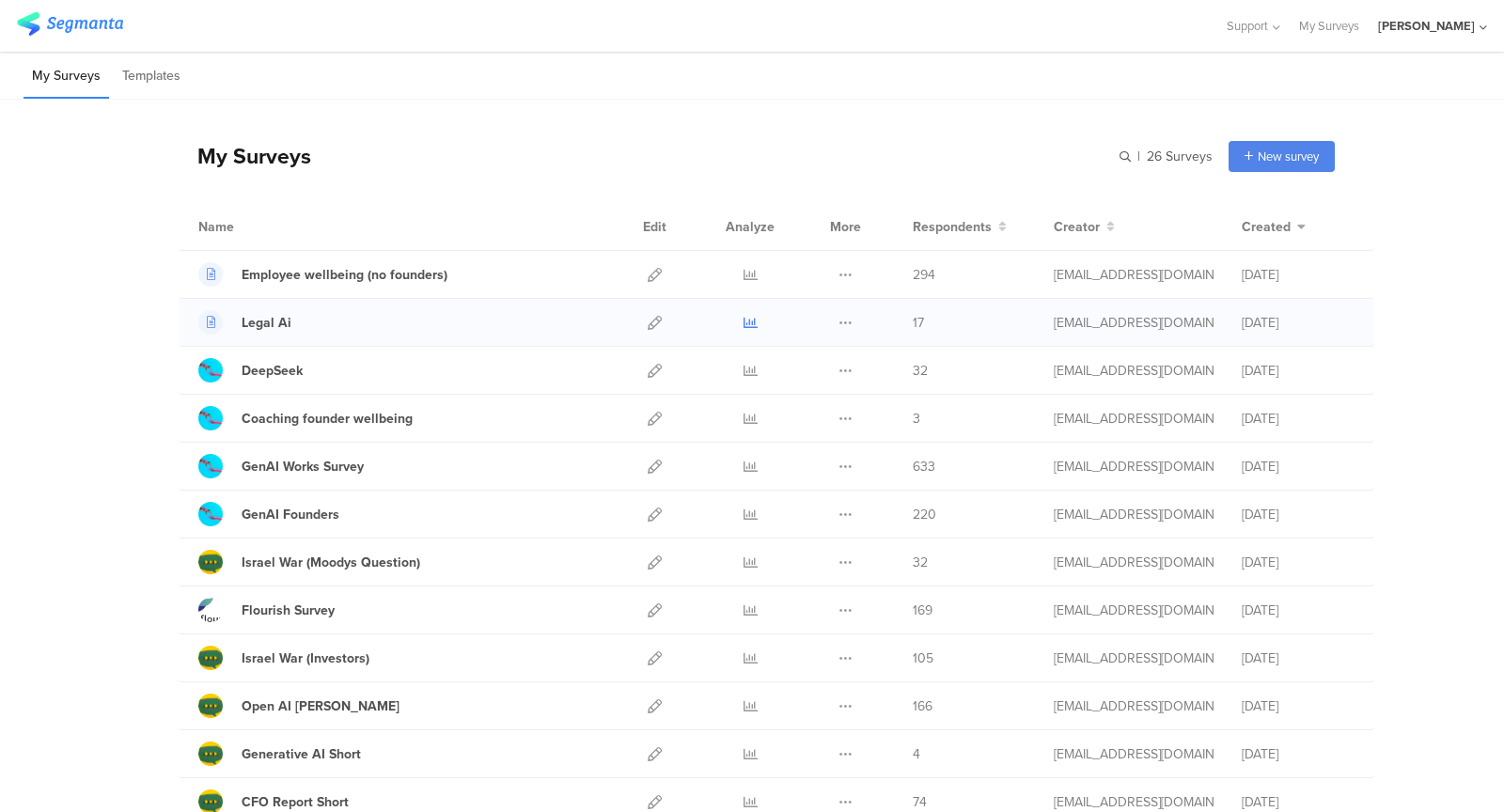
click at [745, 317] on icon at bounding box center [750, 323] width 14 height 14
click at [748, 276] on icon at bounding box center [750, 274] width 14 height 14
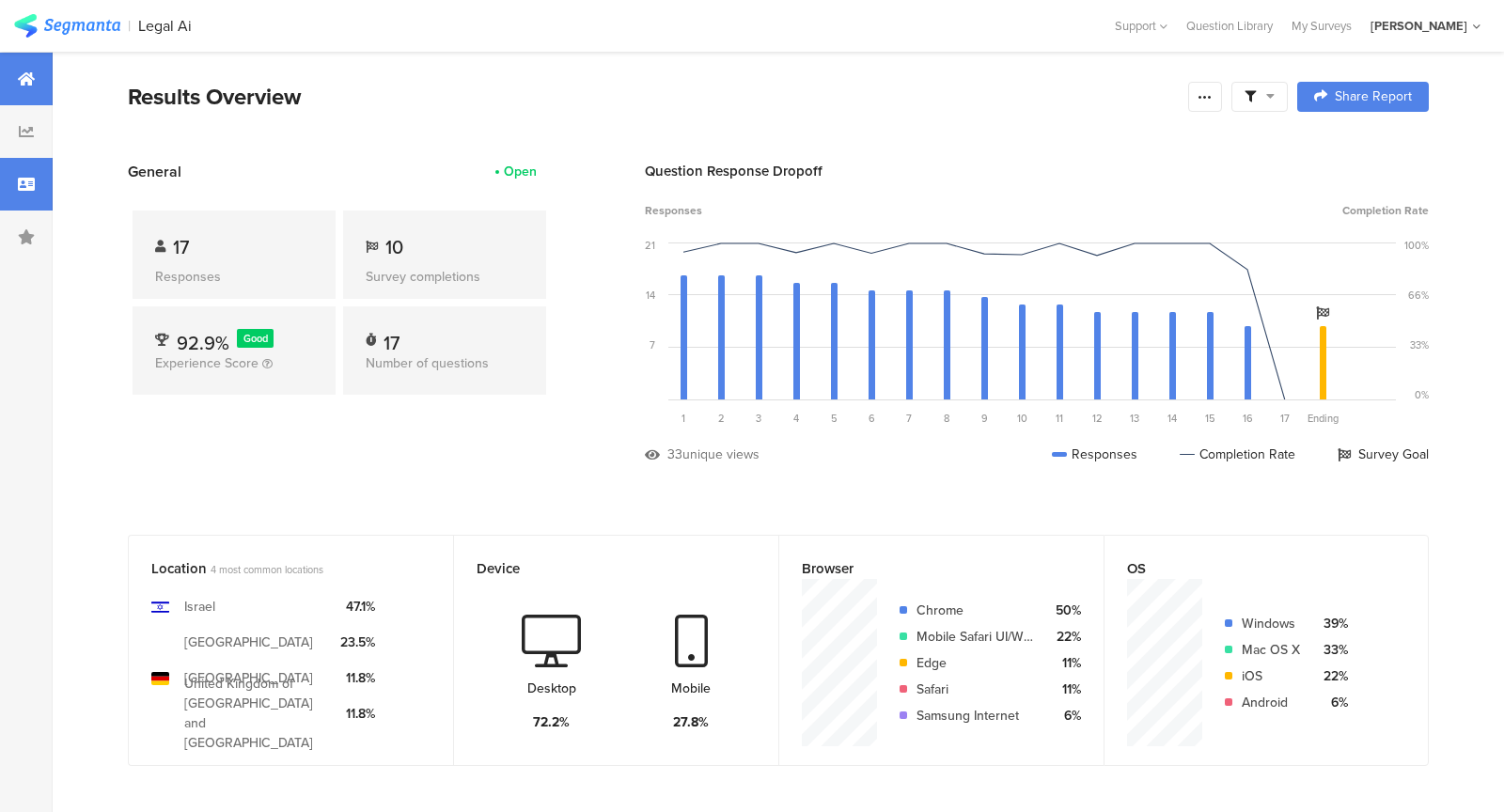
click at [20, 190] on icon at bounding box center [26, 184] width 17 height 15
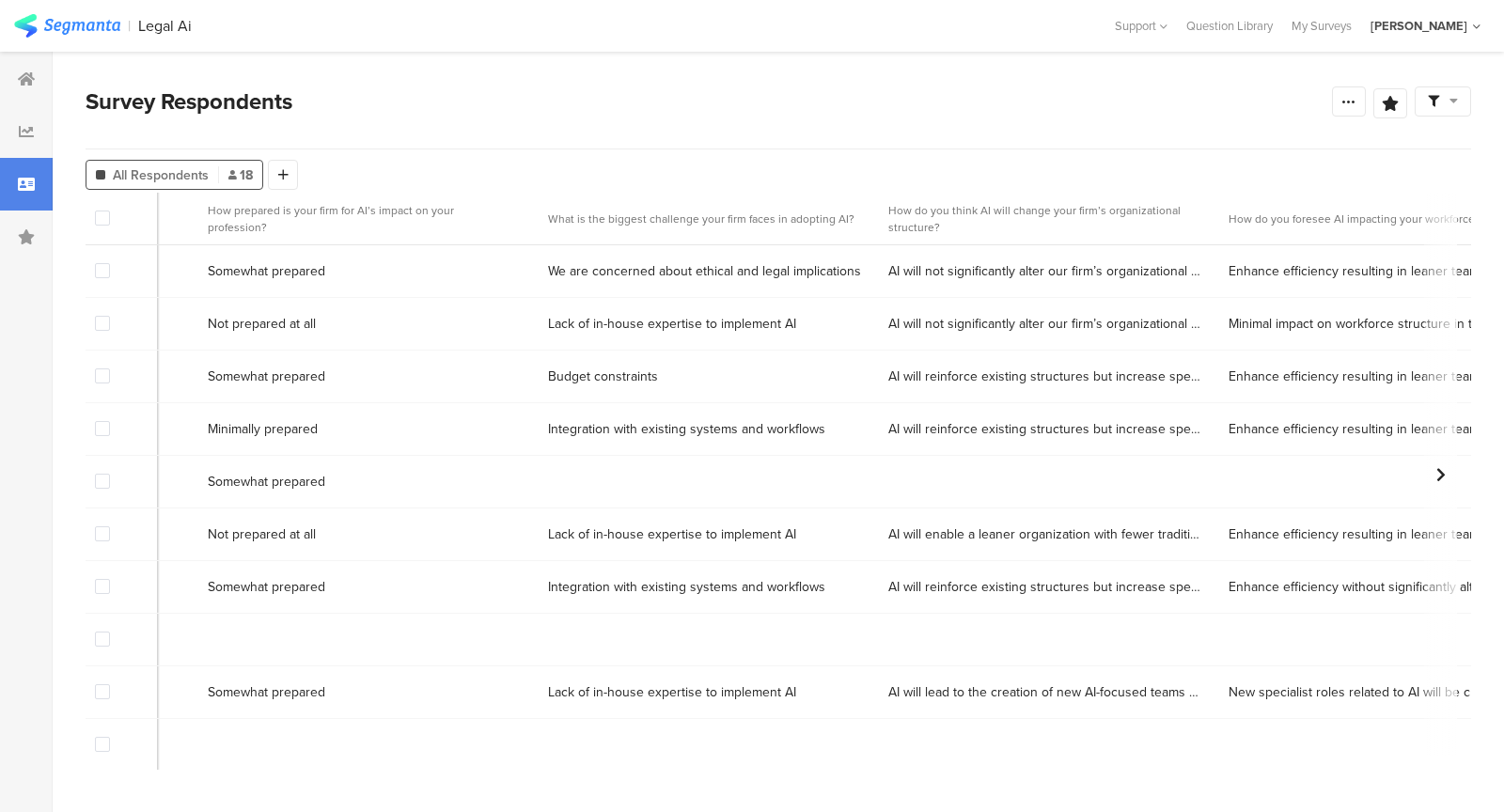
scroll to position [0, 3907]
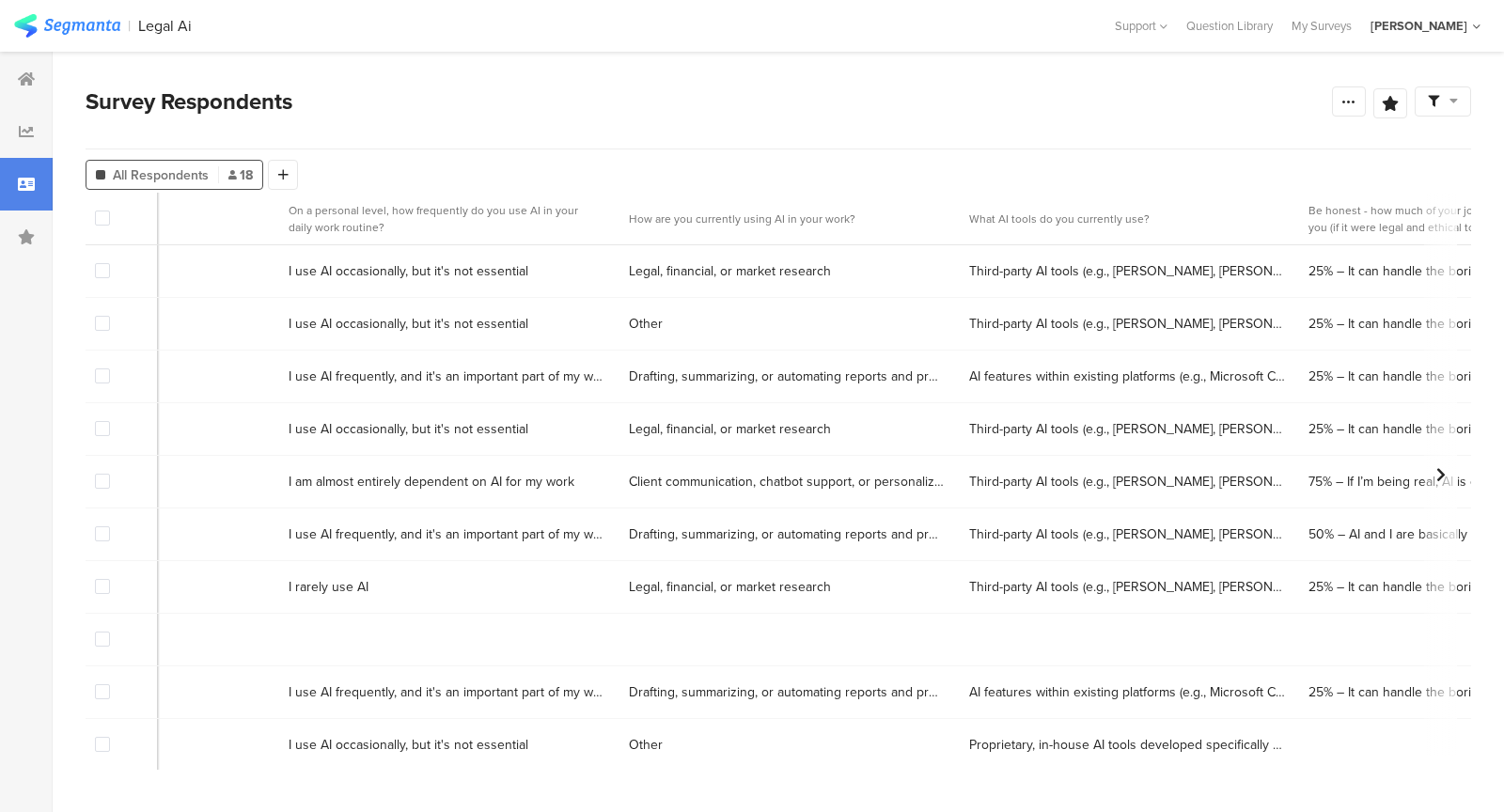
scroll to position [0, 0]
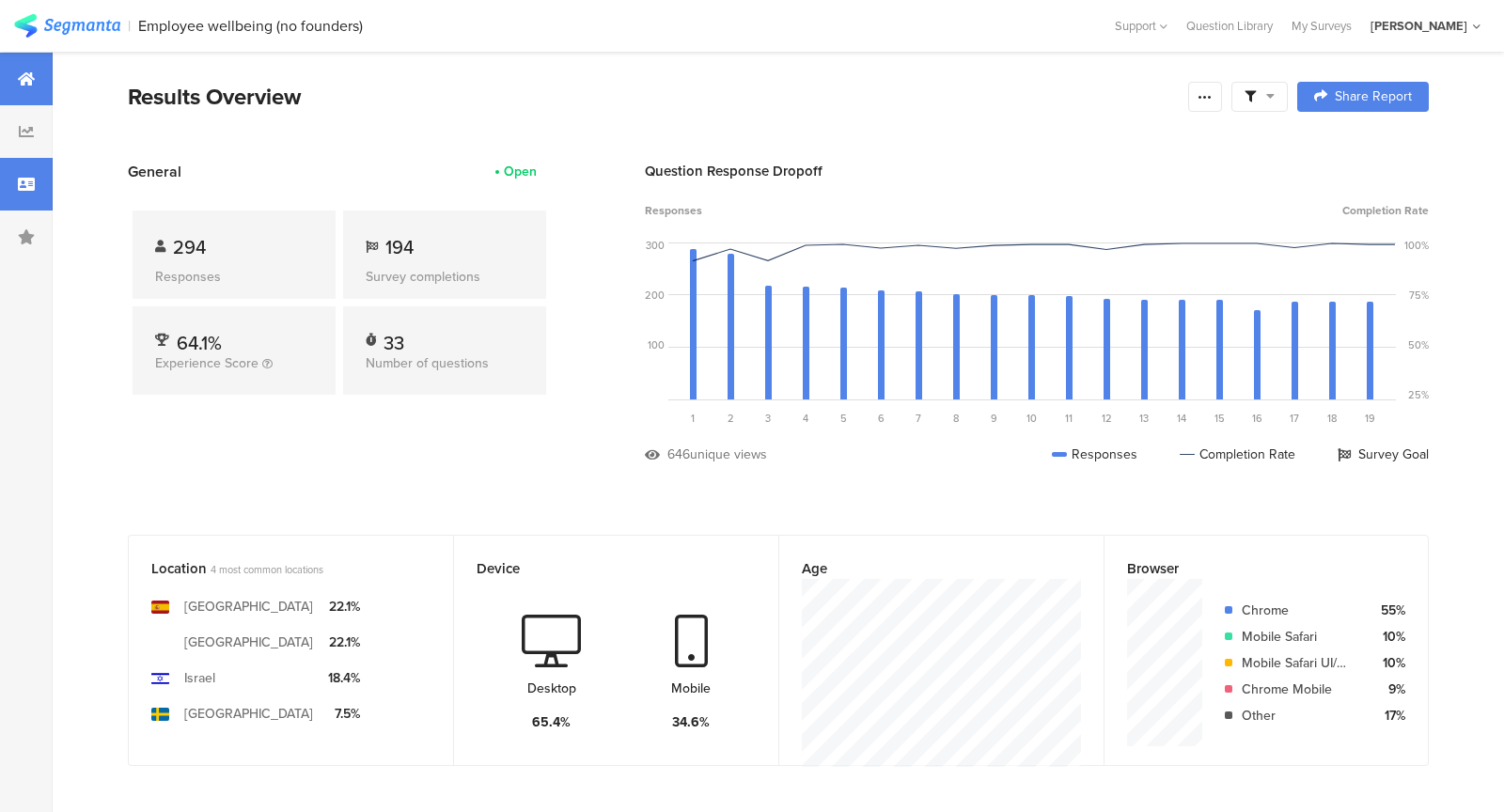
click at [33, 184] on icon at bounding box center [26, 184] width 17 height 15
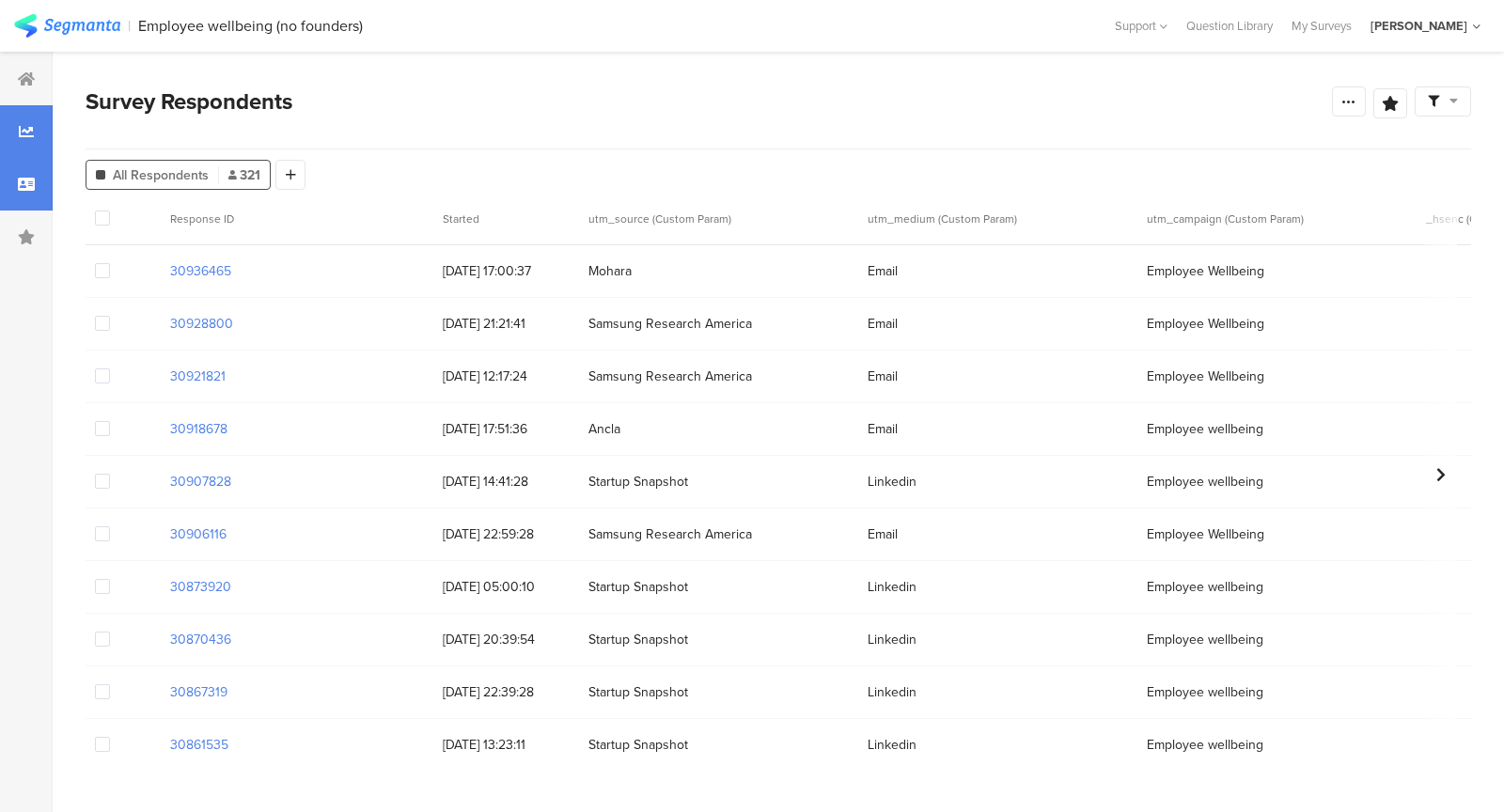
click at [27, 137] on icon at bounding box center [26, 131] width 15 height 15
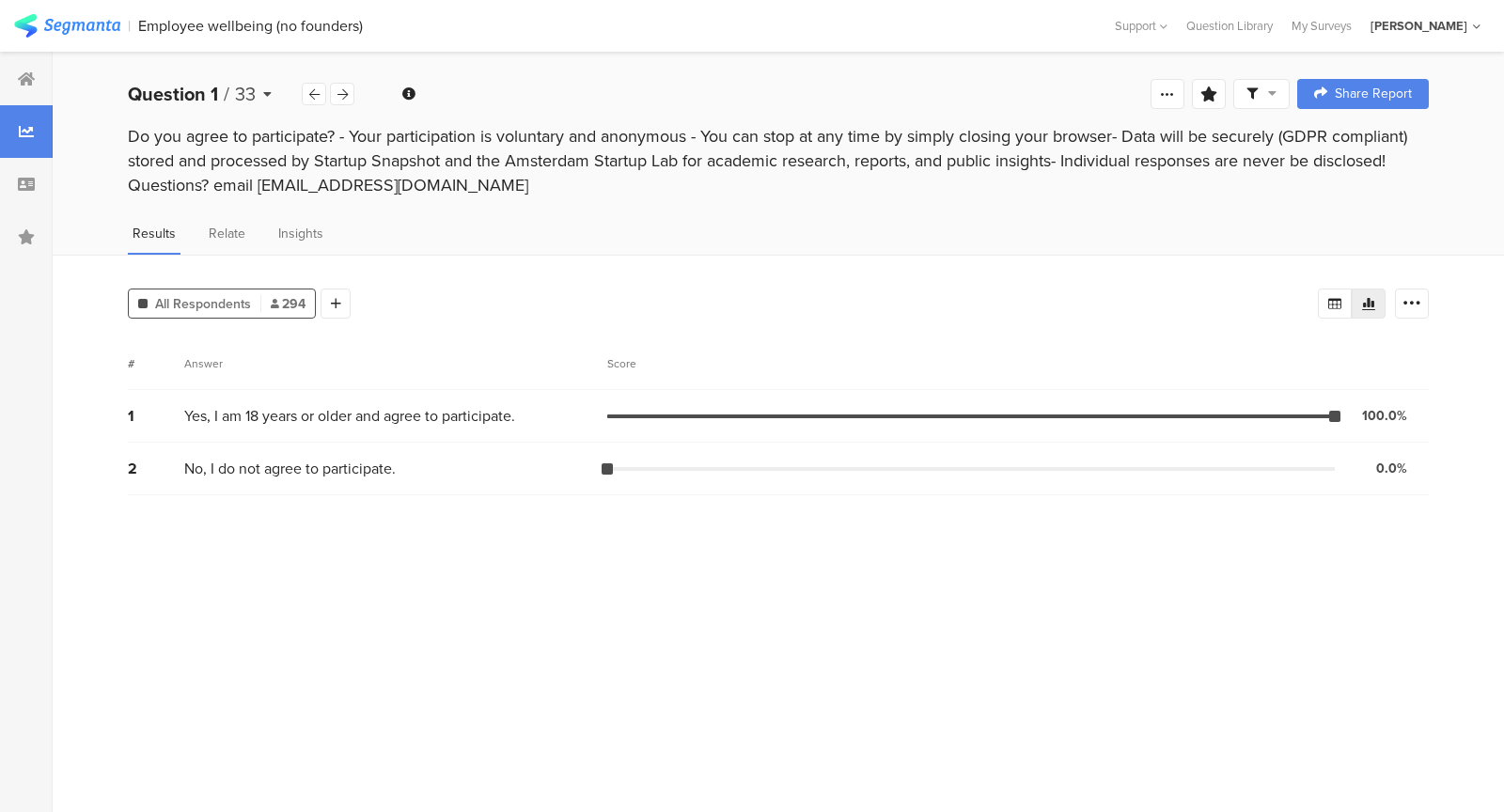
click at [271, 95] on div "Question 1 / 33" at bounding box center [215, 94] width 174 height 29
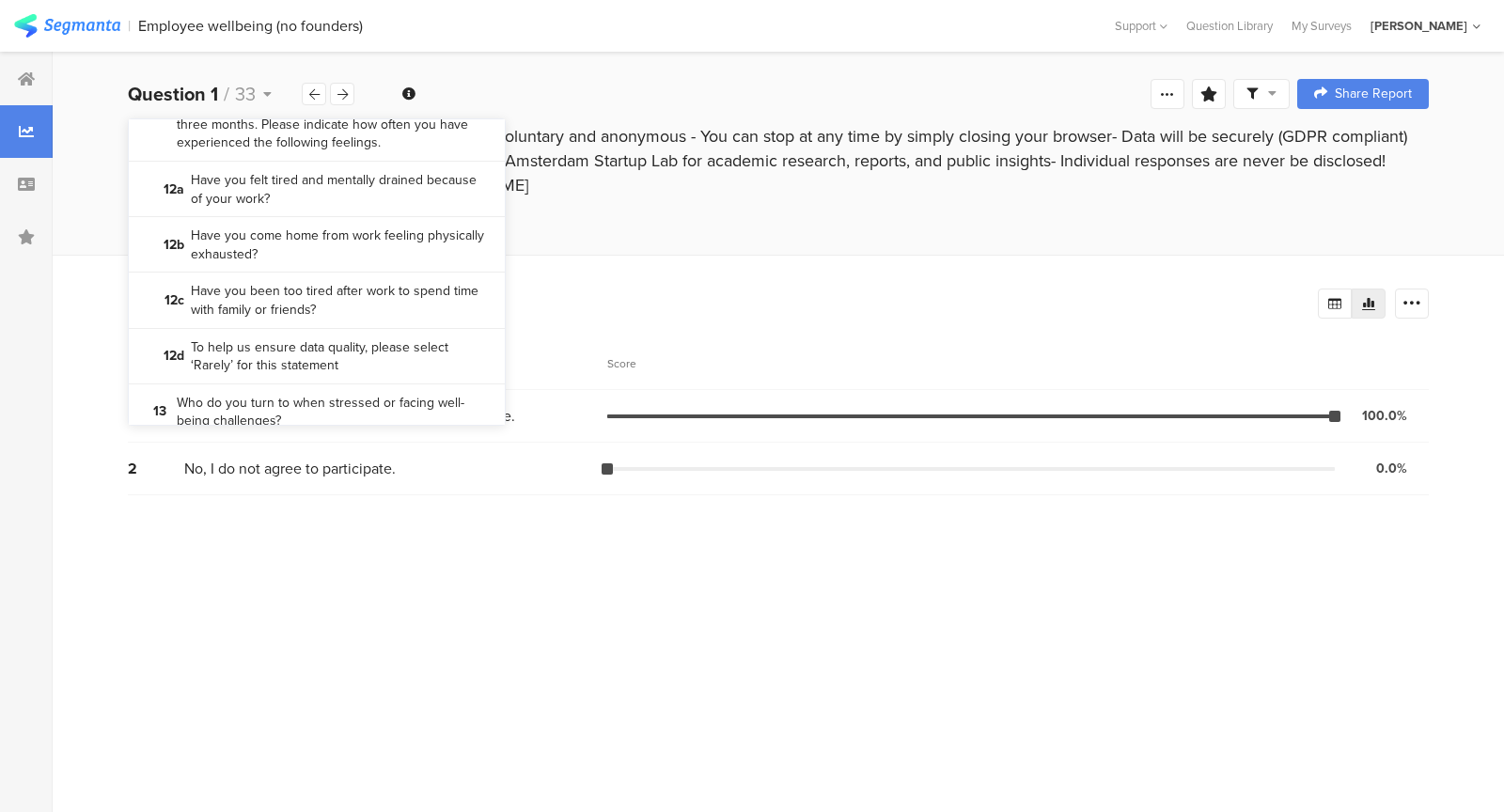
scroll to position [1079, 0]
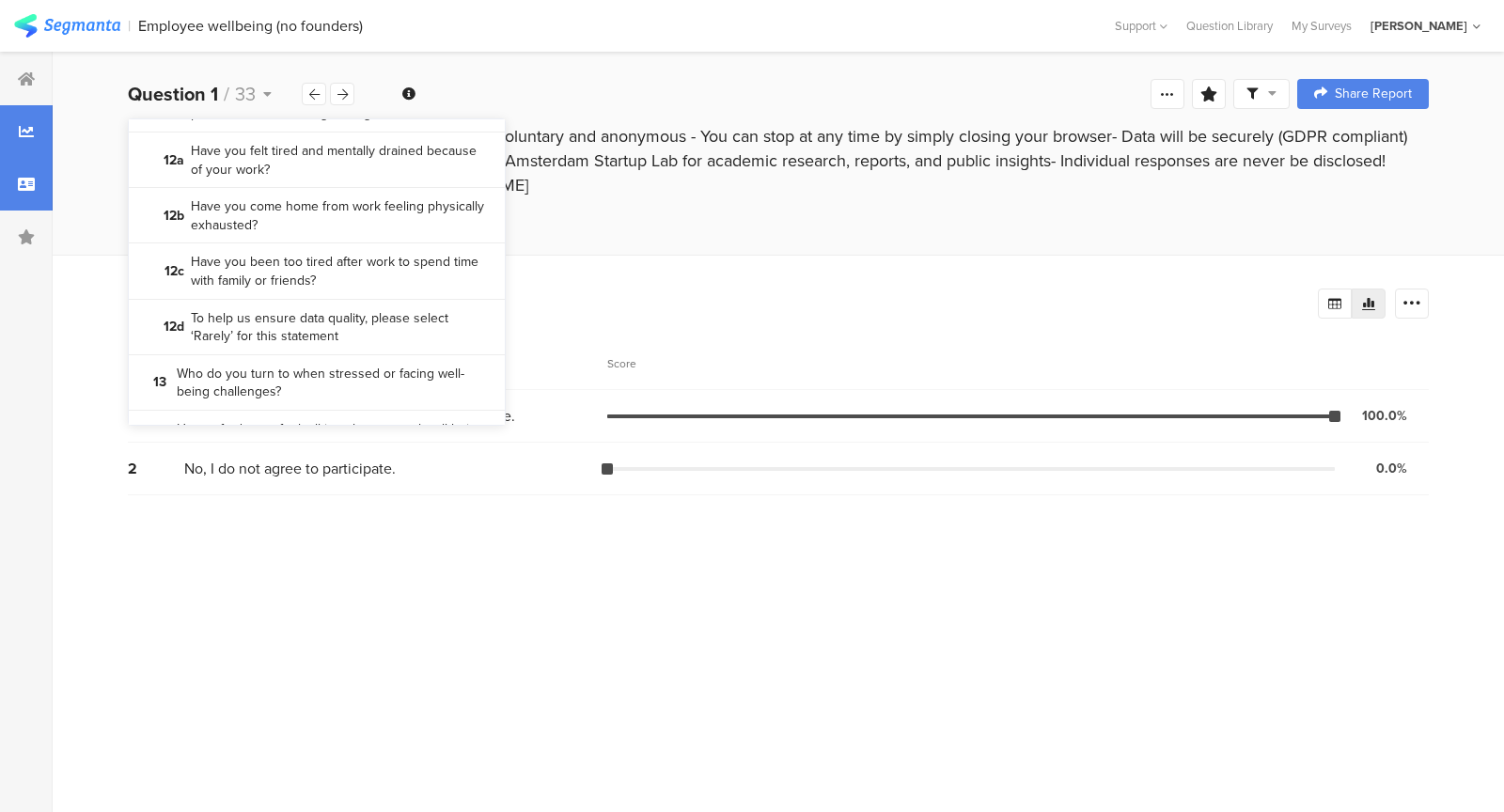
click at [31, 195] on div at bounding box center [26, 184] width 52 height 52
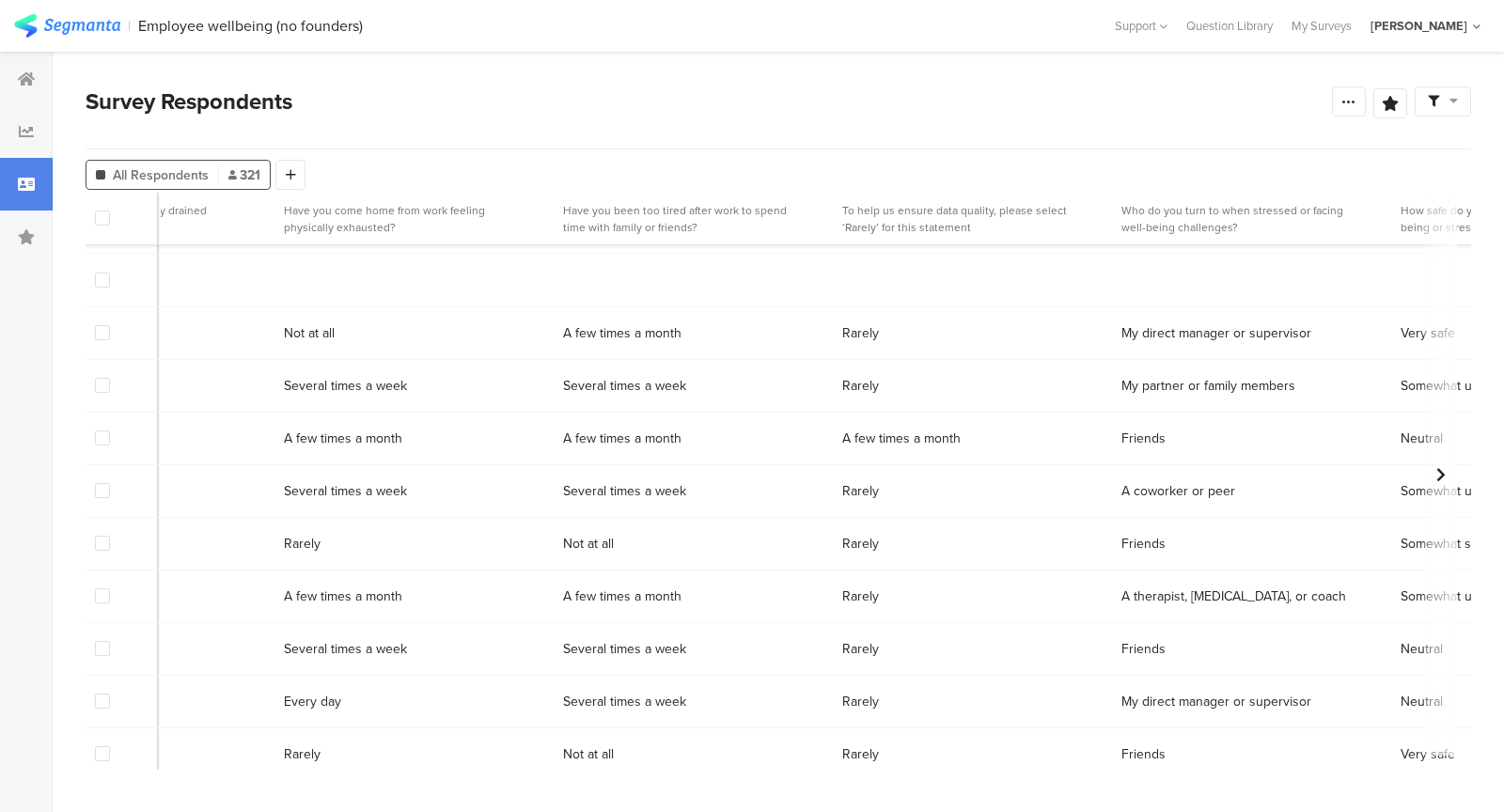
scroll to position [1415, 6169]
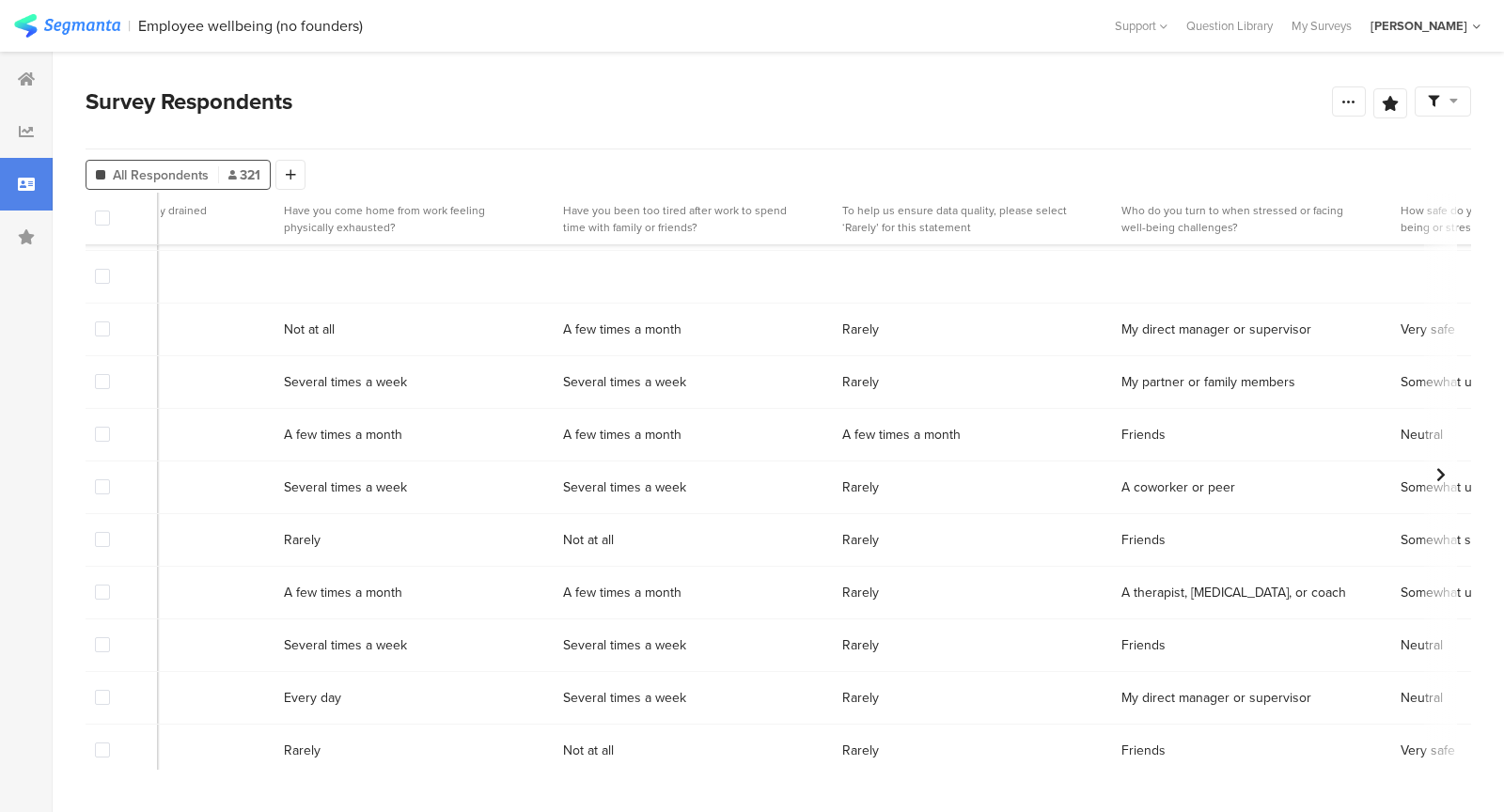
click at [101, 439] on span at bounding box center [102, 433] width 15 height 15
click at [110, 426] on input "checkbox" at bounding box center [110, 426] width 0 height 0
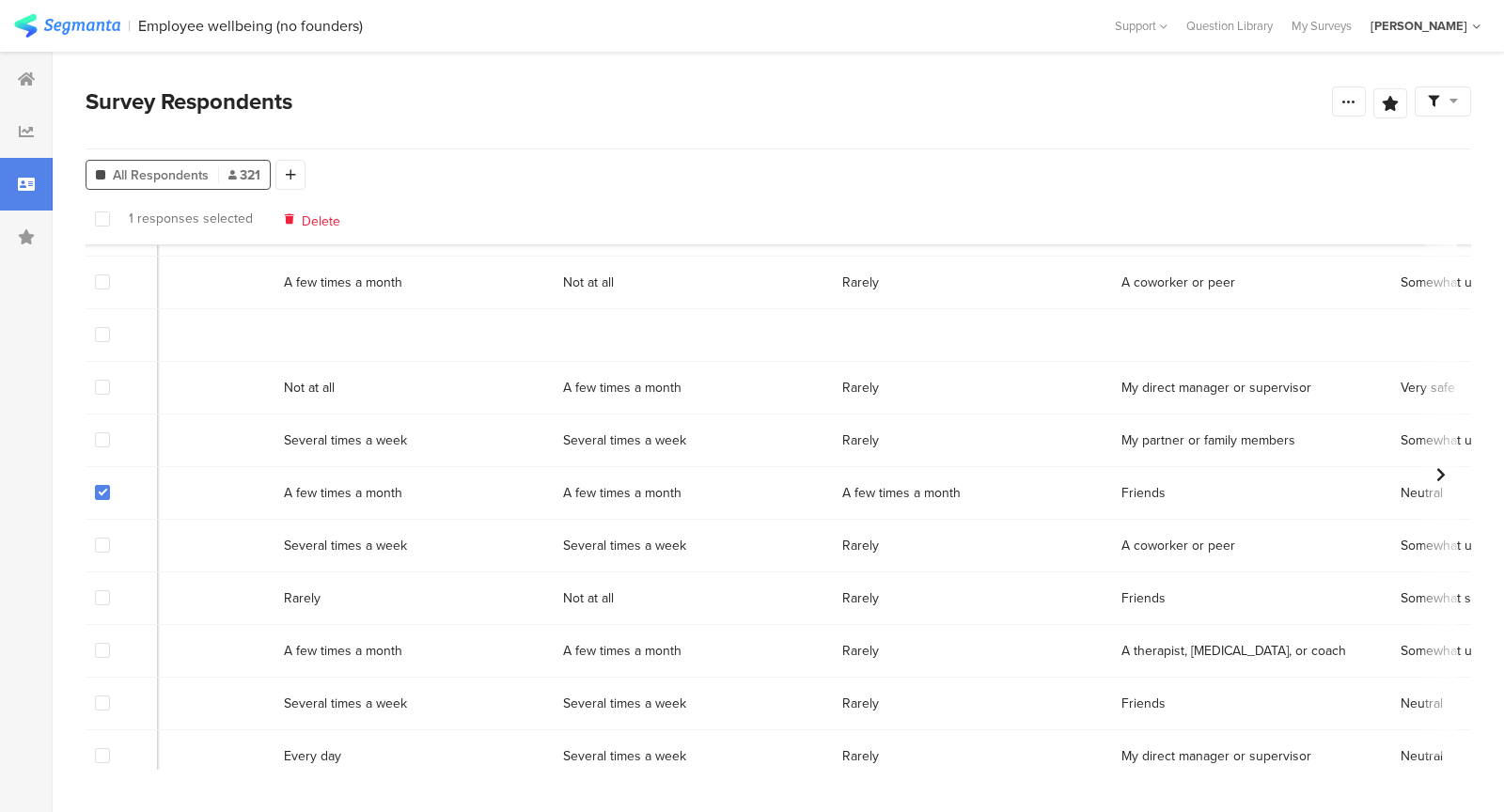
scroll to position [1358, 6169]
click at [302, 218] on span "Delete" at bounding box center [321, 218] width 38 height 14
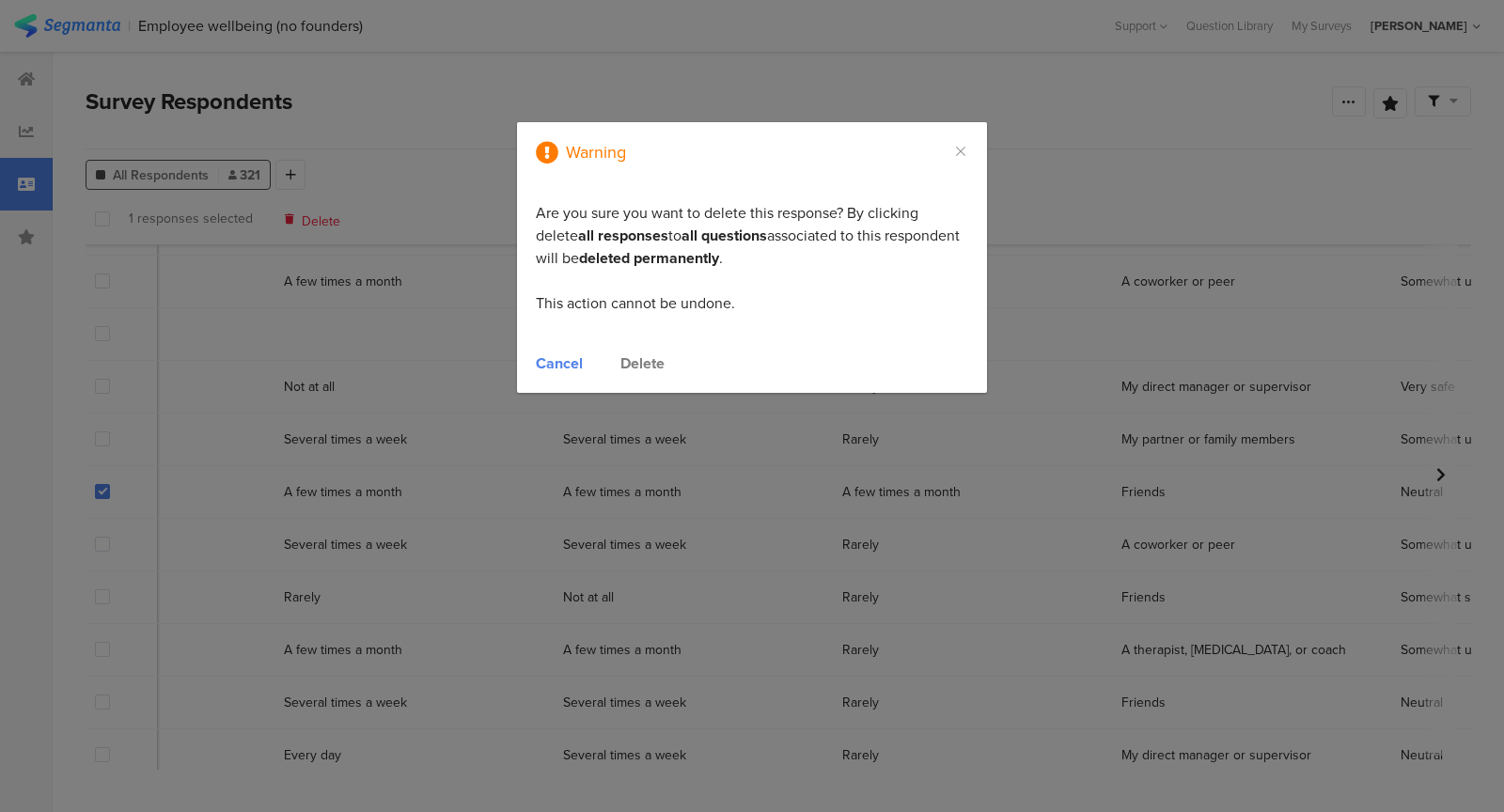
click at [632, 359] on div "Delete" at bounding box center [641, 363] width 44 height 22
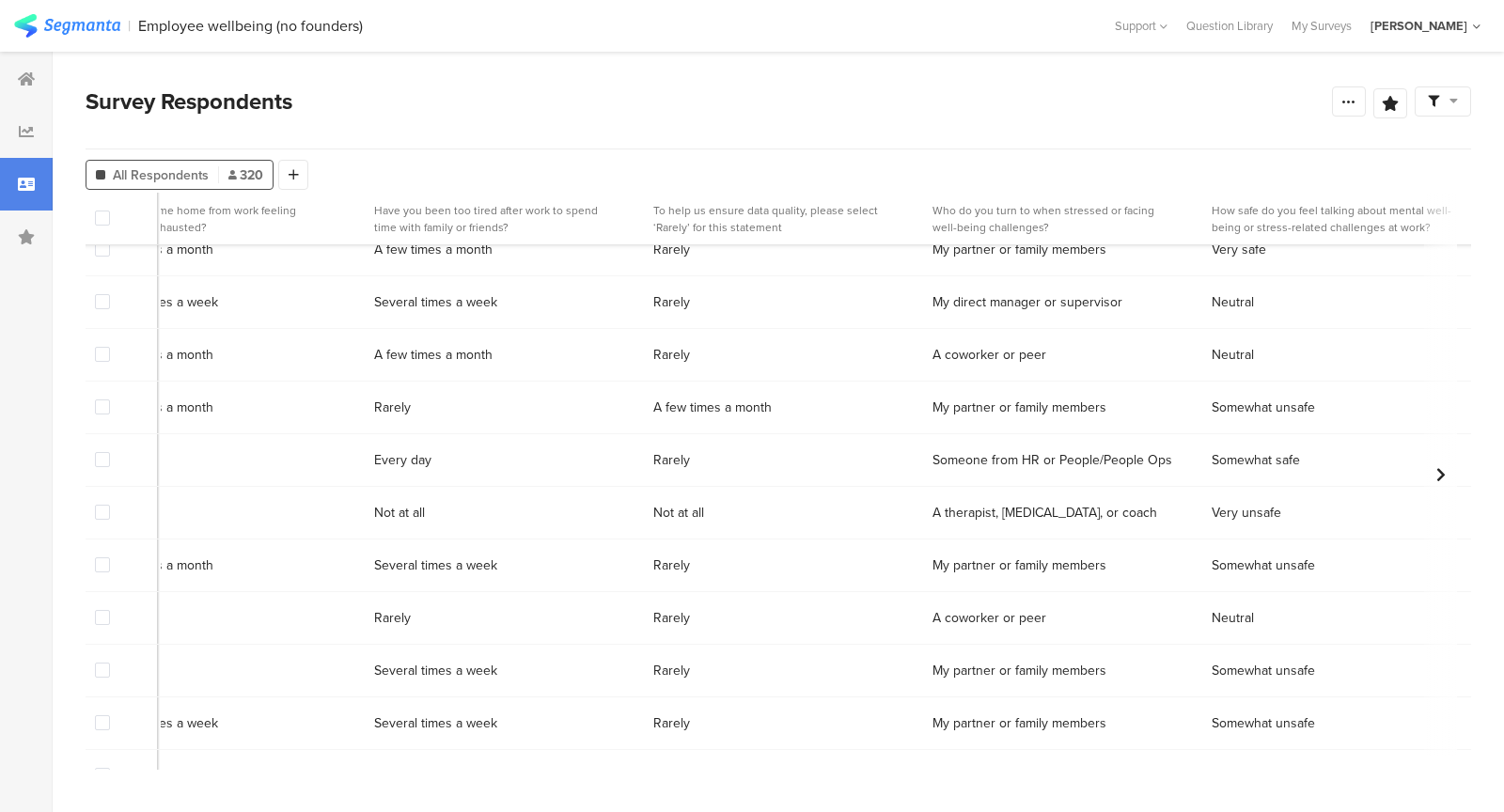
scroll to position [3063, 6357]
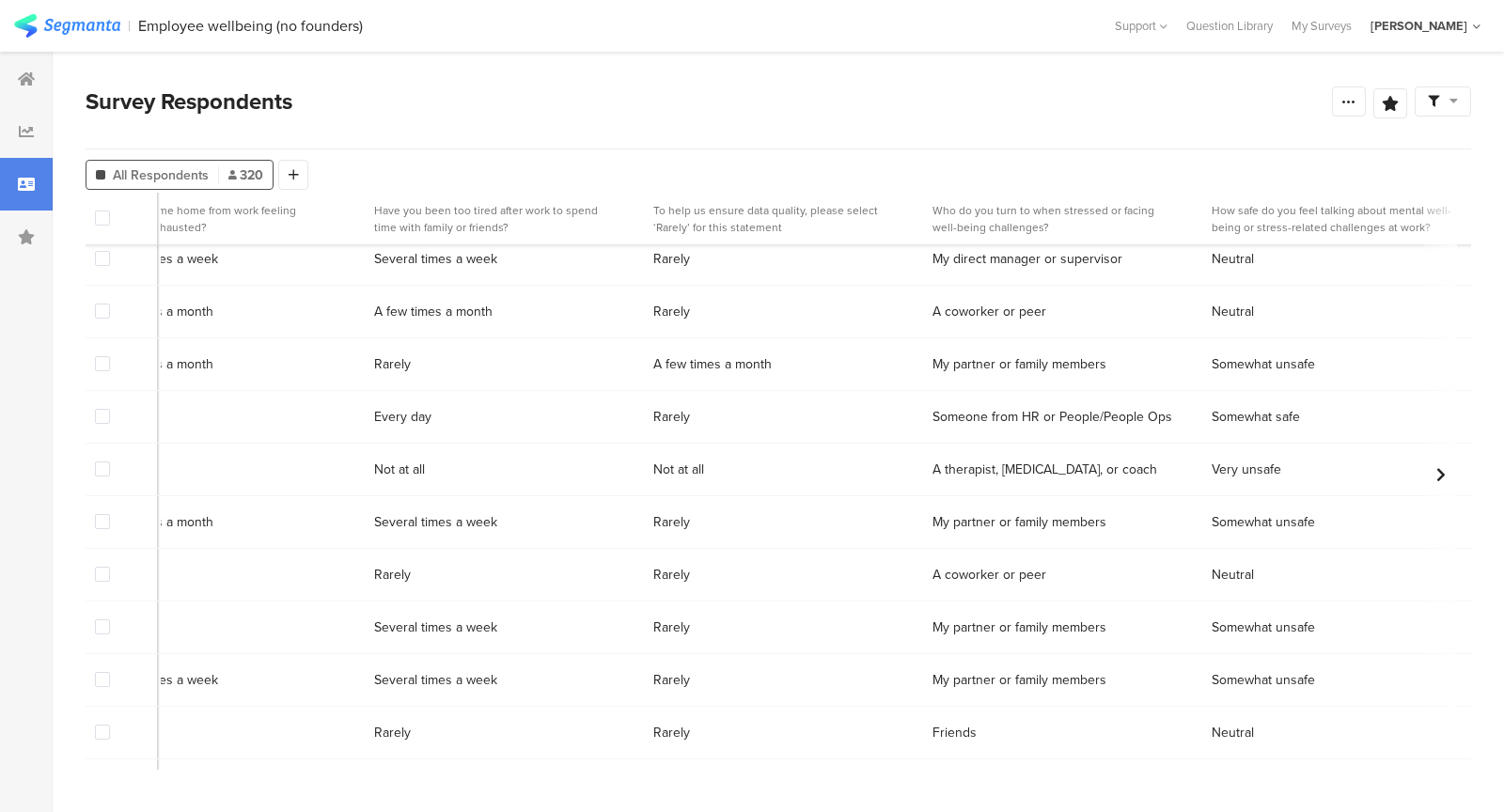
click at [99, 362] on span at bounding box center [102, 363] width 15 height 15
click at [110, 356] on input "checkbox" at bounding box center [110, 356] width 0 height 0
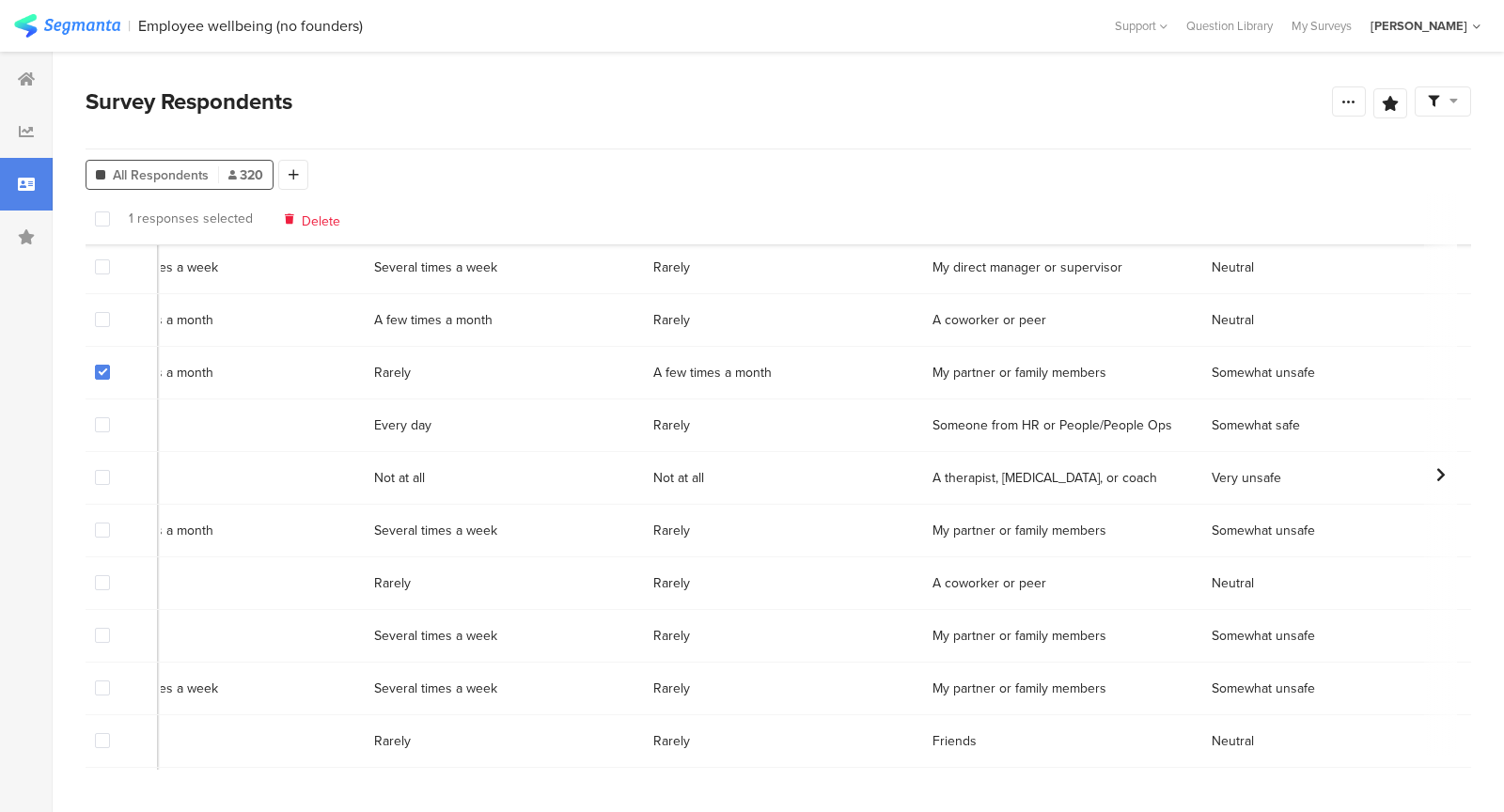
scroll to position [3045, 6357]
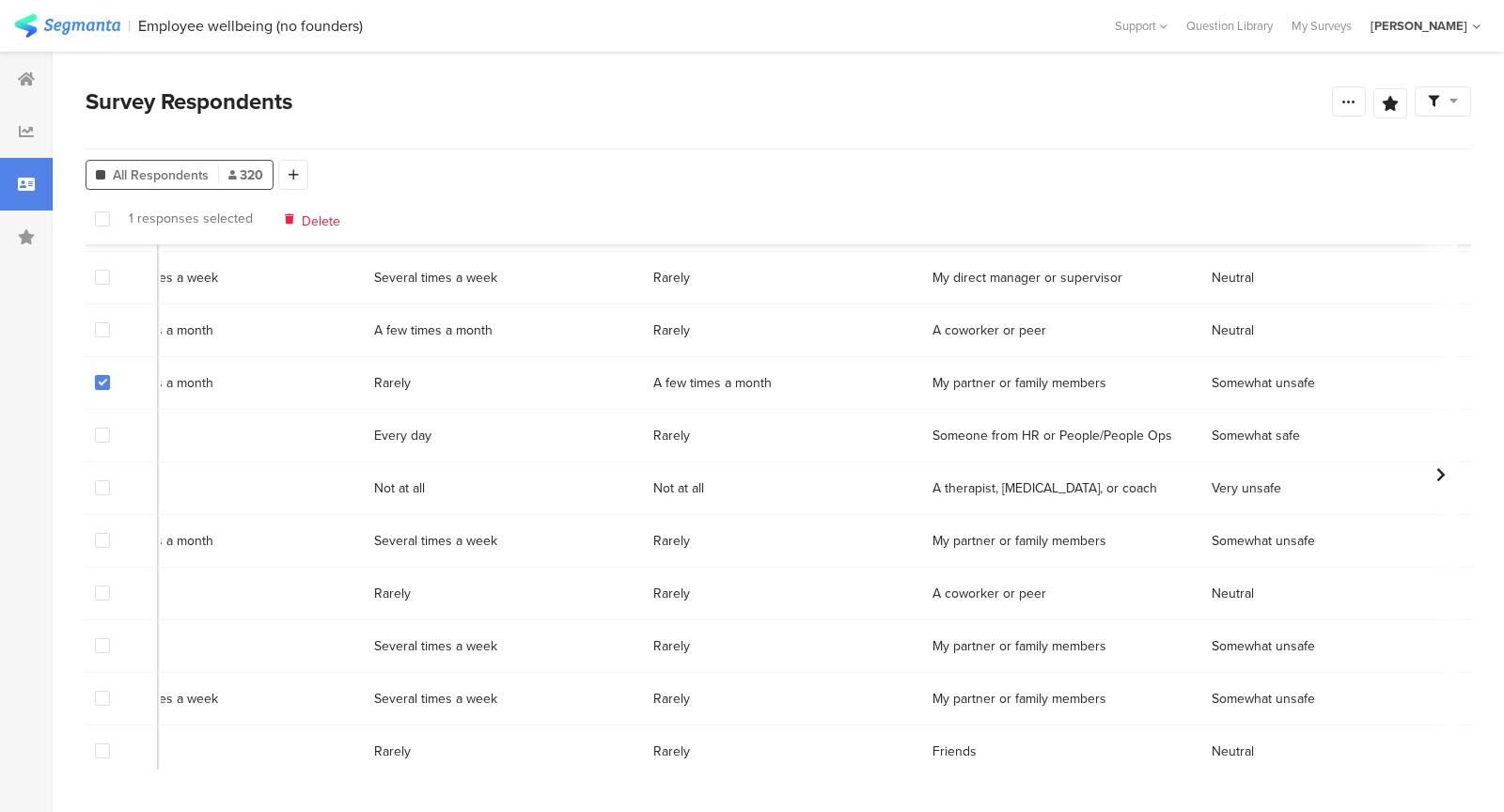
click at [303, 222] on span "Delete" at bounding box center [321, 218] width 38 height 14
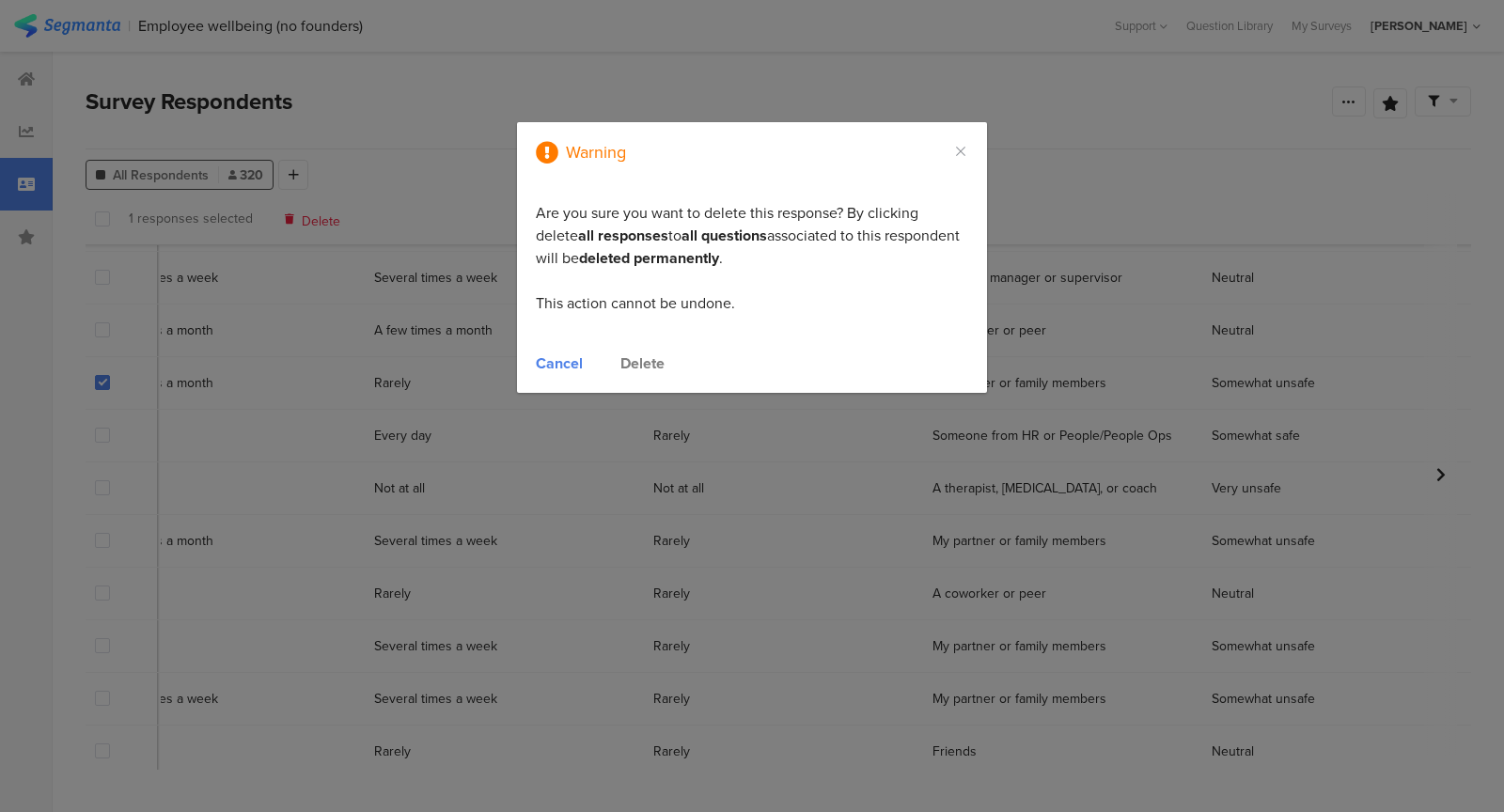
click at [623, 363] on div "Delete" at bounding box center [641, 363] width 44 height 22
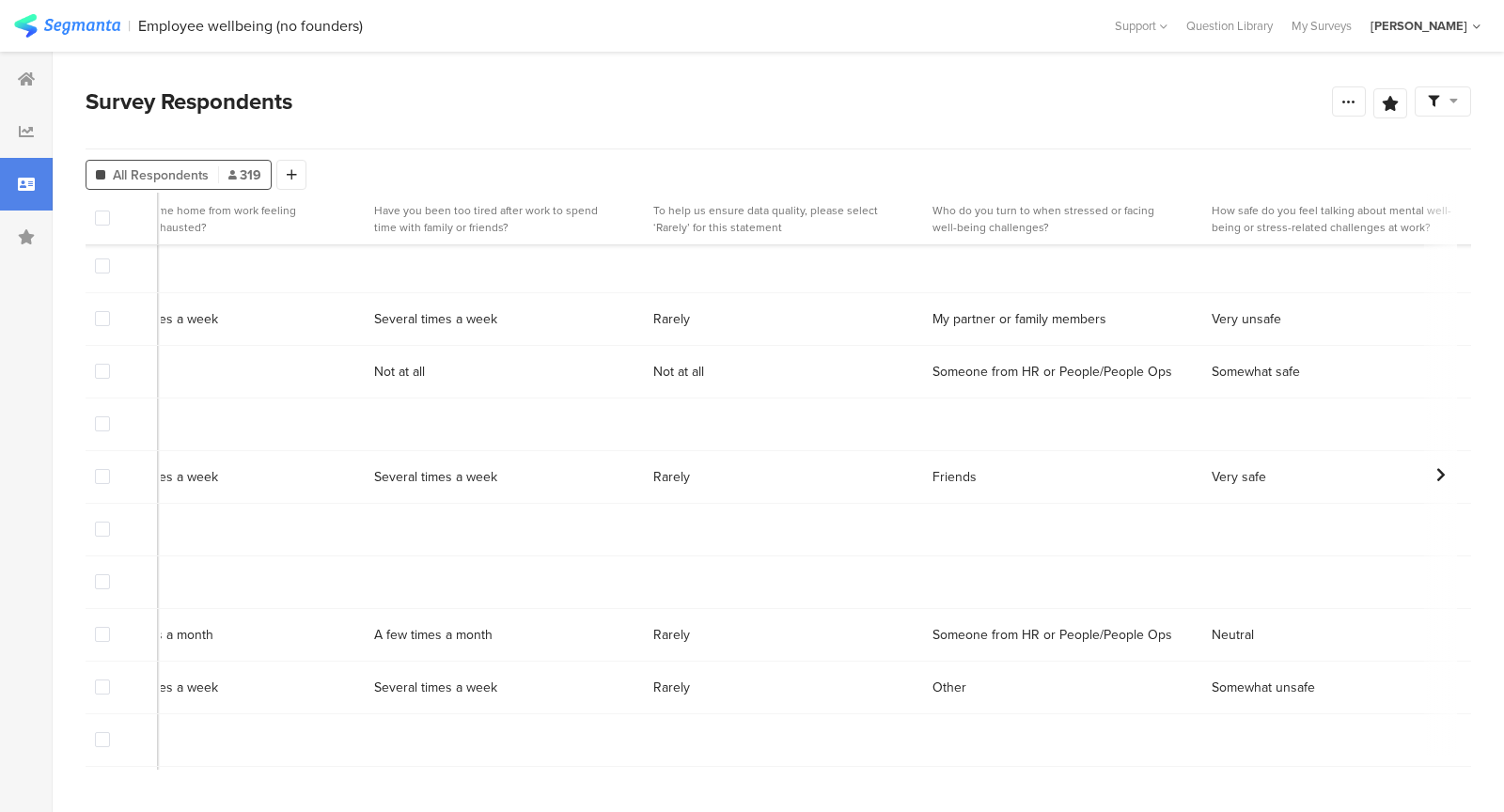
scroll to position [5098, 6357]
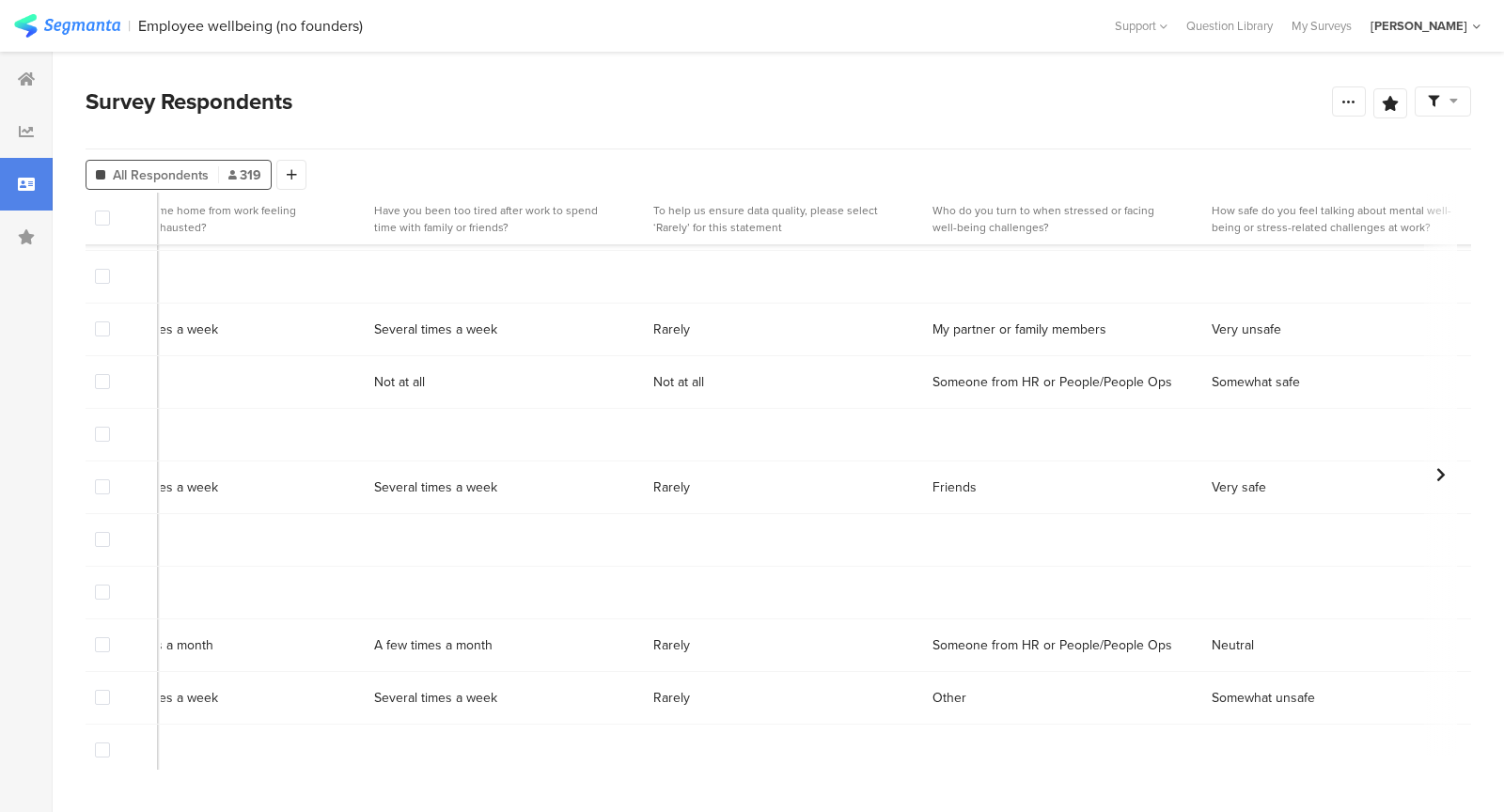
click at [106, 384] on span at bounding box center [102, 381] width 15 height 15
click at [110, 374] on input "checkbox" at bounding box center [110, 374] width 0 height 0
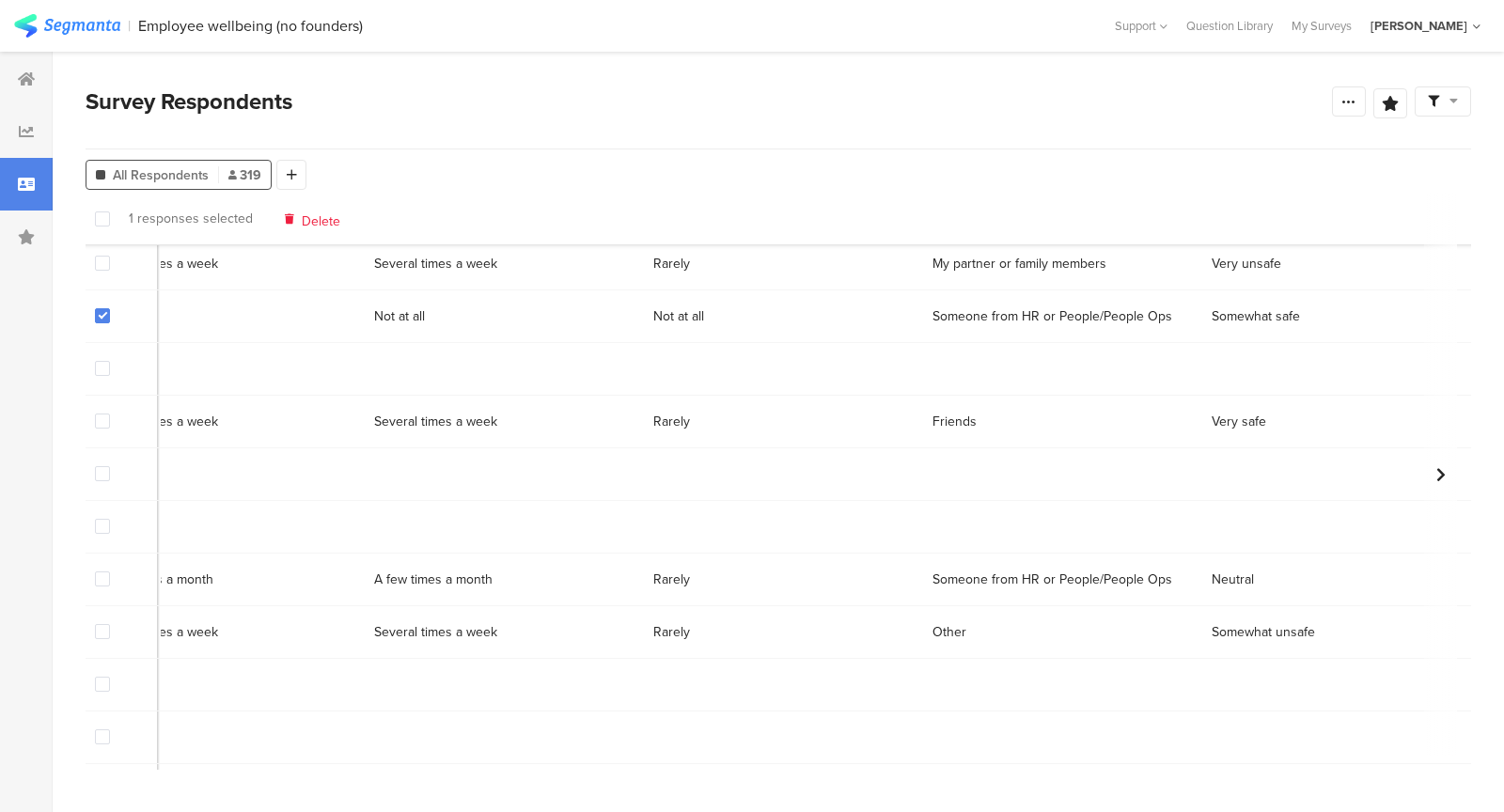
scroll to position [5103, 6357]
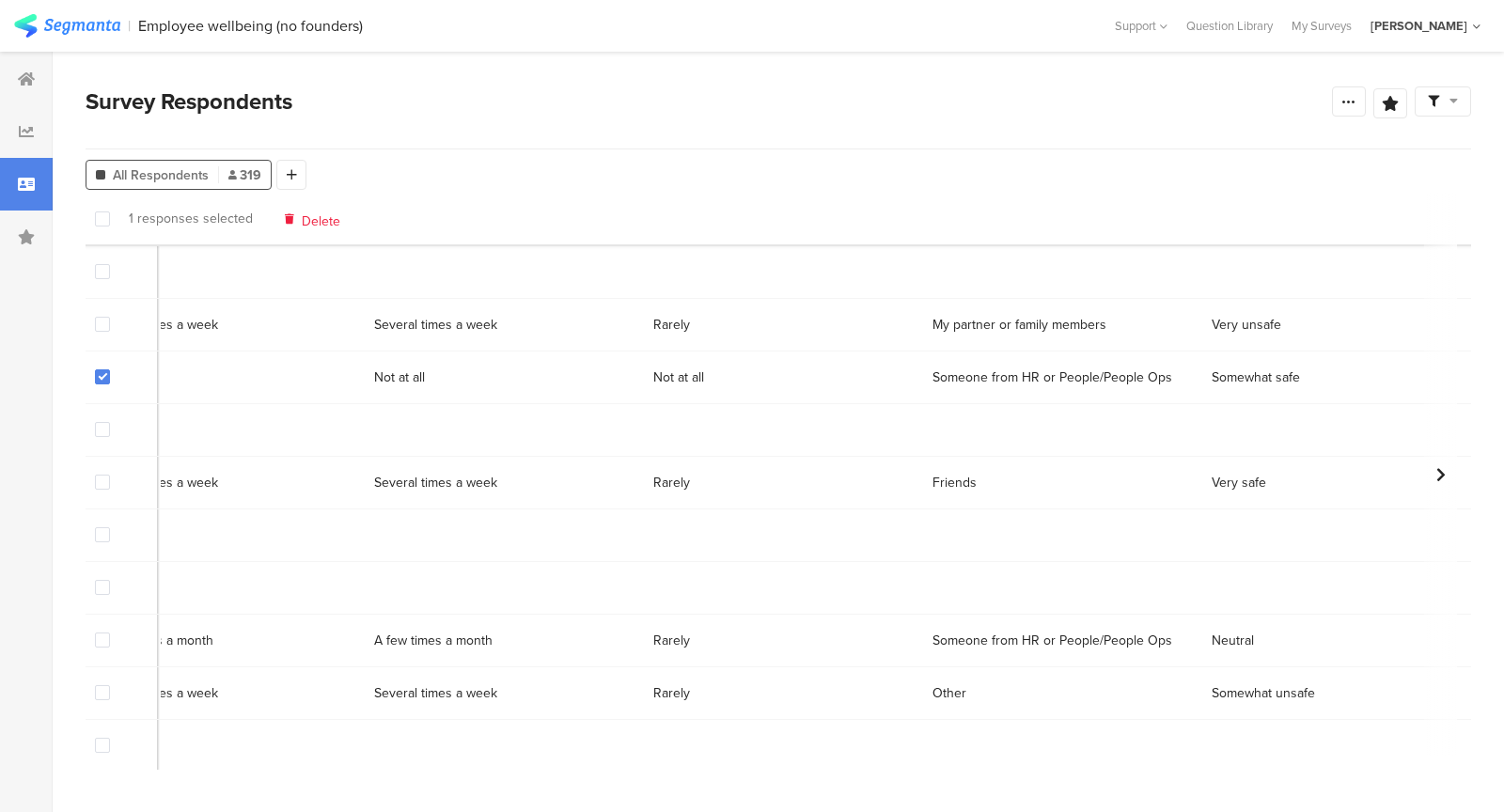
click at [314, 219] on span "Delete" at bounding box center [321, 218] width 38 height 14
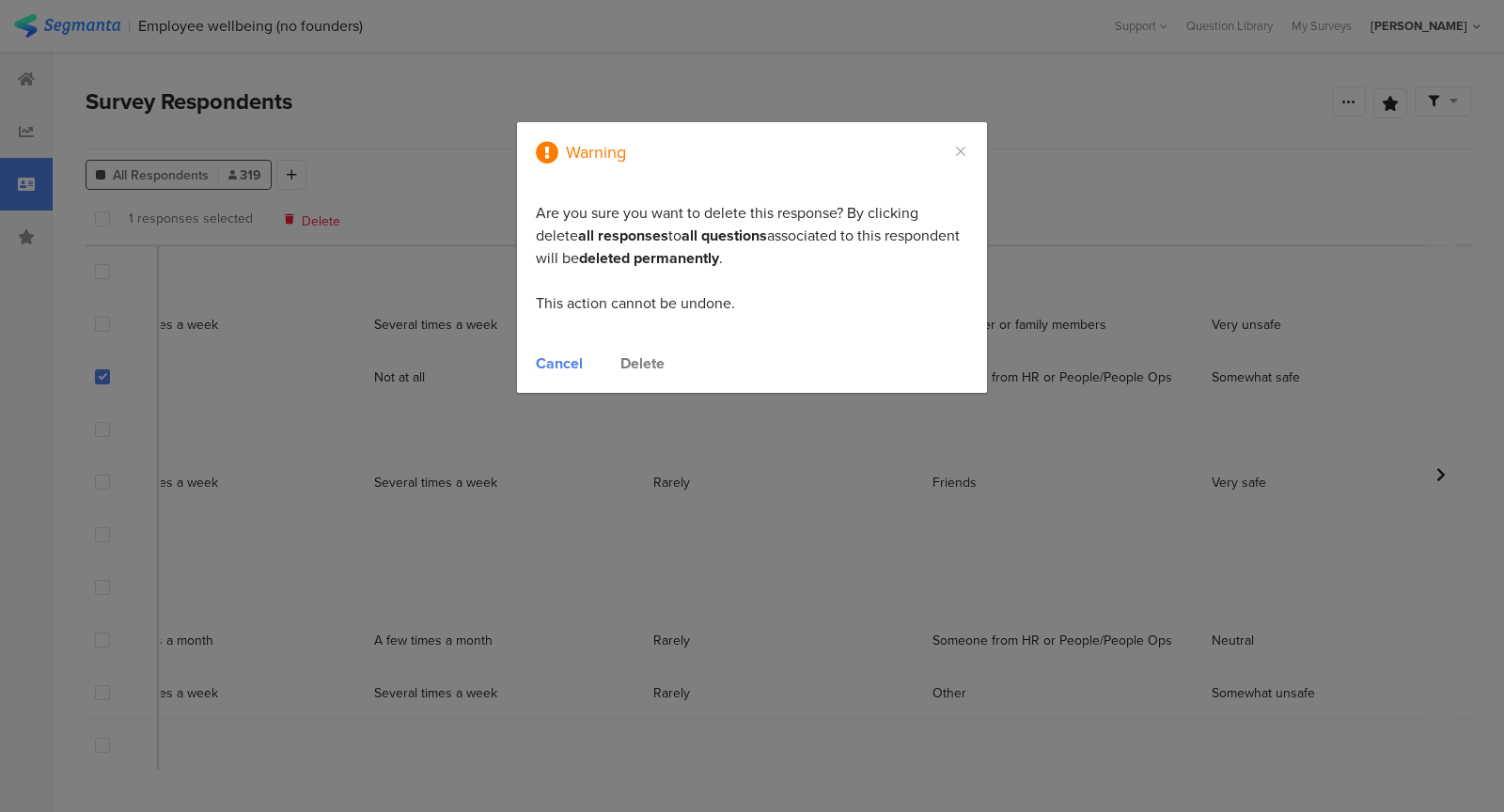
click at [641, 360] on div "Delete" at bounding box center [641, 363] width 44 height 22
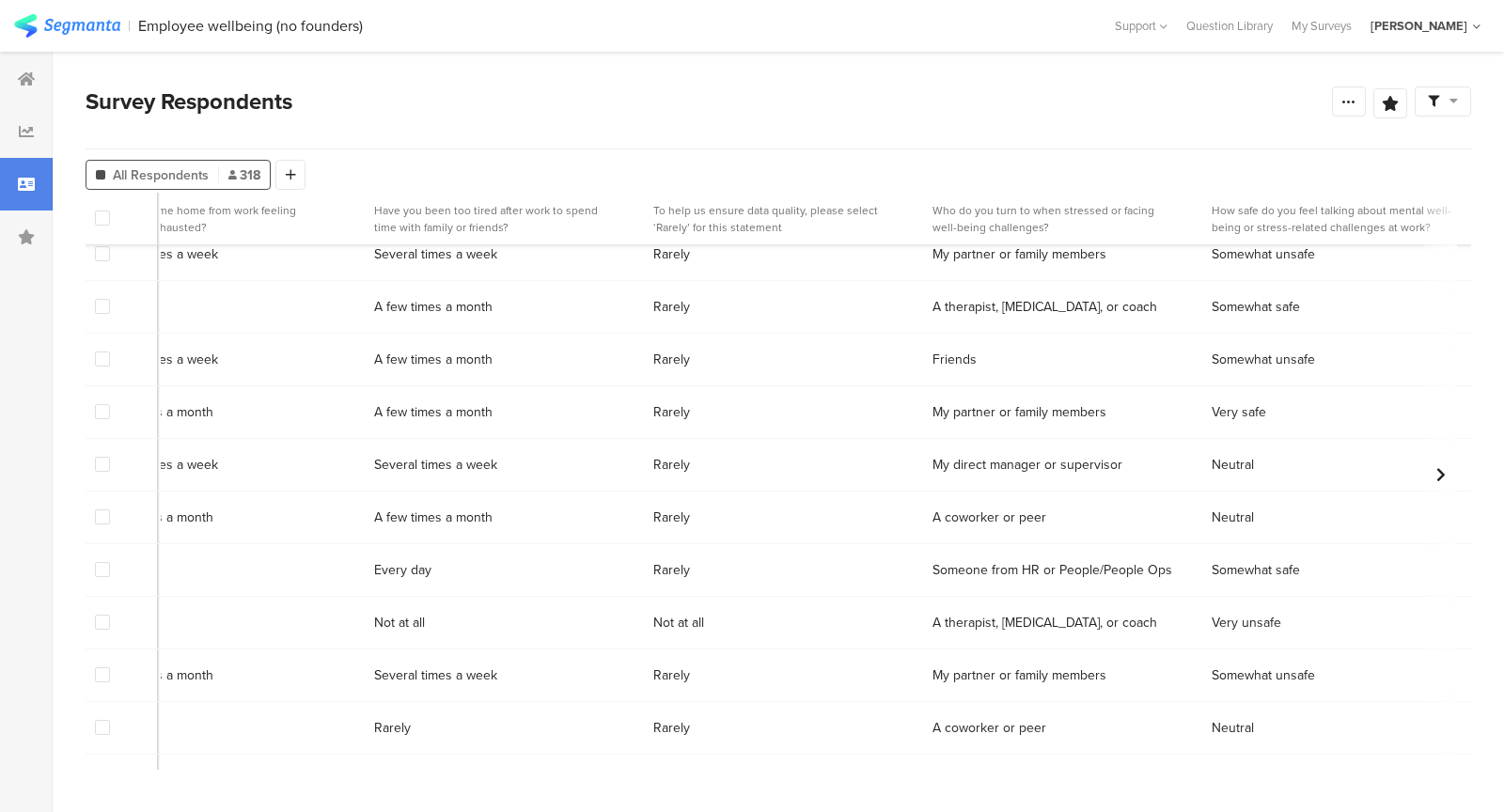
scroll to position [2834, 6357]
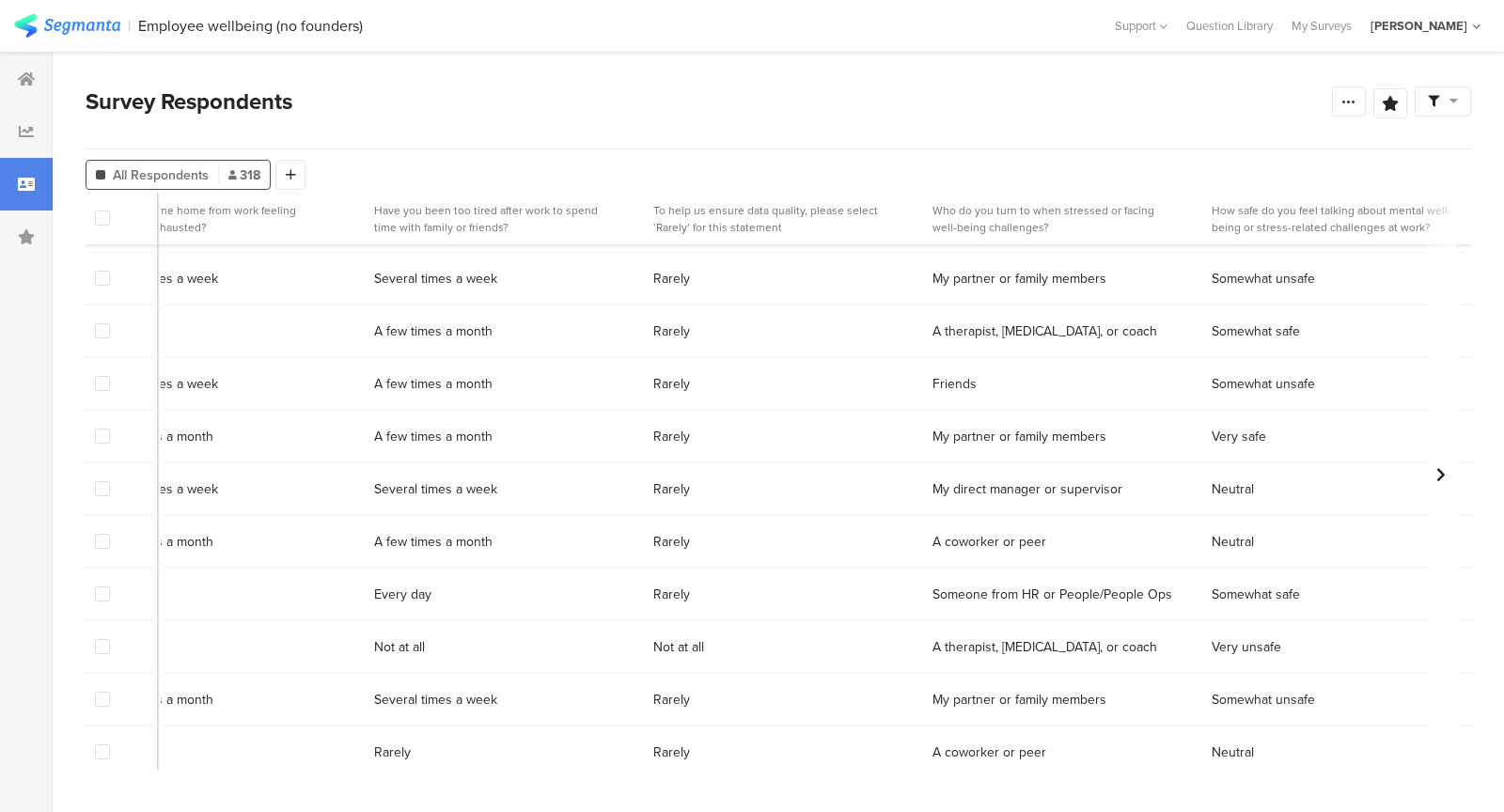
click at [100, 644] on span at bounding box center [102, 646] width 15 height 15
click at [110, 639] on input "checkbox" at bounding box center [110, 639] width 0 height 0
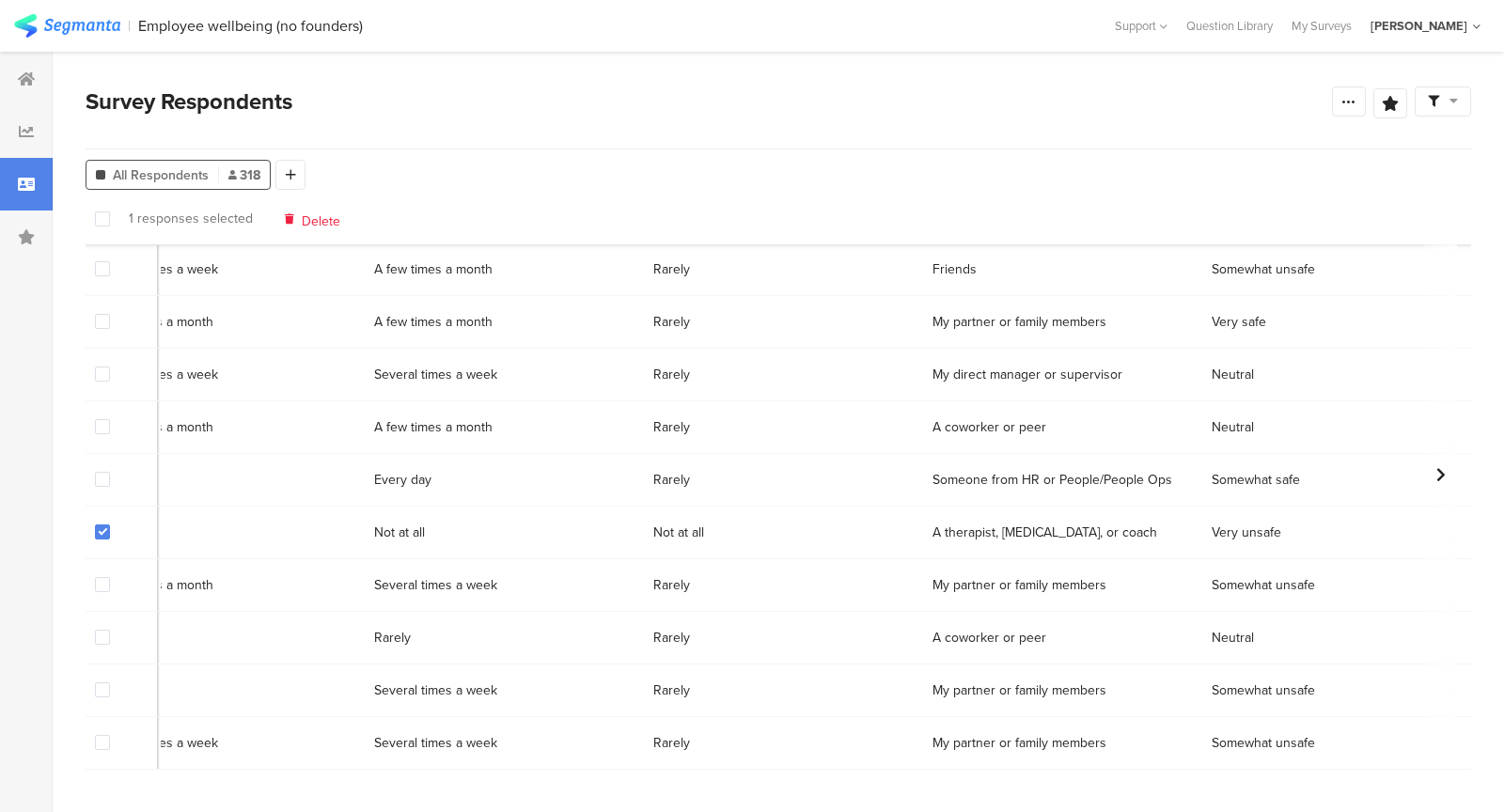
scroll to position [2953, 6357]
click at [322, 225] on span "Delete" at bounding box center [321, 218] width 38 height 14
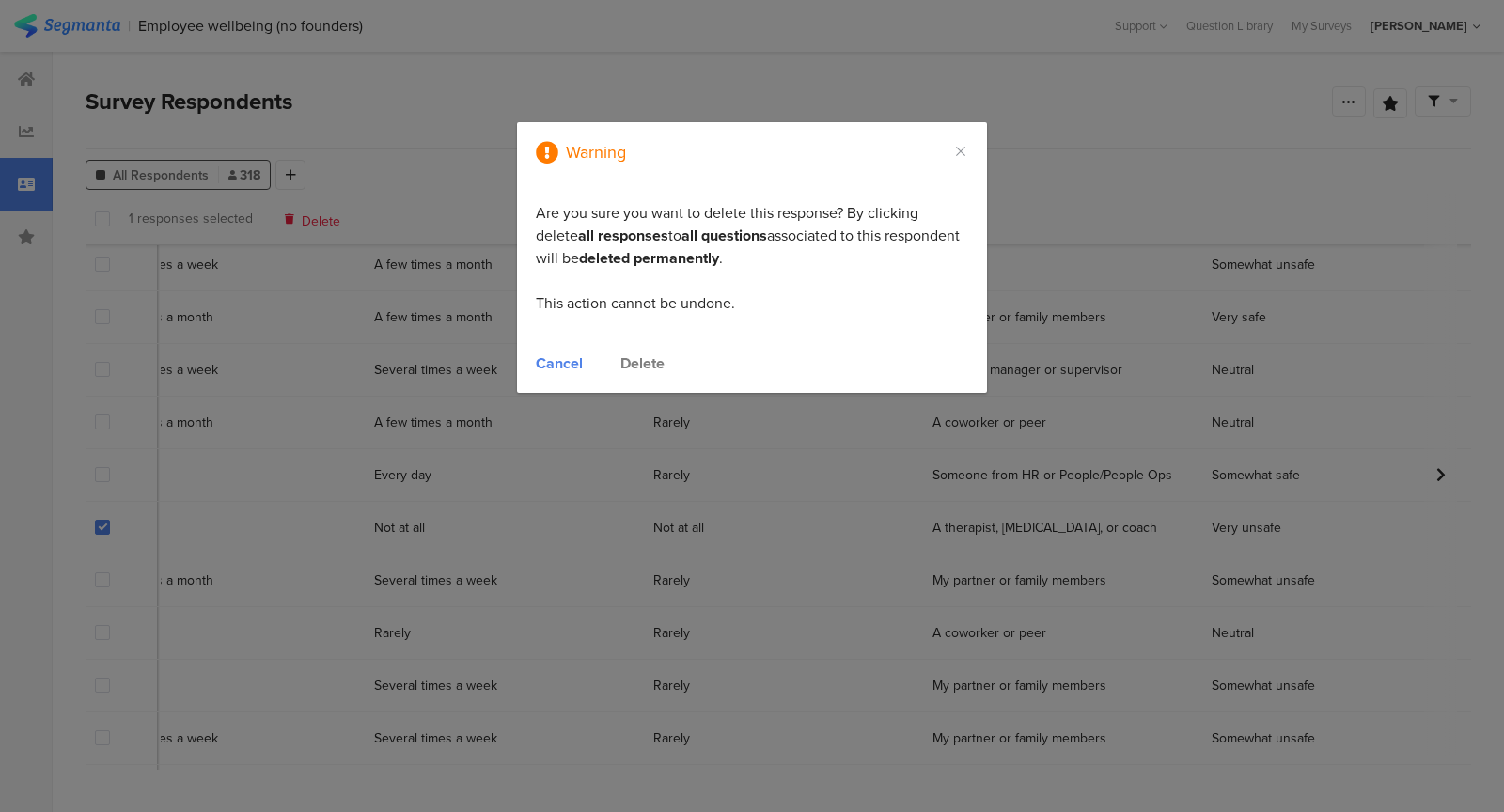
click at [662, 360] on div "Delete" at bounding box center [641, 363] width 44 height 22
click at [651, 360] on div at bounding box center [752, 406] width 1504 height 812
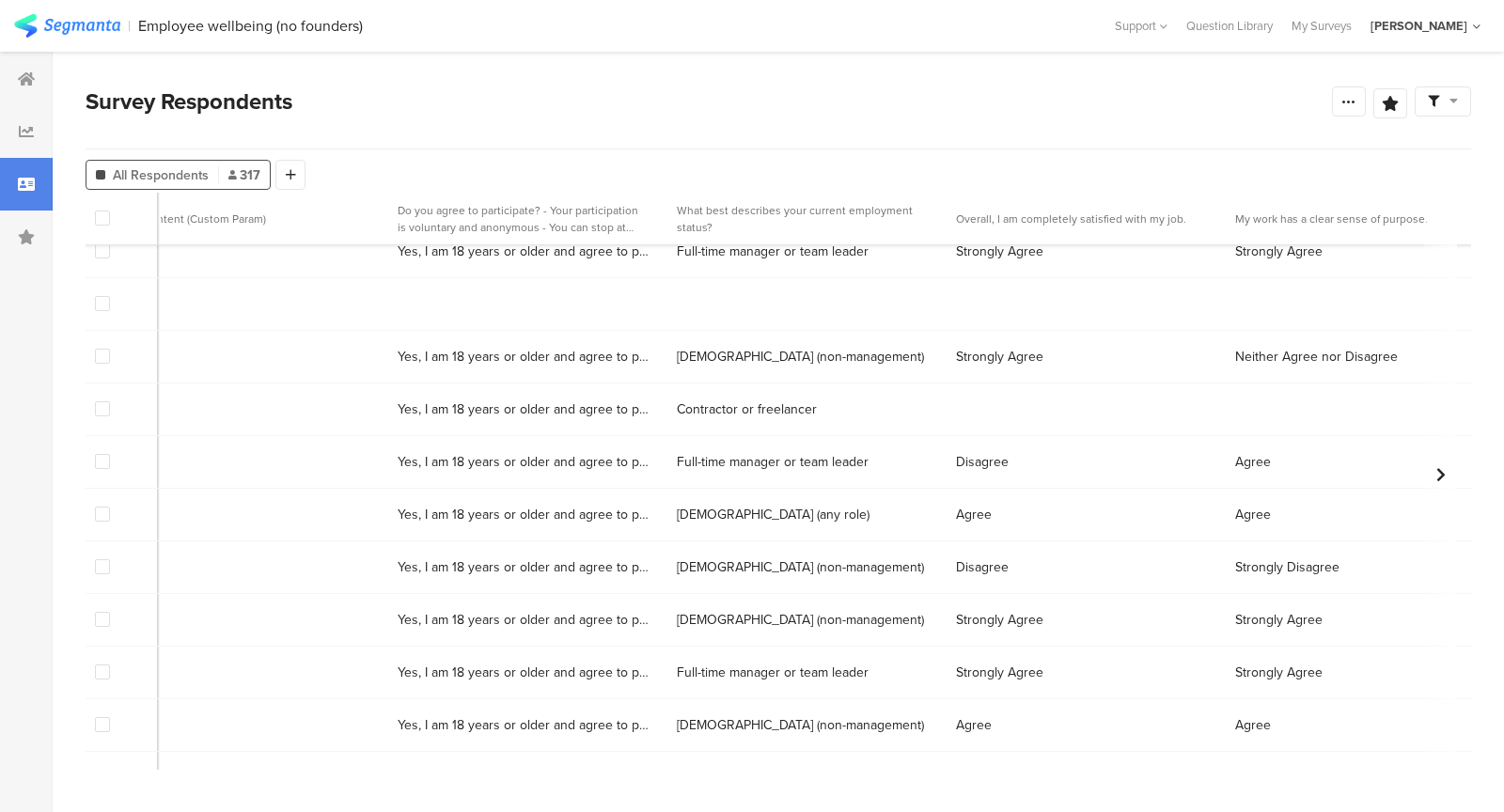
scroll to position [1072, 1349]
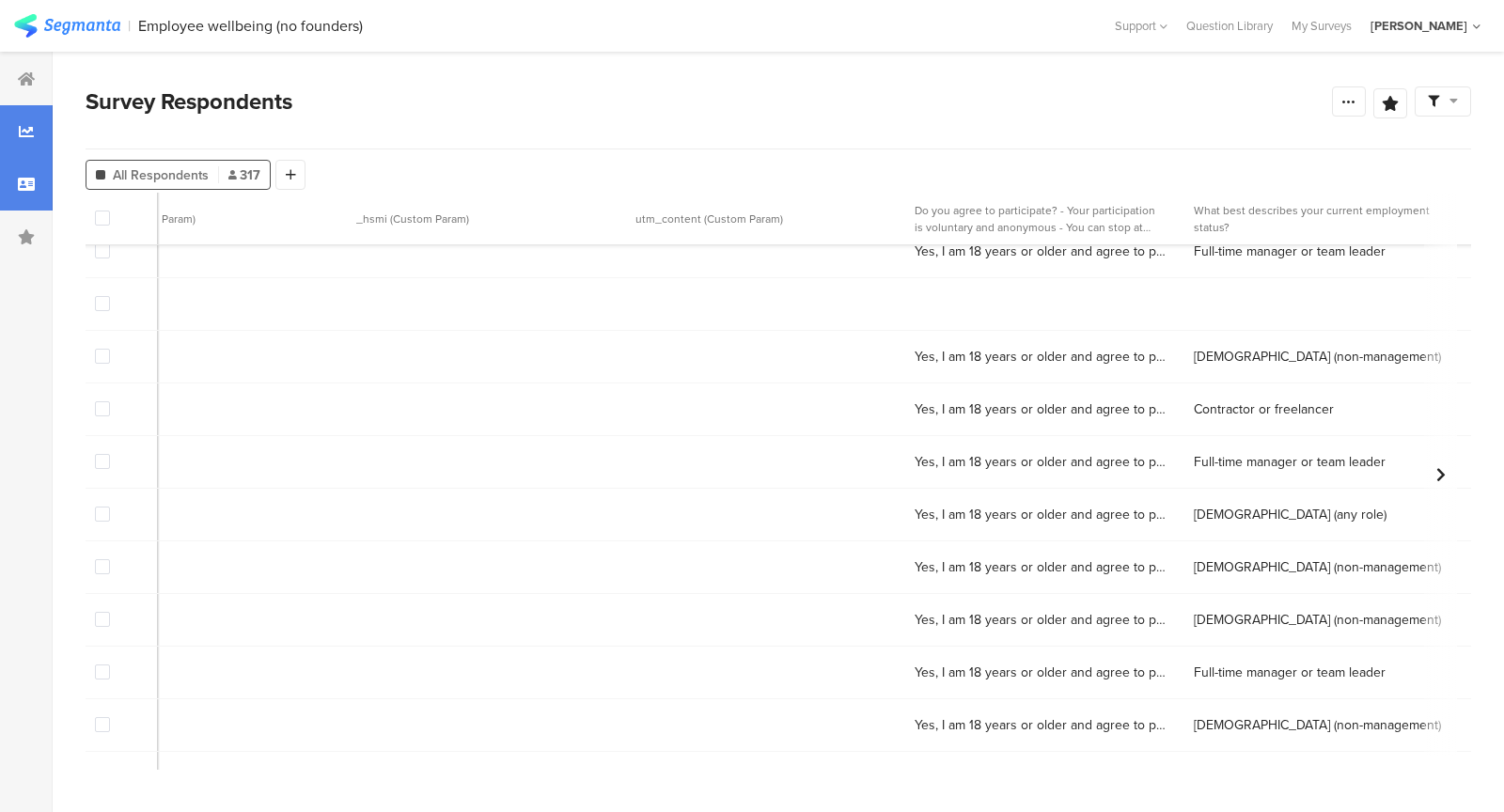
click at [36, 128] on div at bounding box center [26, 131] width 52 height 52
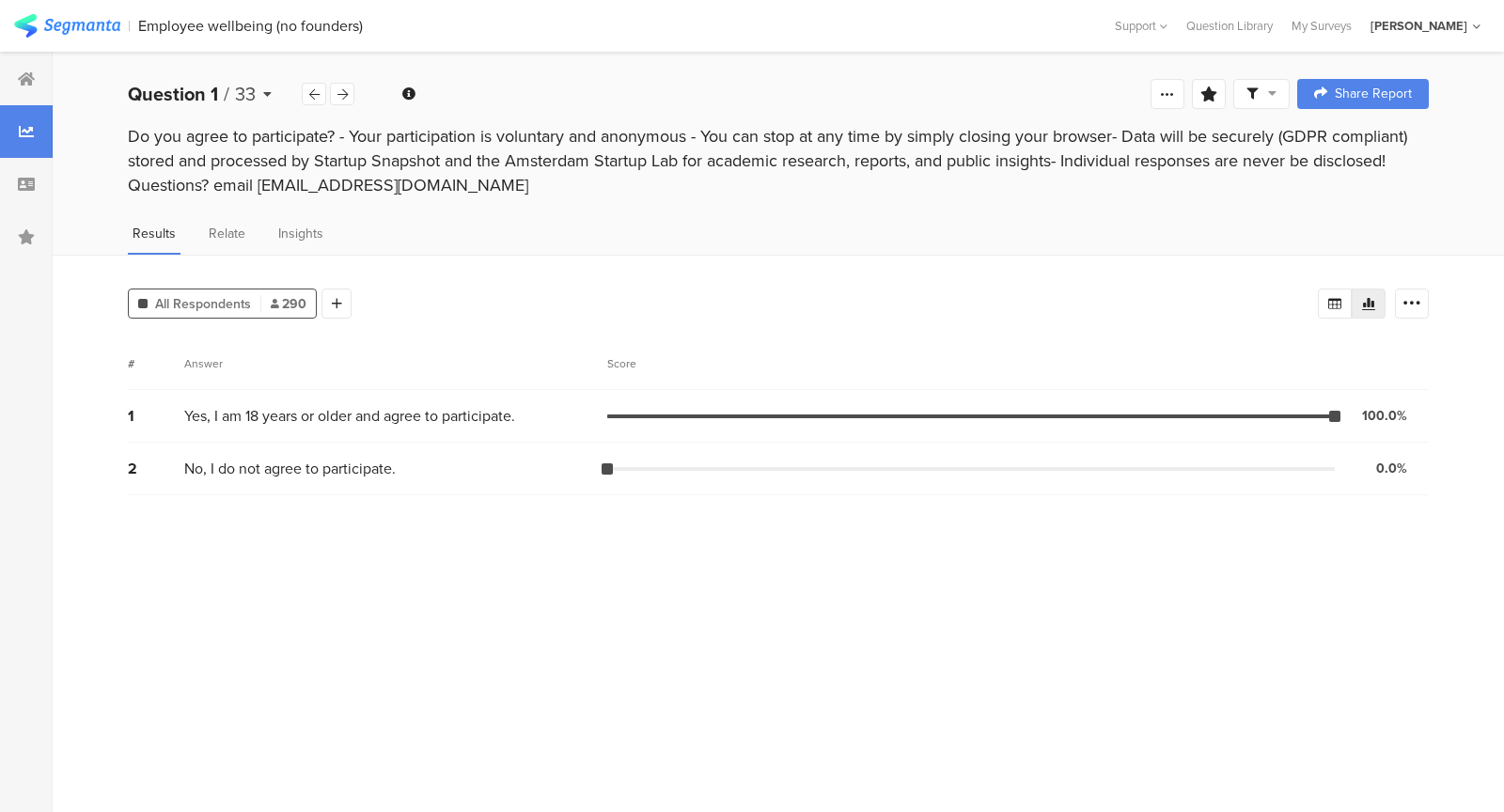
click at [271, 98] on div "Question 1 / 33" at bounding box center [215, 94] width 174 height 29
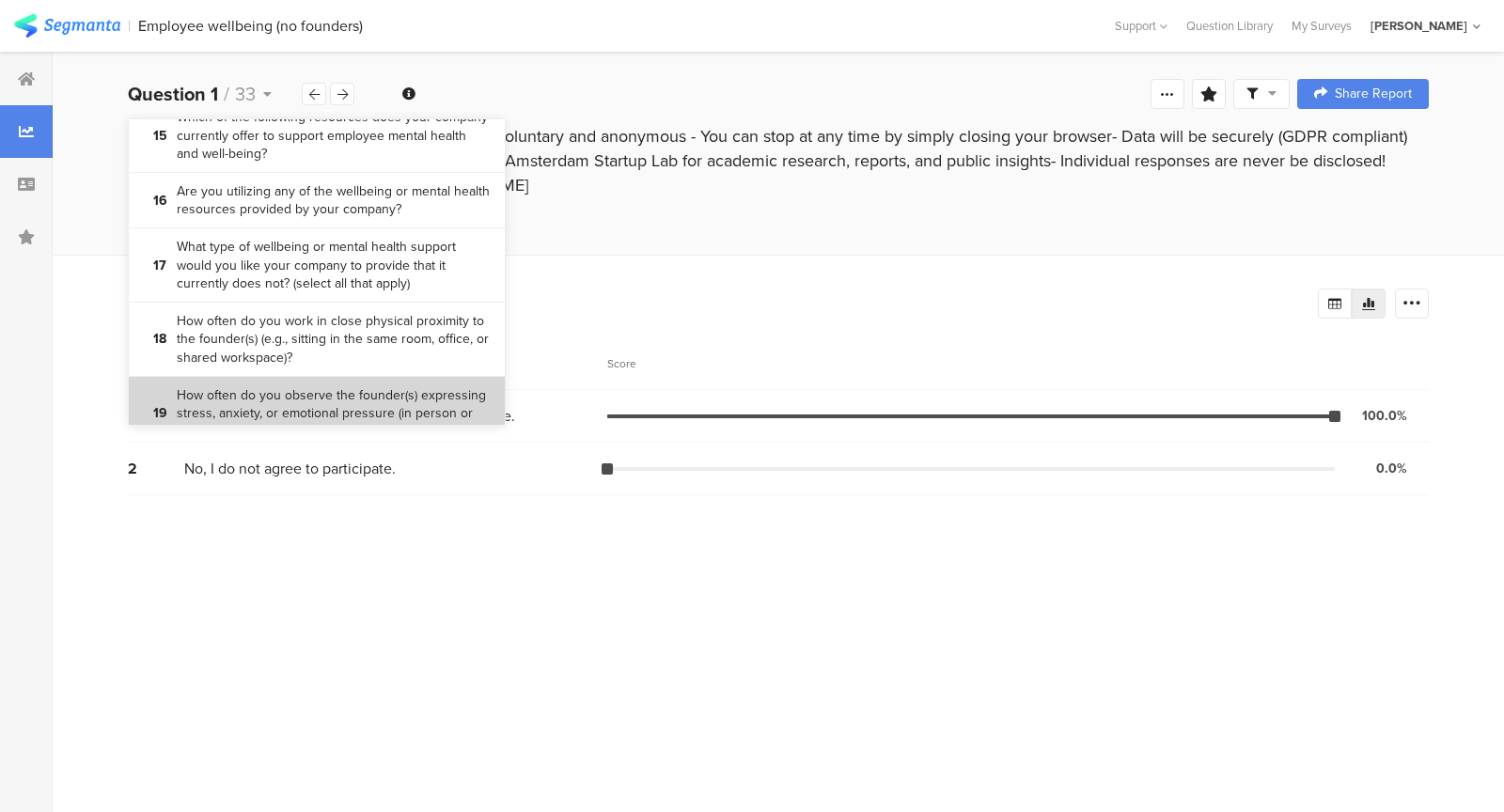
scroll to position [1444, 0]
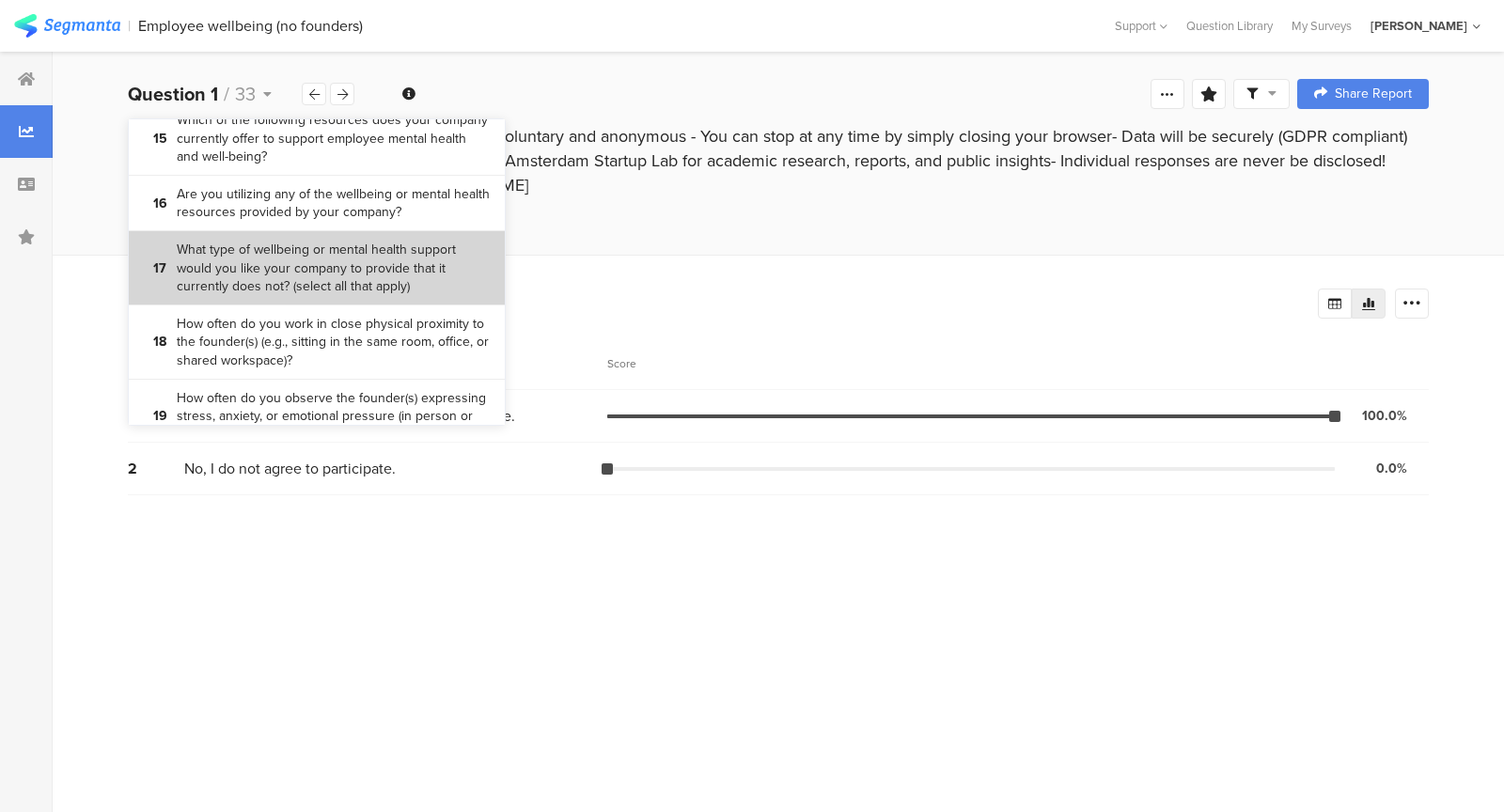
click at [402, 281] on bdi "What type of wellbeing or mental health support would you like your company to …" at bounding box center [334, 268] width 314 height 55
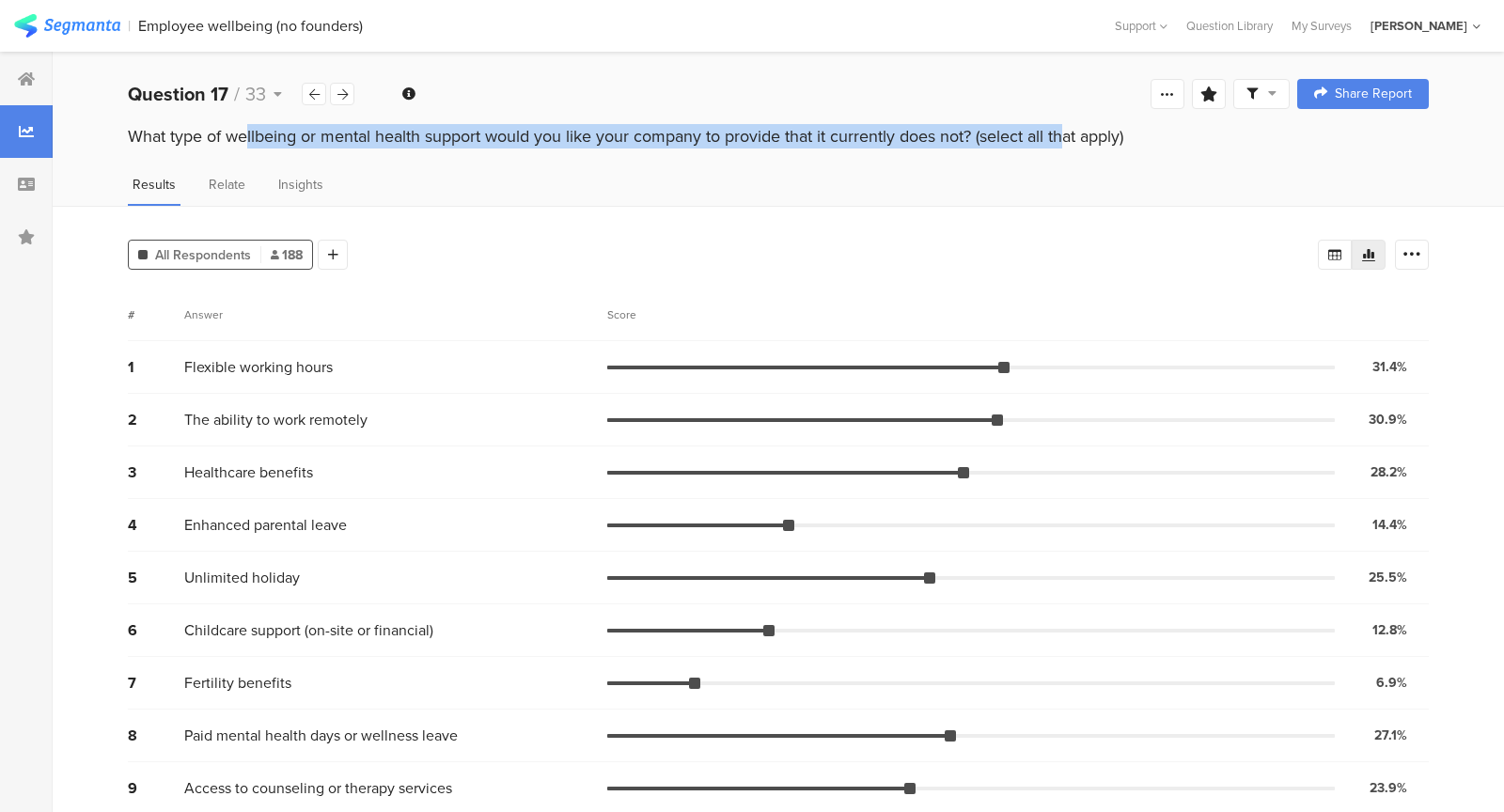
drag, startPoint x: 131, startPoint y: 130, endPoint x: 976, endPoint y: 146, distance: 845.2
click at [976, 146] on div "What type of wellbeing or mental health support would you like your company to …" at bounding box center [778, 139] width 1451 height 30
copy div "What type of wellbeing or mental health support would you like your company to …"
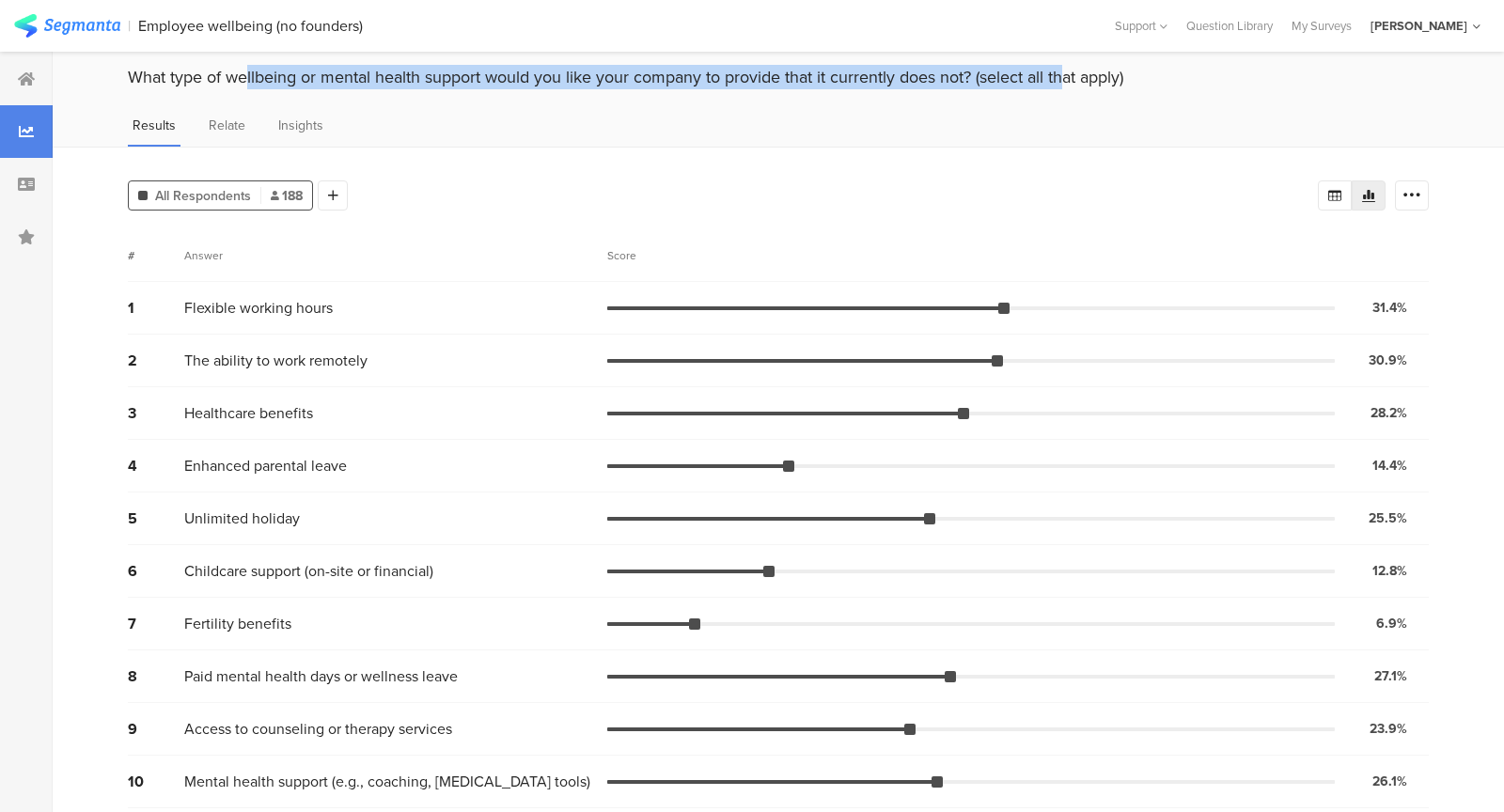
scroll to position [96, 0]
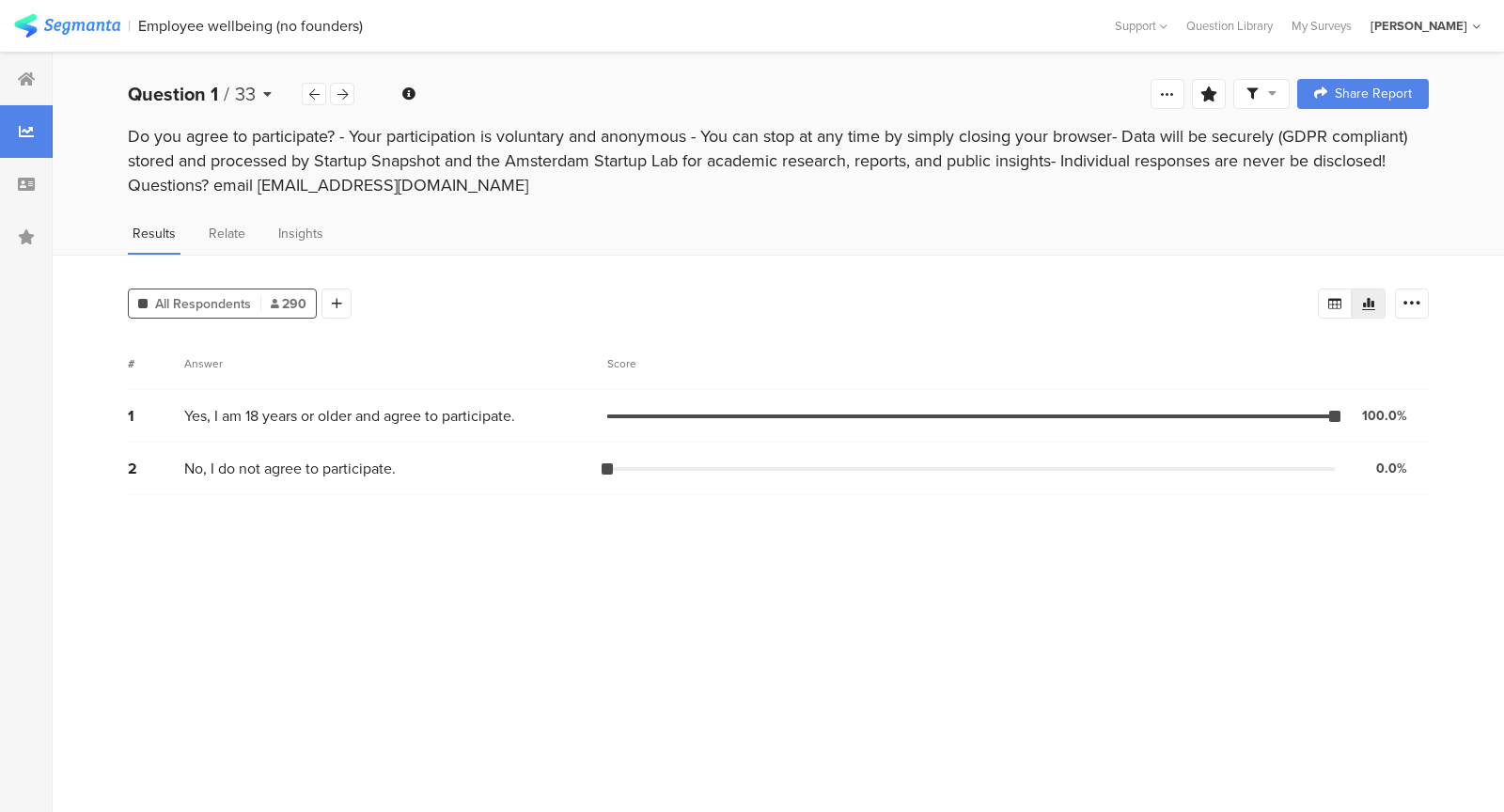
click at [266, 92] on icon at bounding box center [267, 94] width 9 height 13
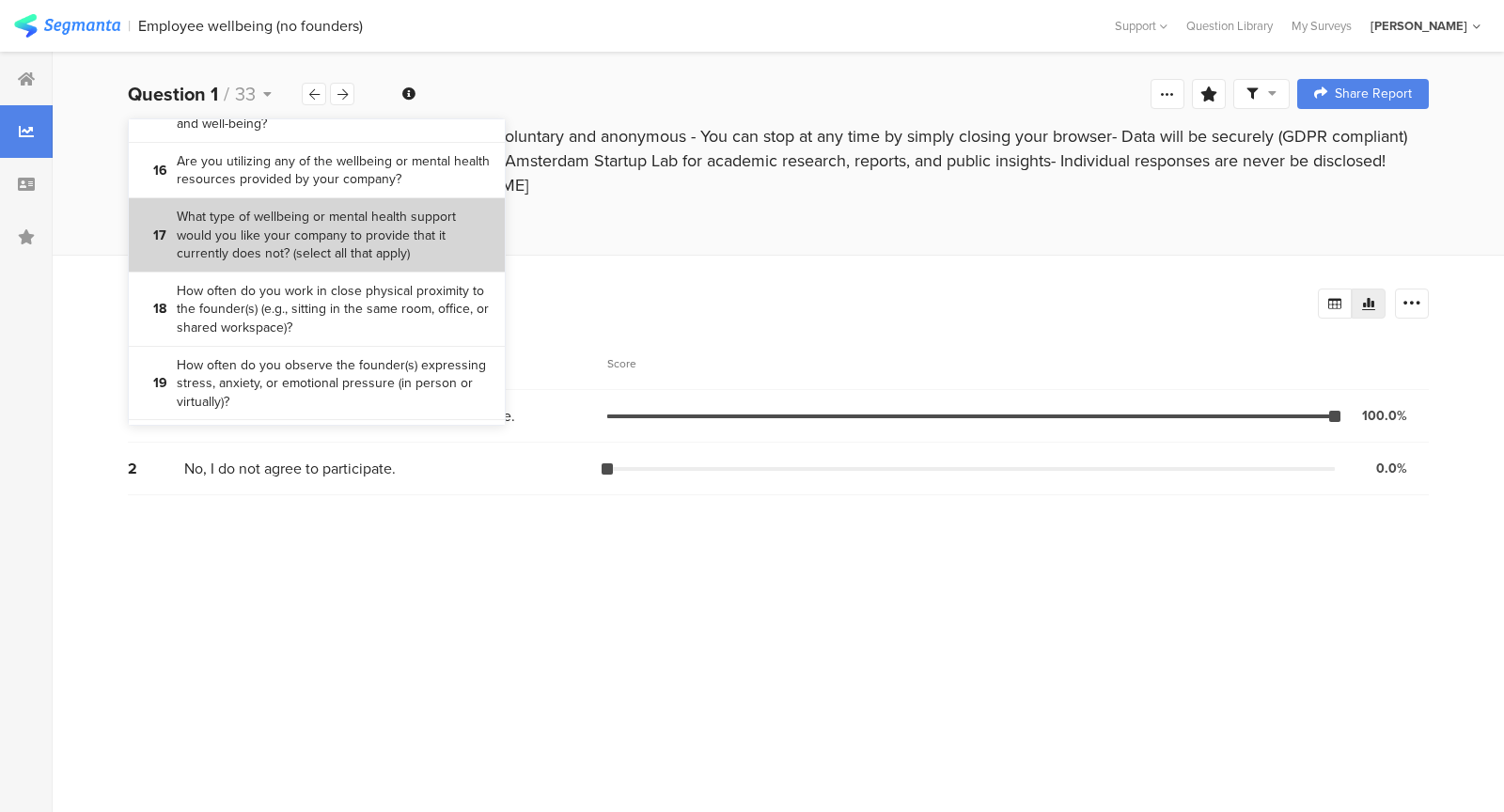
scroll to position [1472, 0]
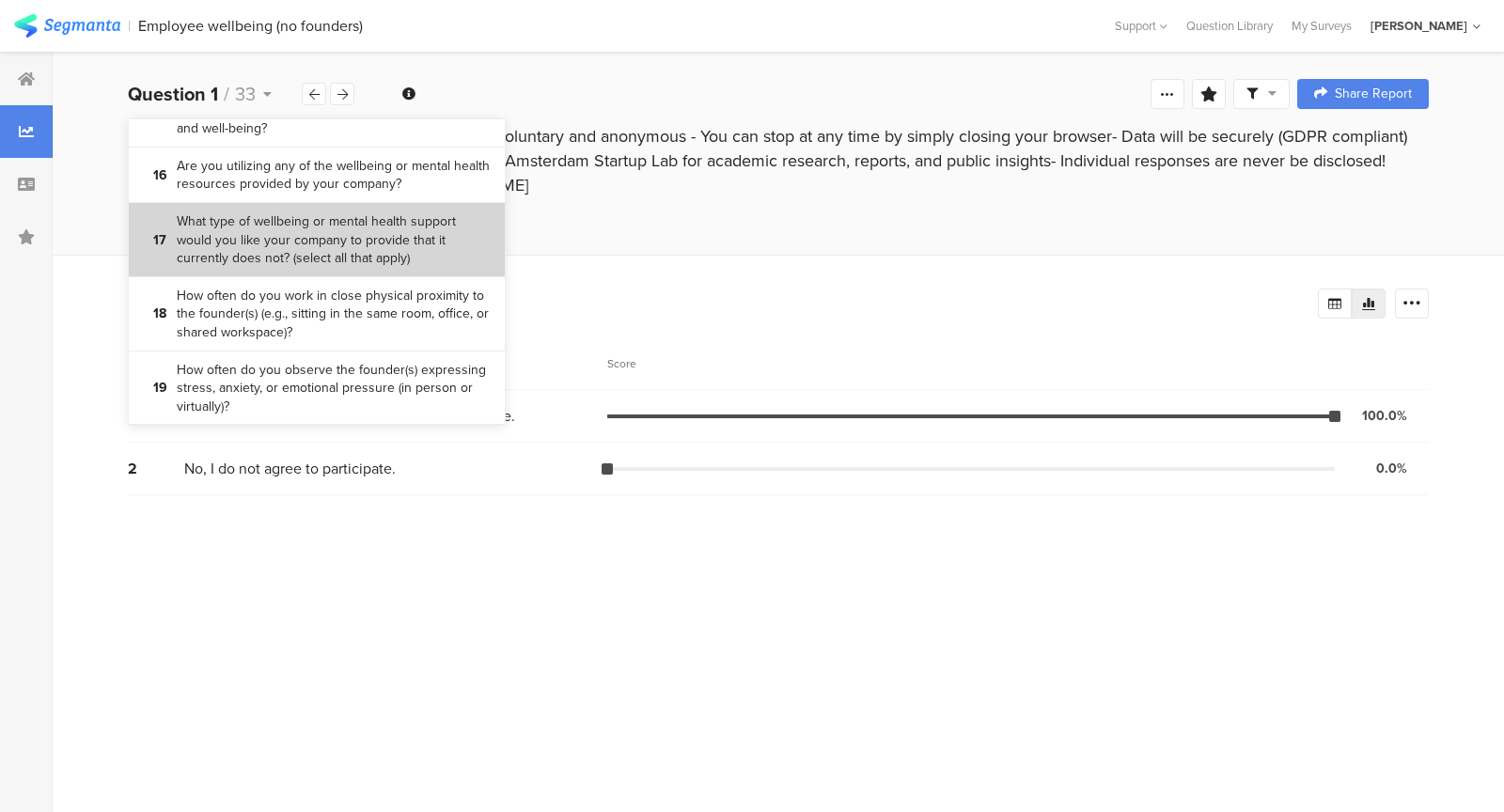
click at [394, 245] on bdi "What type of wellbeing or mental health support would you like your company to …" at bounding box center [334, 240] width 314 height 55
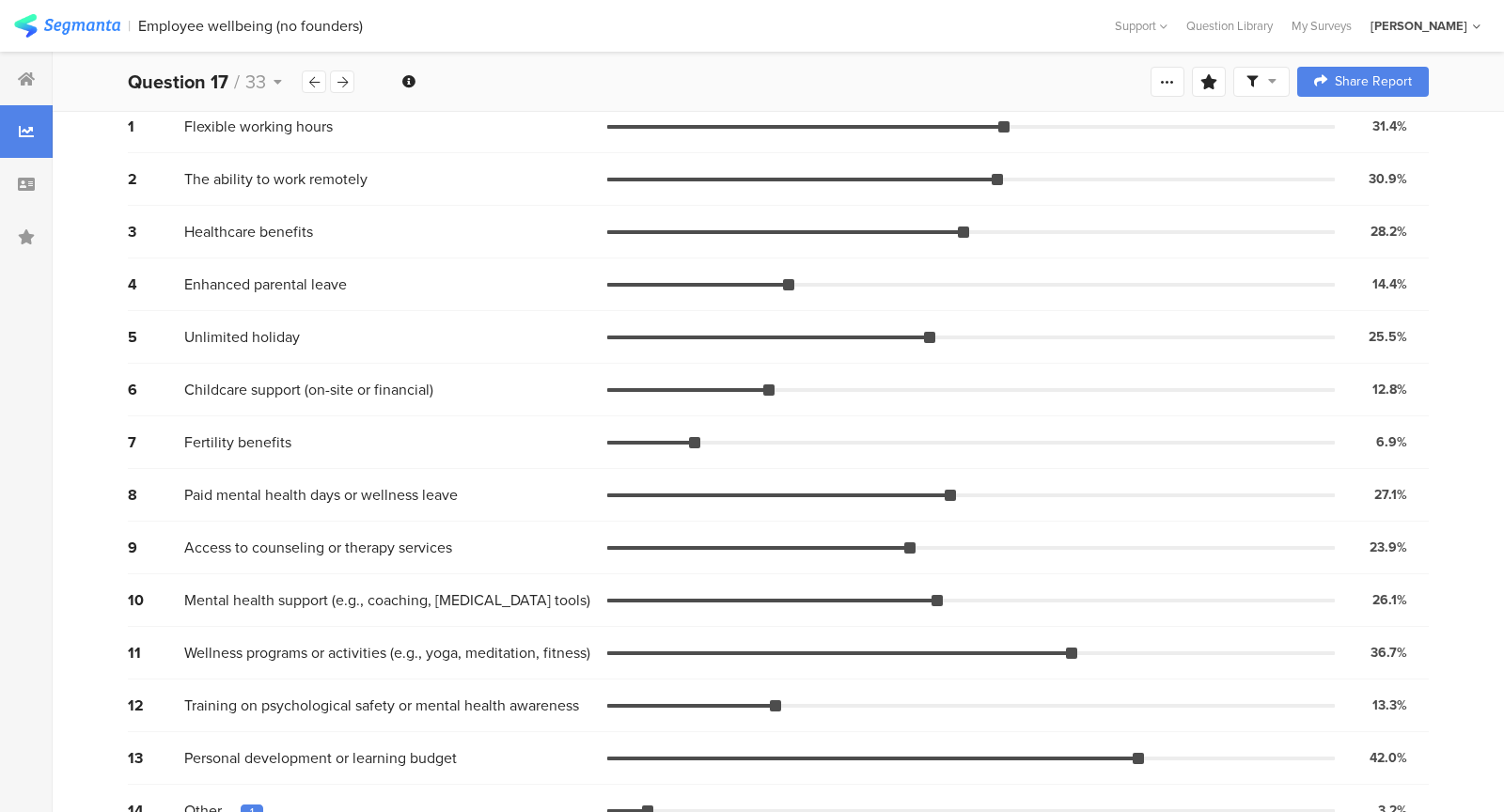
scroll to position [261, 0]
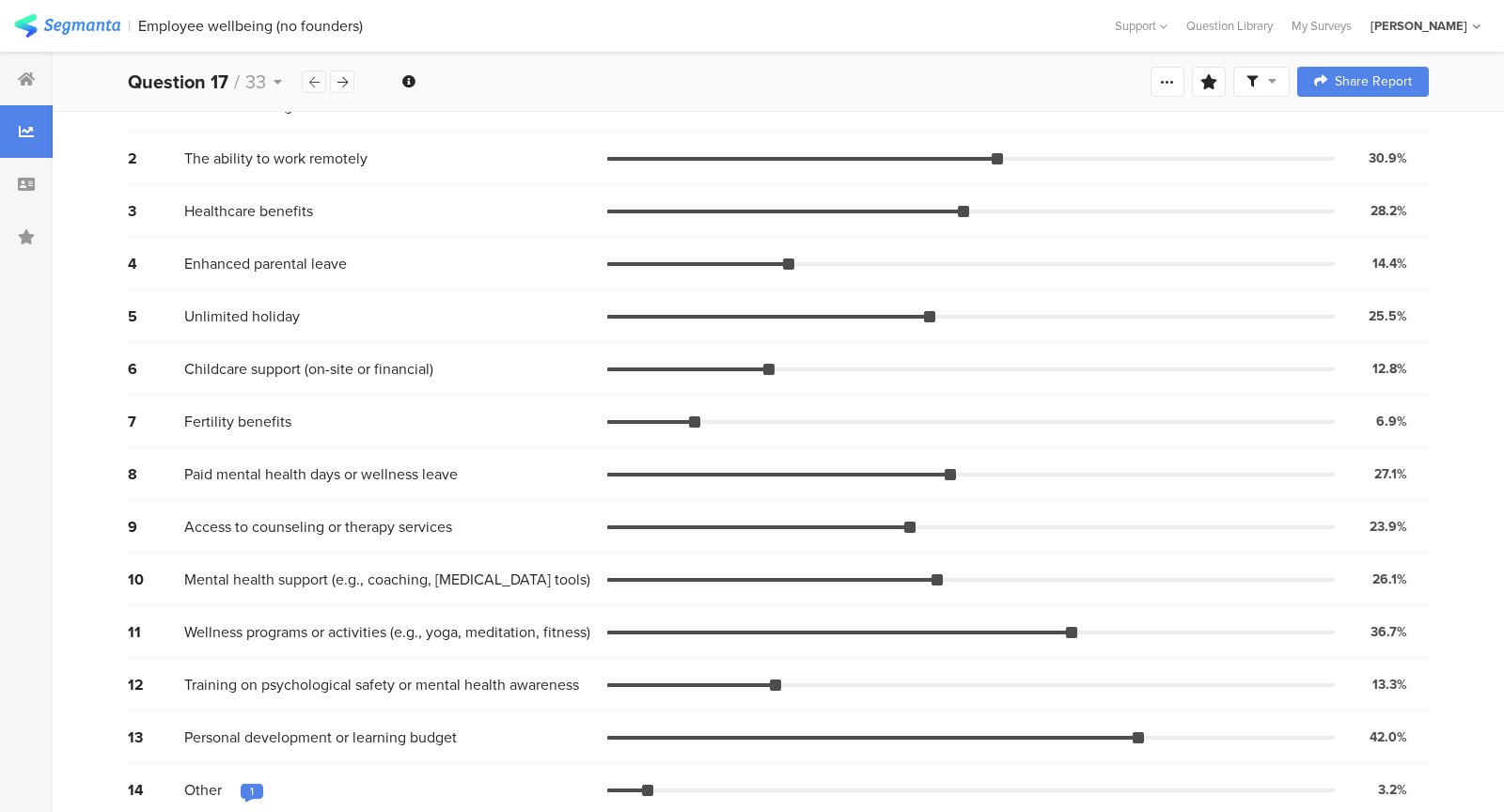
click at [310, 80] on icon at bounding box center [314, 82] width 10 height 12
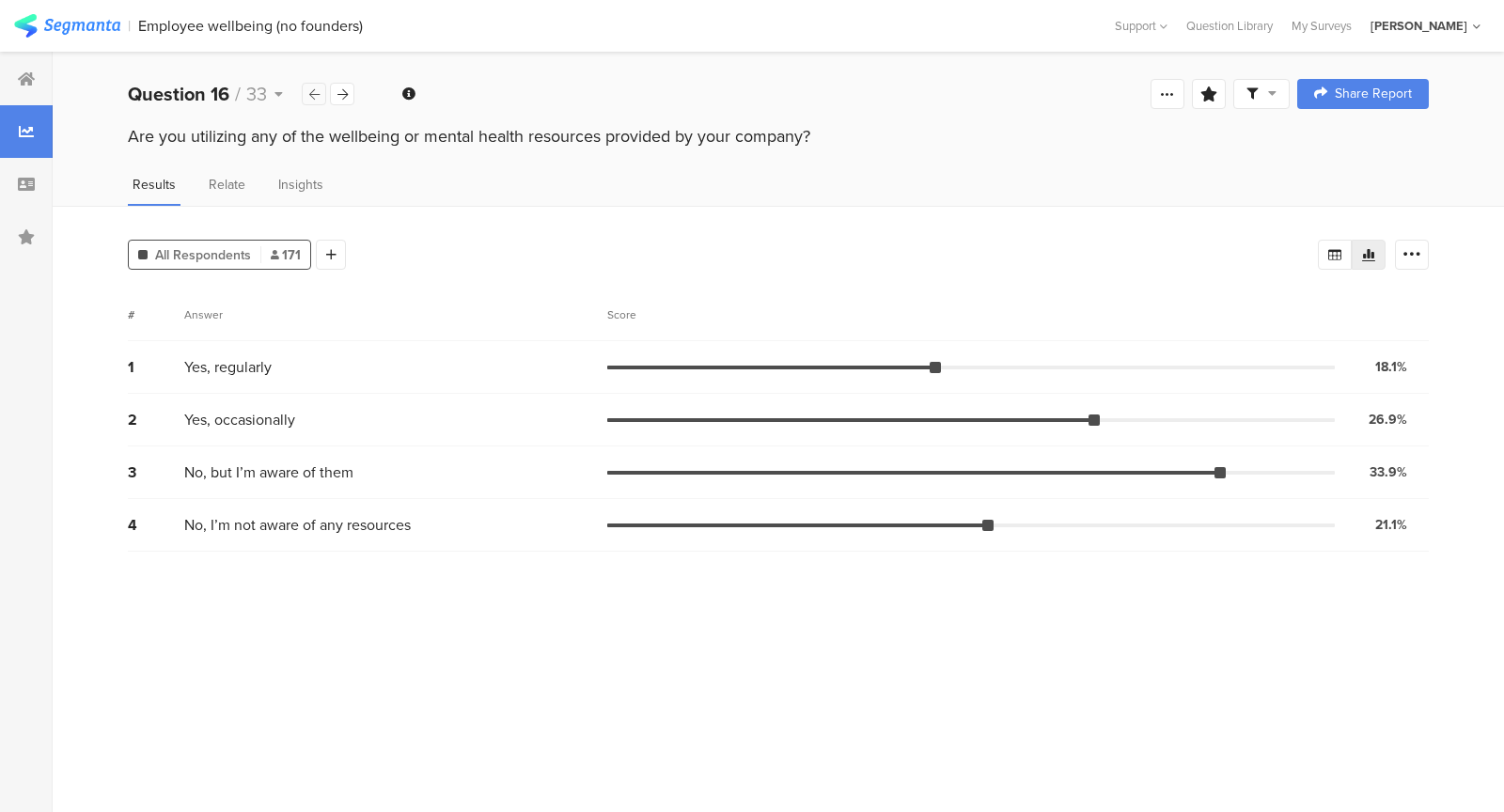
click at [311, 105] on div at bounding box center [314, 94] width 25 height 23
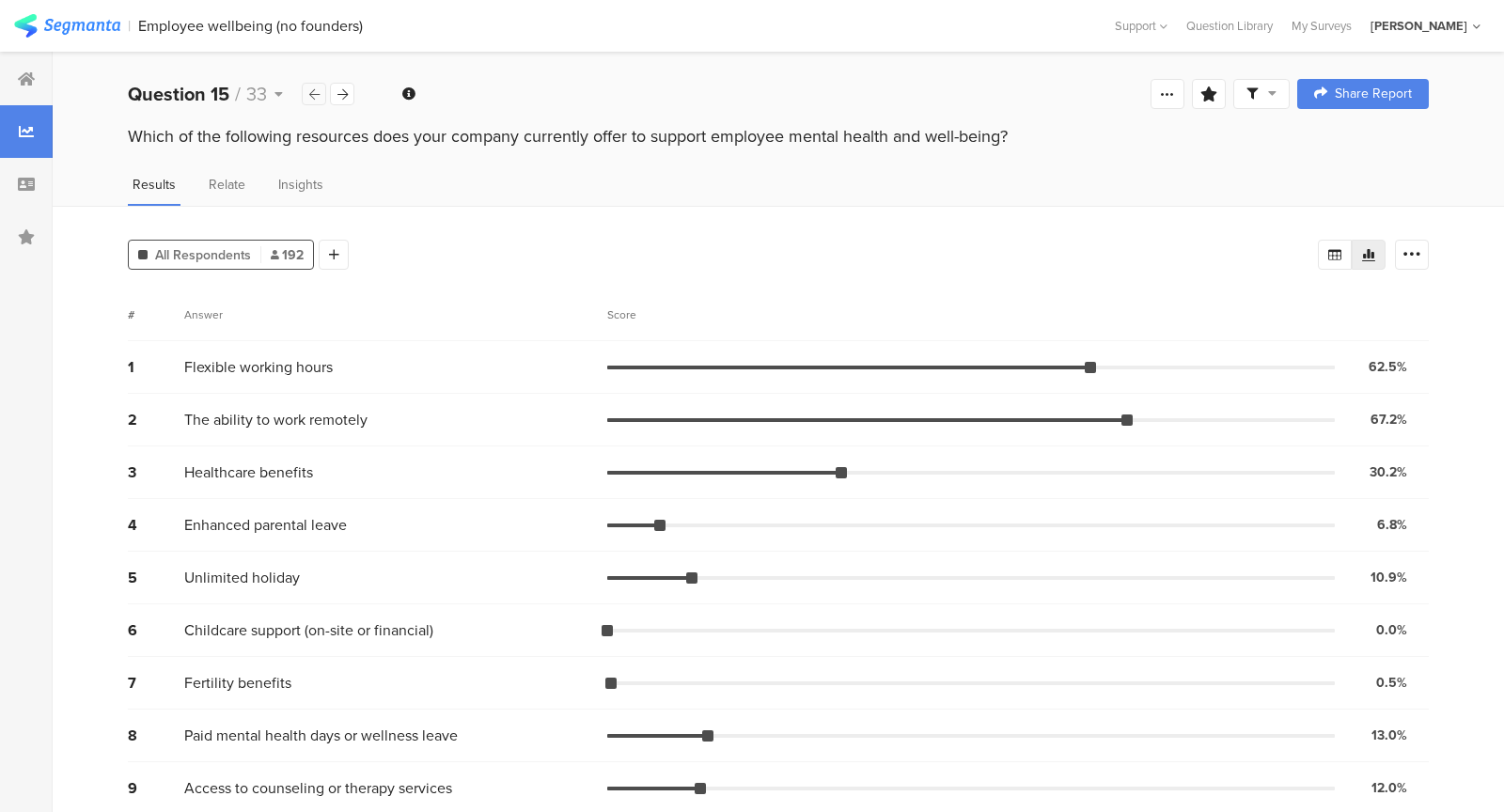
click at [306, 91] on div at bounding box center [314, 94] width 25 height 23
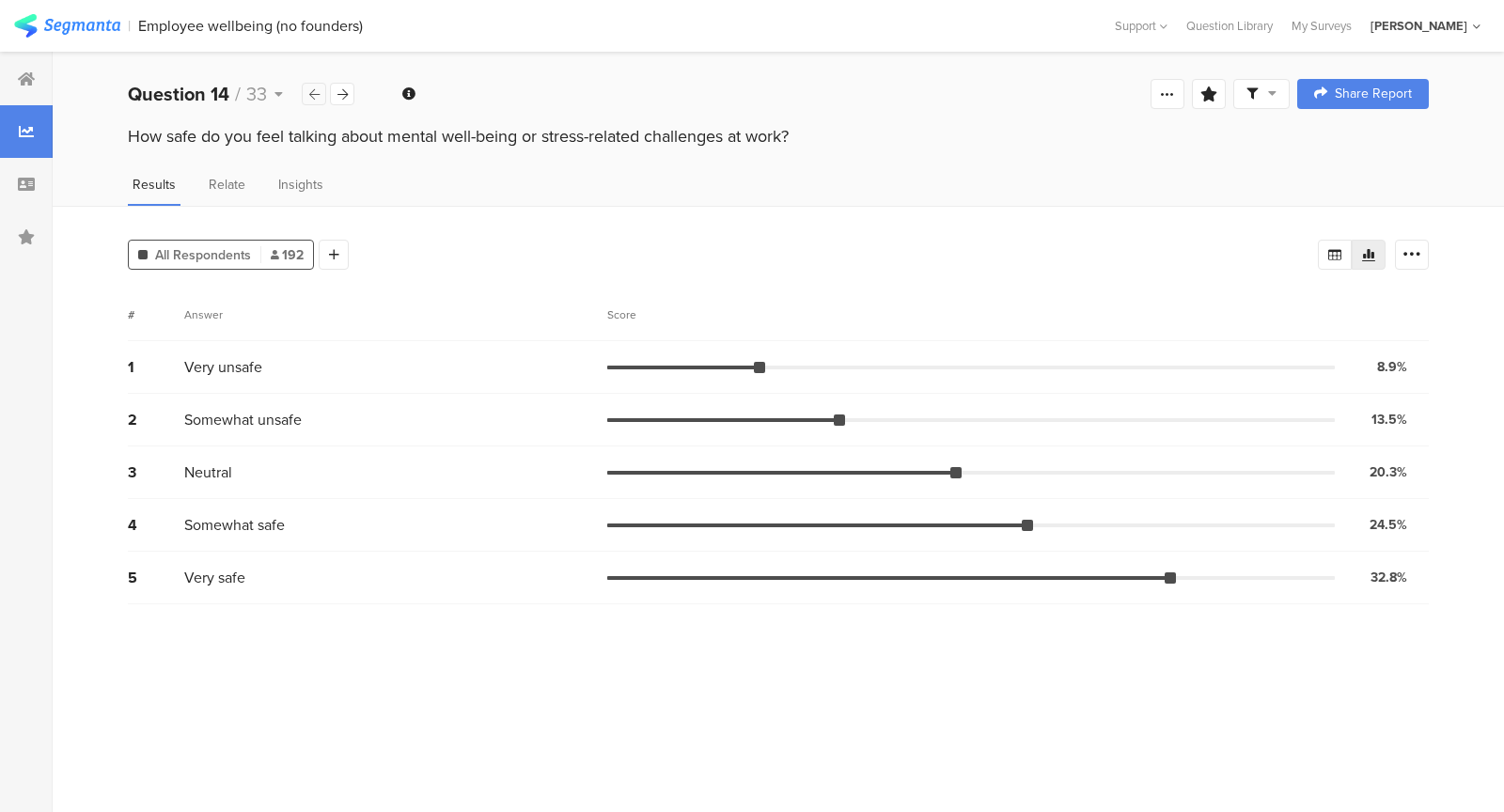
click at [306, 91] on div at bounding box center [314, 94] width 25 height 23
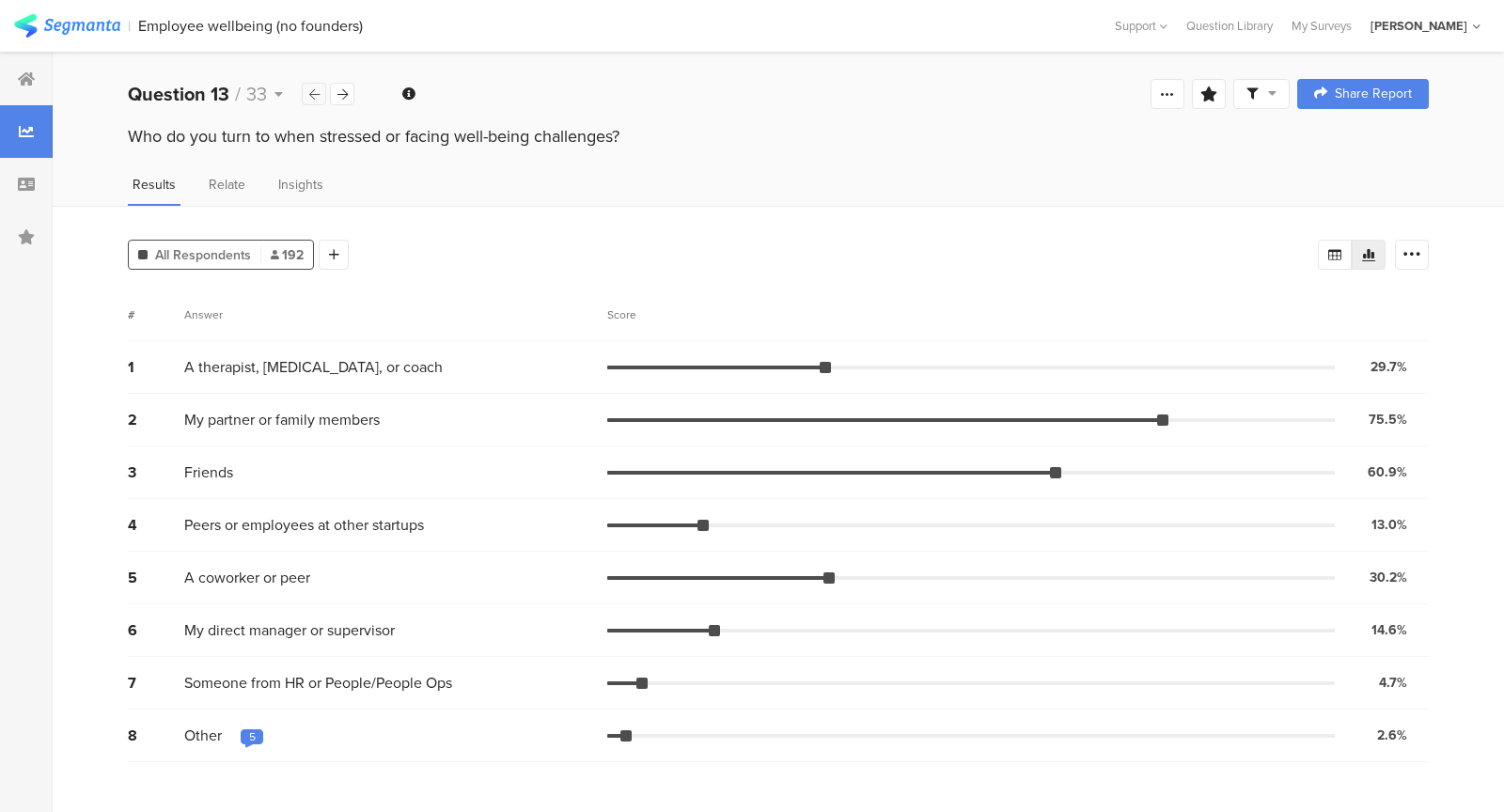
click at [306, 91] on div at bounding box center [314, 94] width 25 height 23
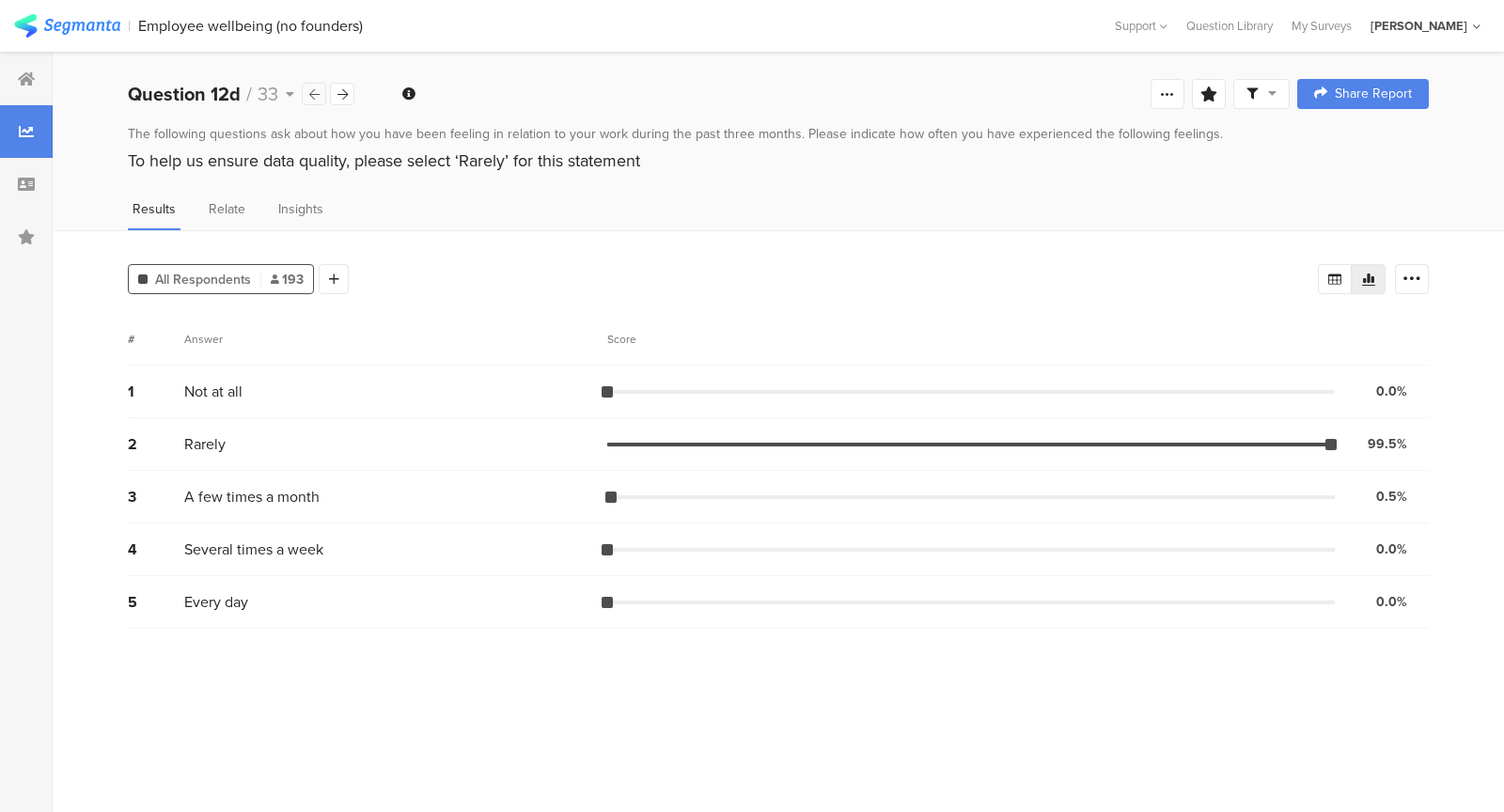
click at [306, 91] on div at bounding box center [314, 94] width 25 height 23
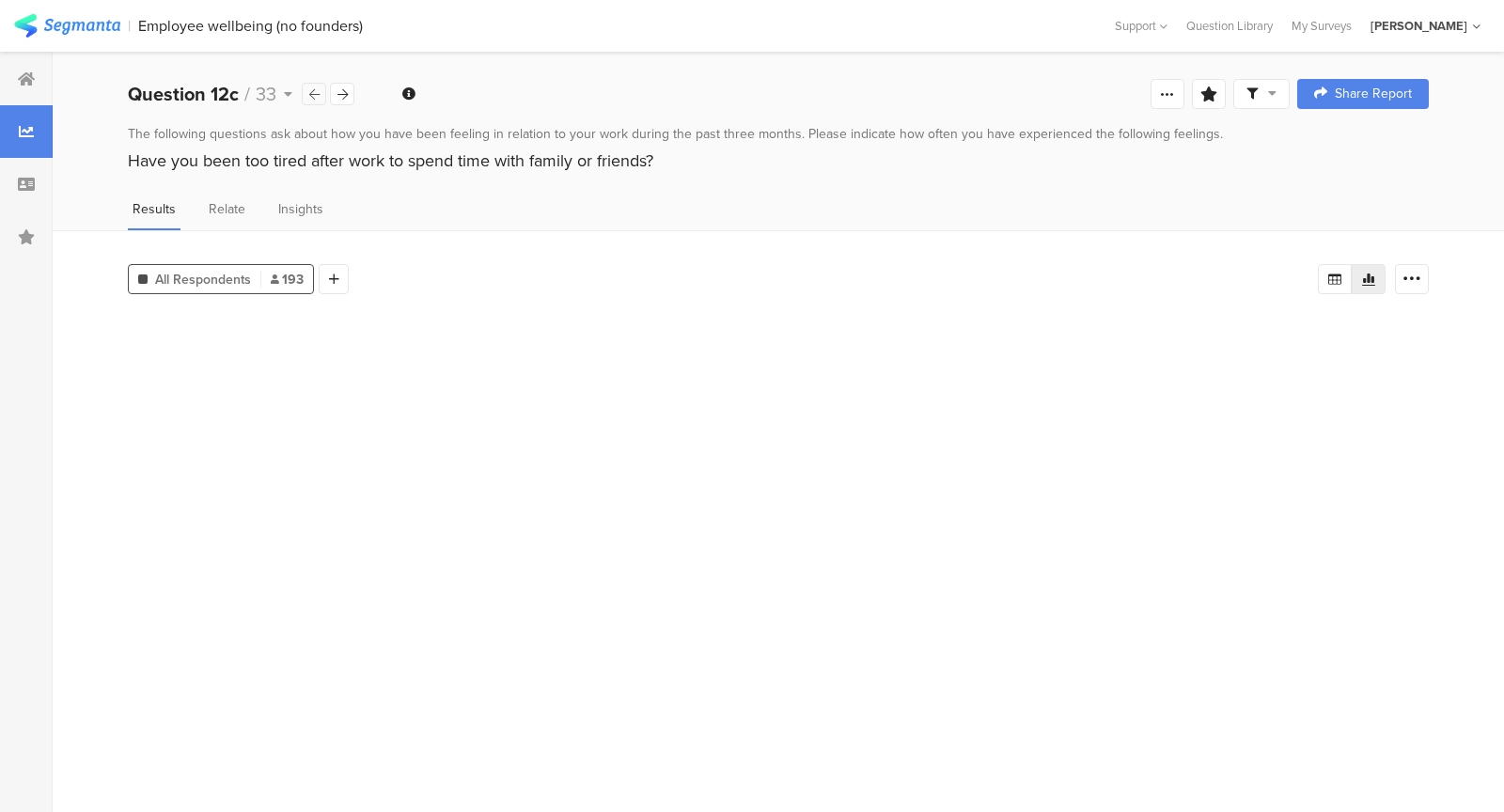
click at [306, 91] on div at bounding box center [314, 94] width 25 height 23
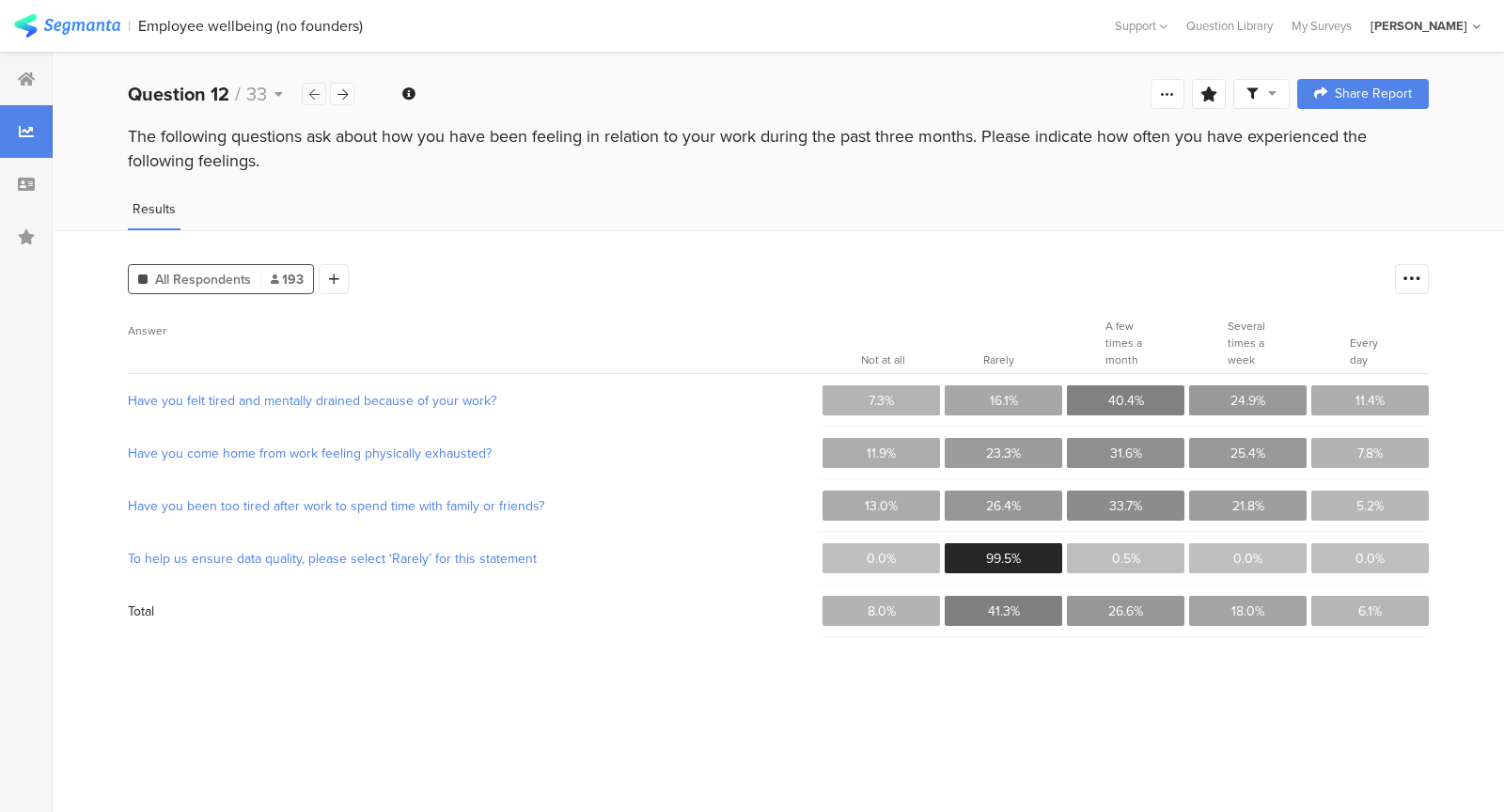
click at [306, 91] on div at bounding box center [314, 94] width 25 height 23
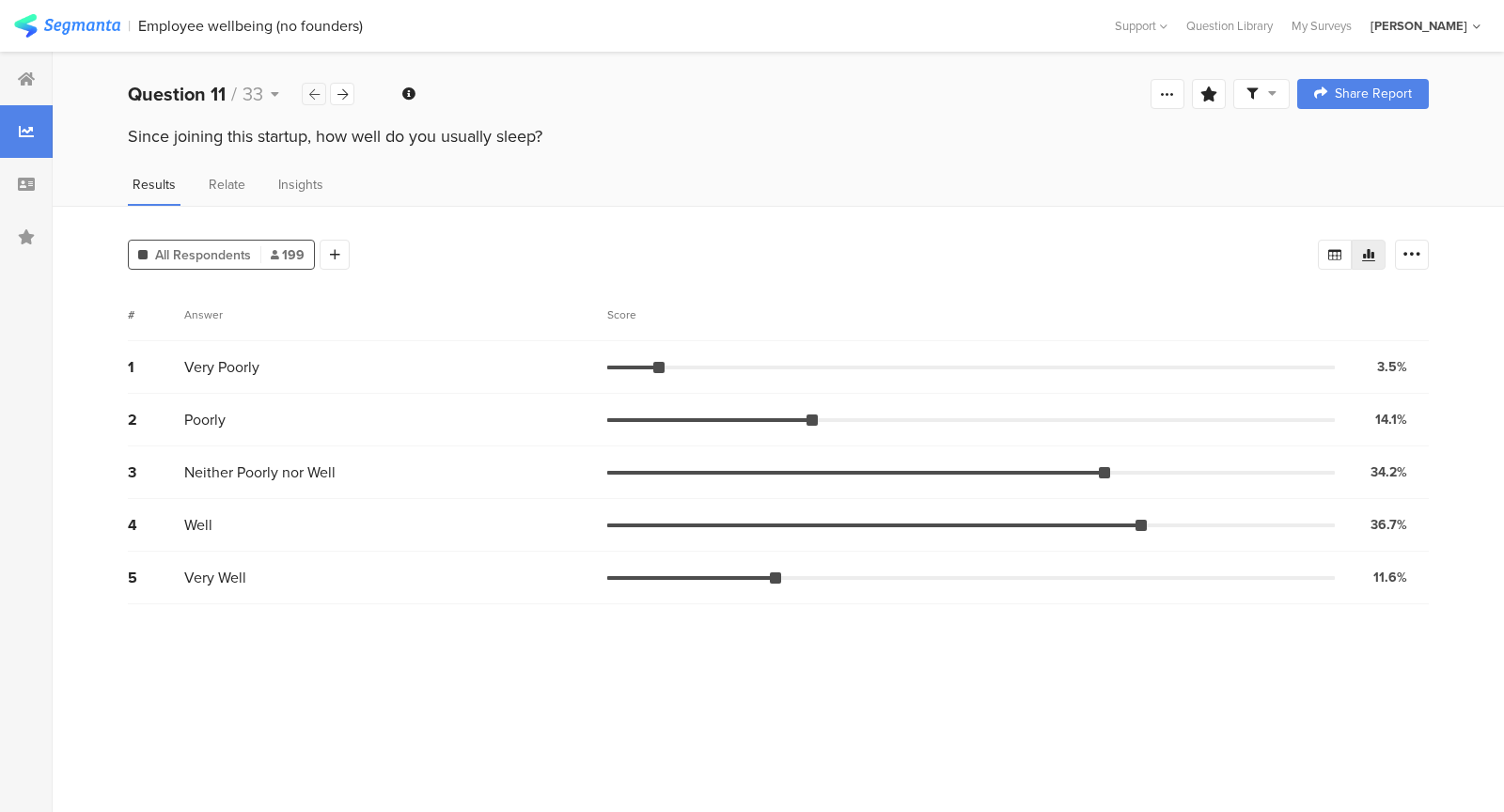
click at [306, 91] on div at bounding box center [314, 94] width 25 height 23
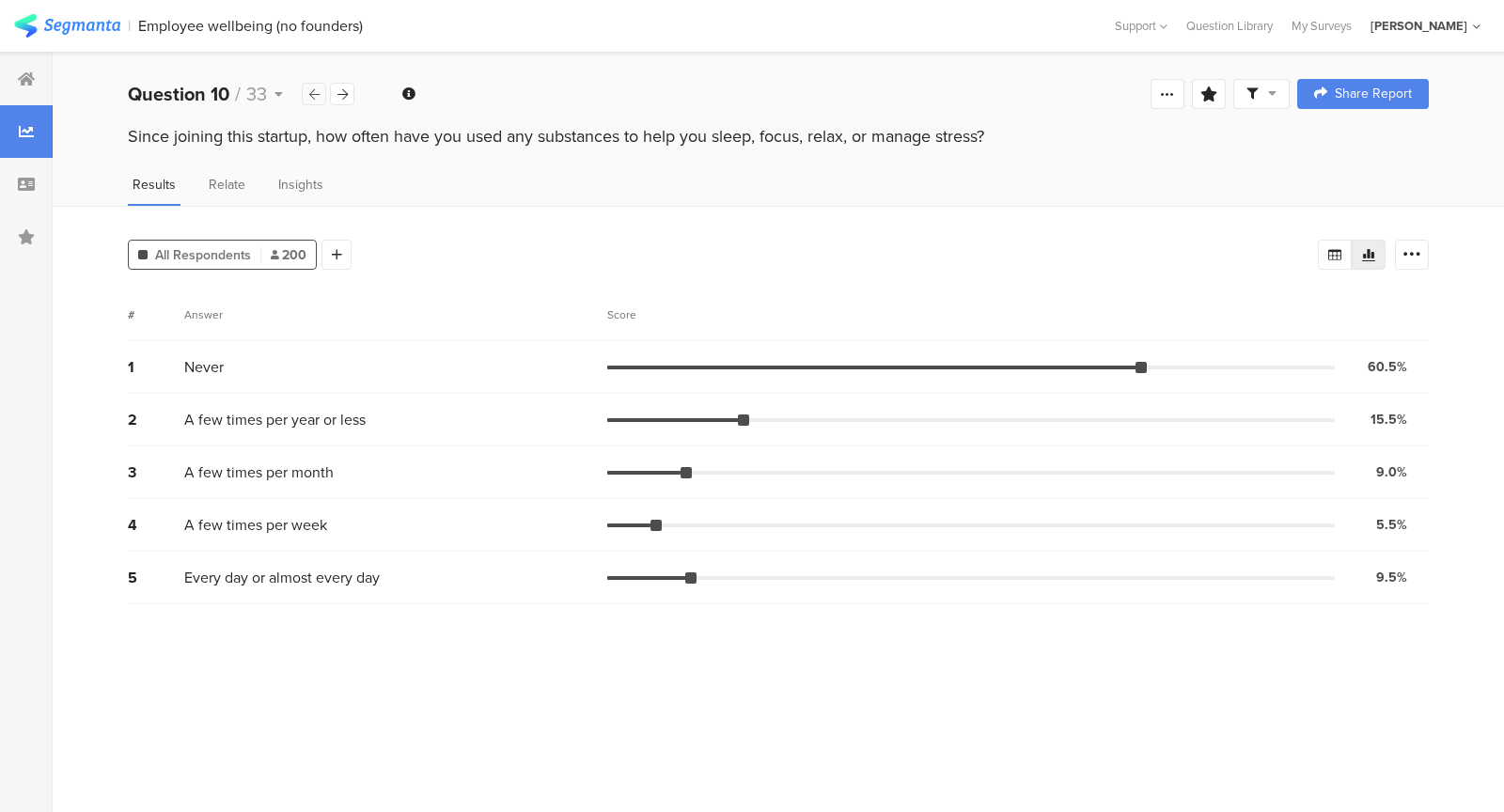
click at [306, 91] on div at bounding box center [314, 94] width 25 height 23
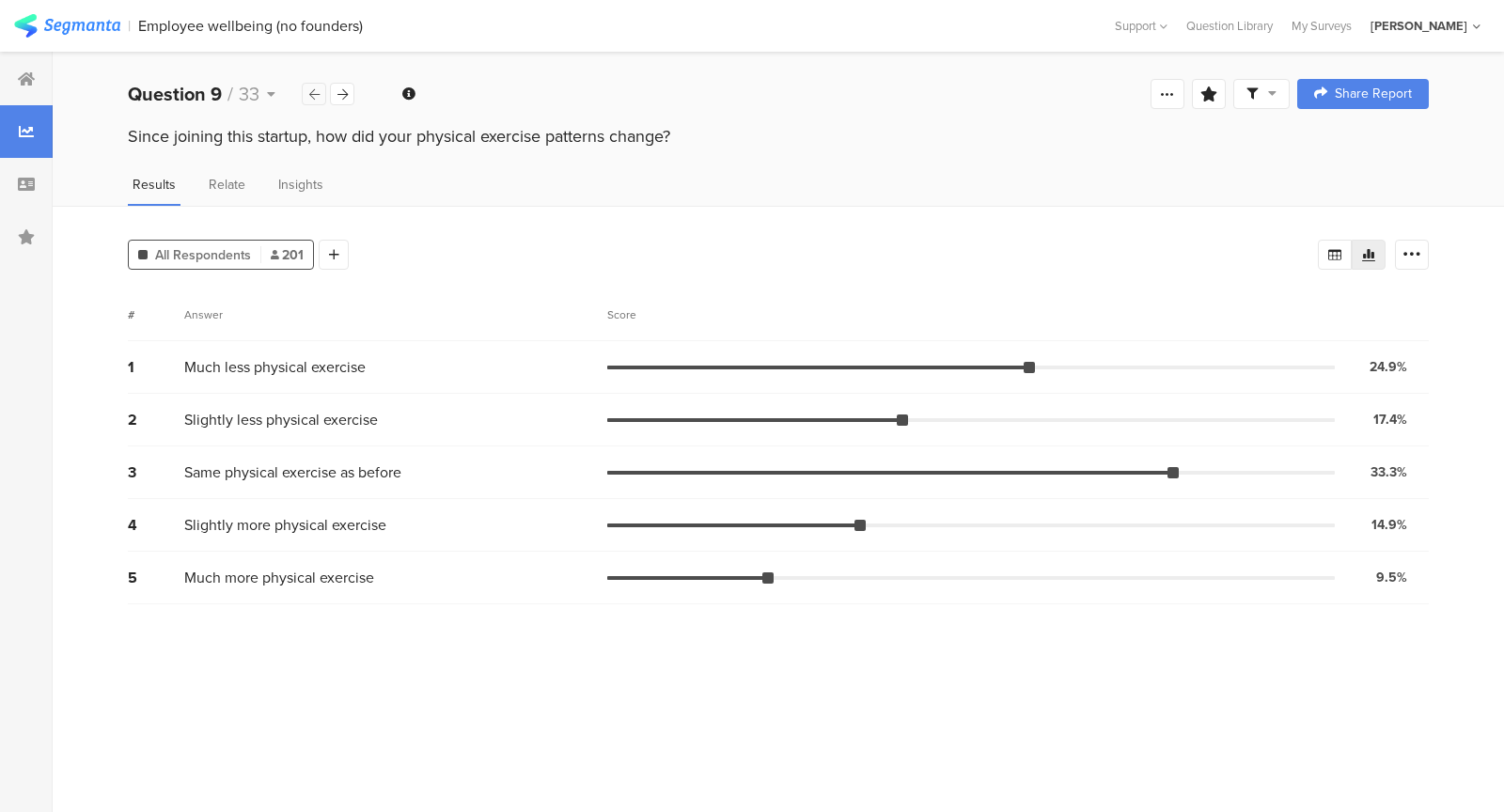
click at [306, 91] on div at bounding box center [314, 94] width 25 height 23
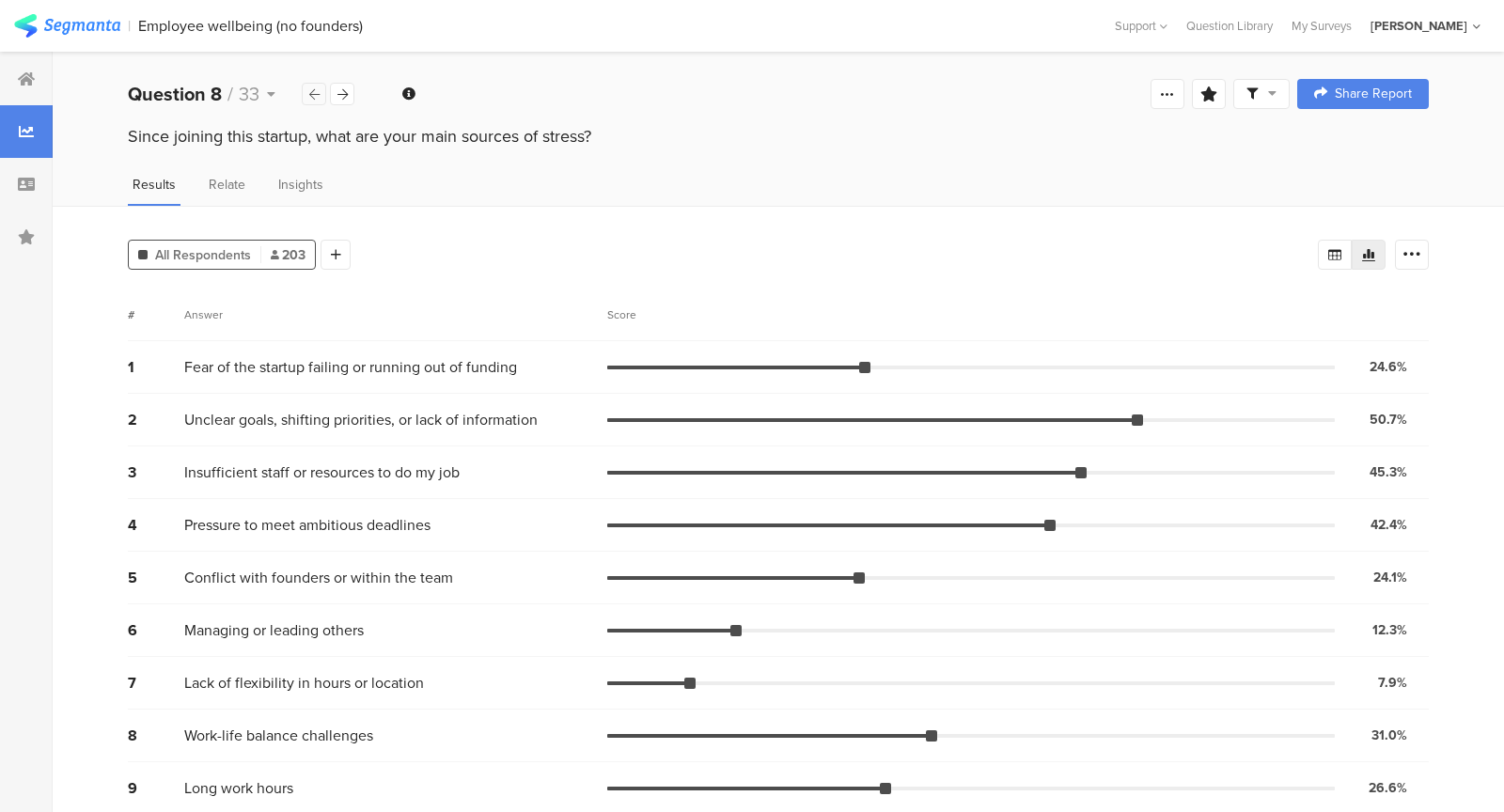
click at [307, 92] on div at bounding box center [314, 94] width 25 height 23
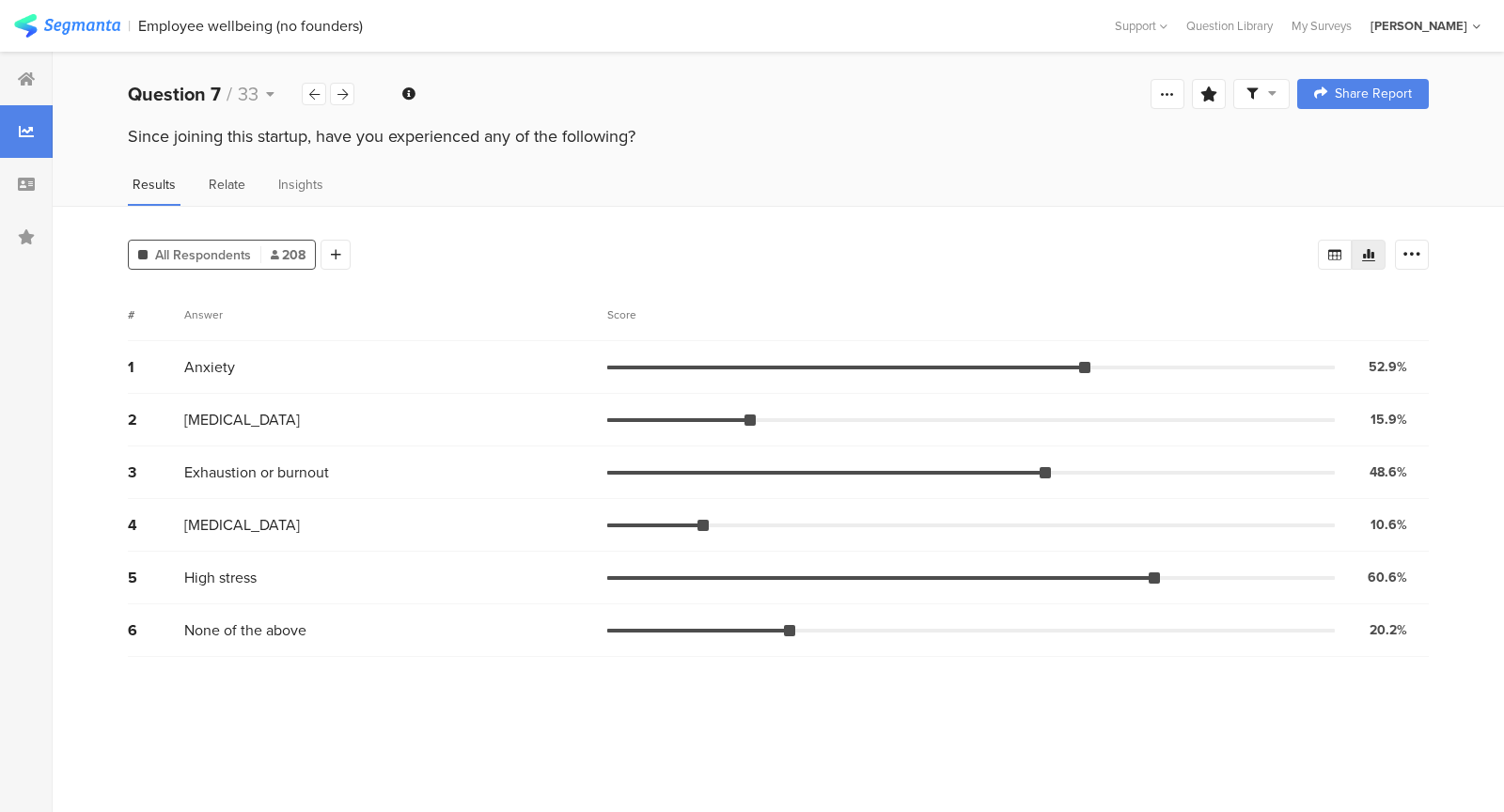
click at [219, 188] on span "Relate" at bounding box center [226, 185] width 37 height 20
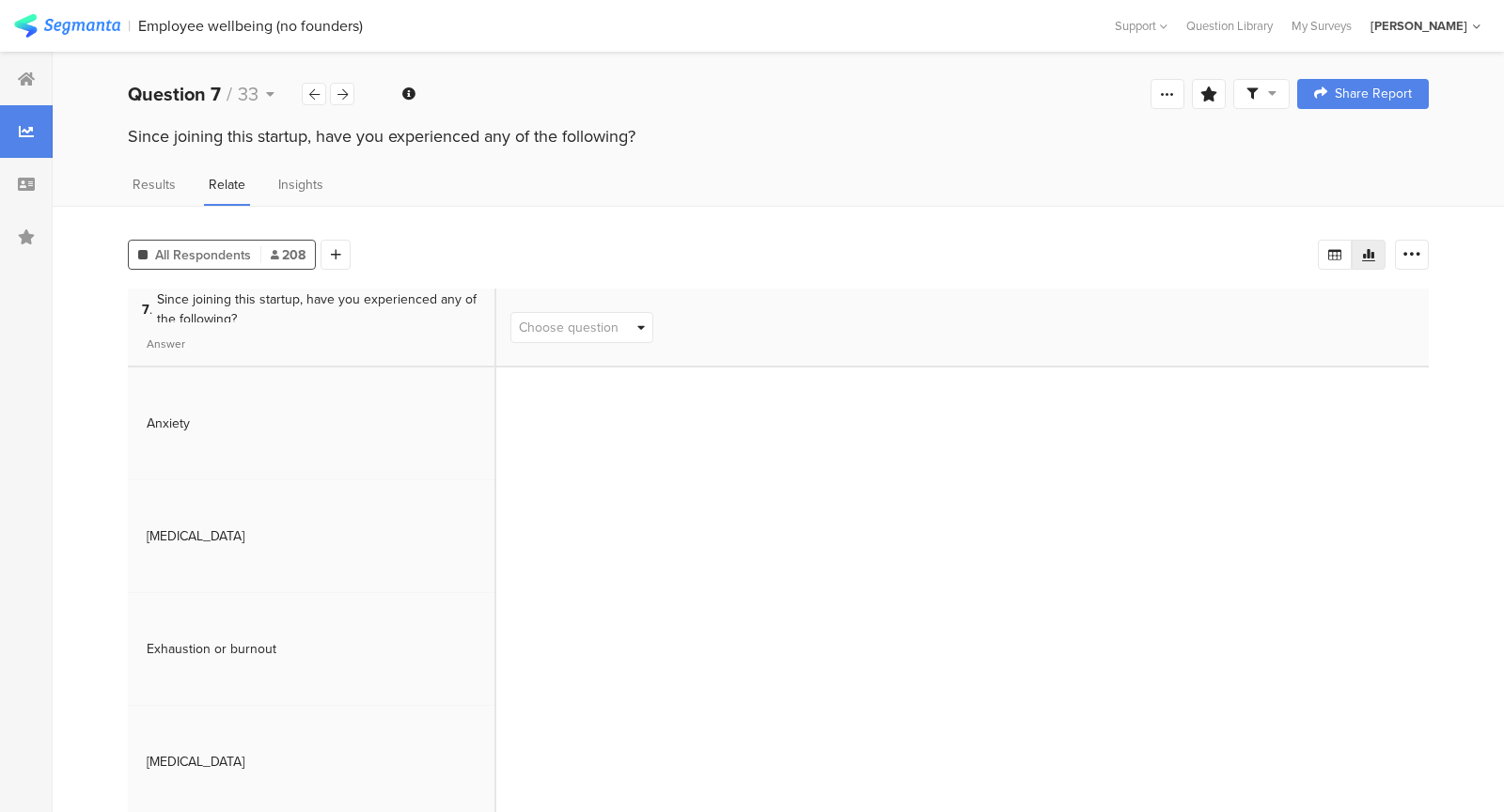
click at [623, 324] on span "Choose question" at bounding box center [581, 328] width 141 height 30
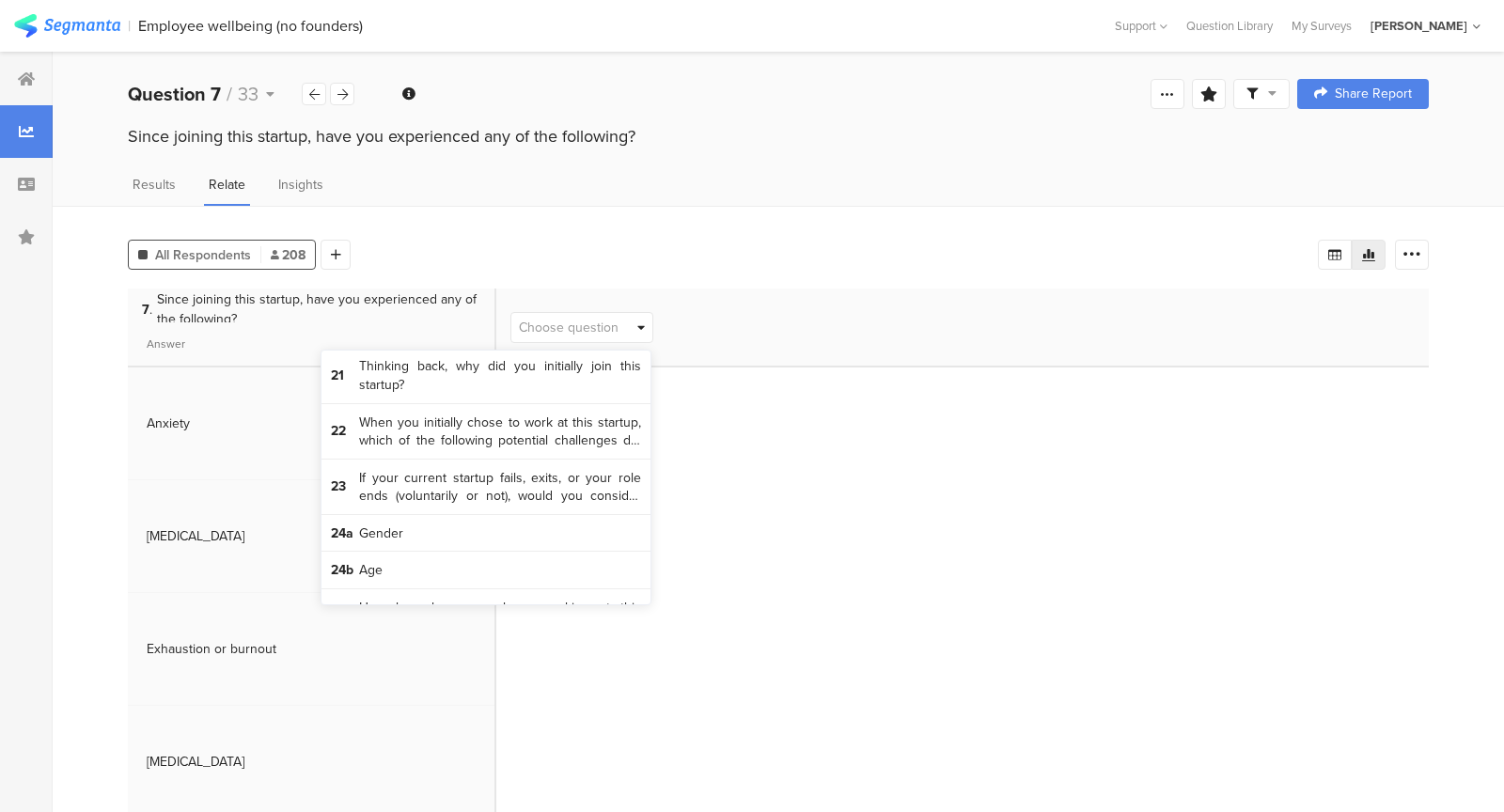
scroll to position [1318, 0]
click at [510, 480] on span "If your current startup fails, exits, or your role ends (voluntarily or not), w…" at bounding box center [500, 487] width 282 height 37
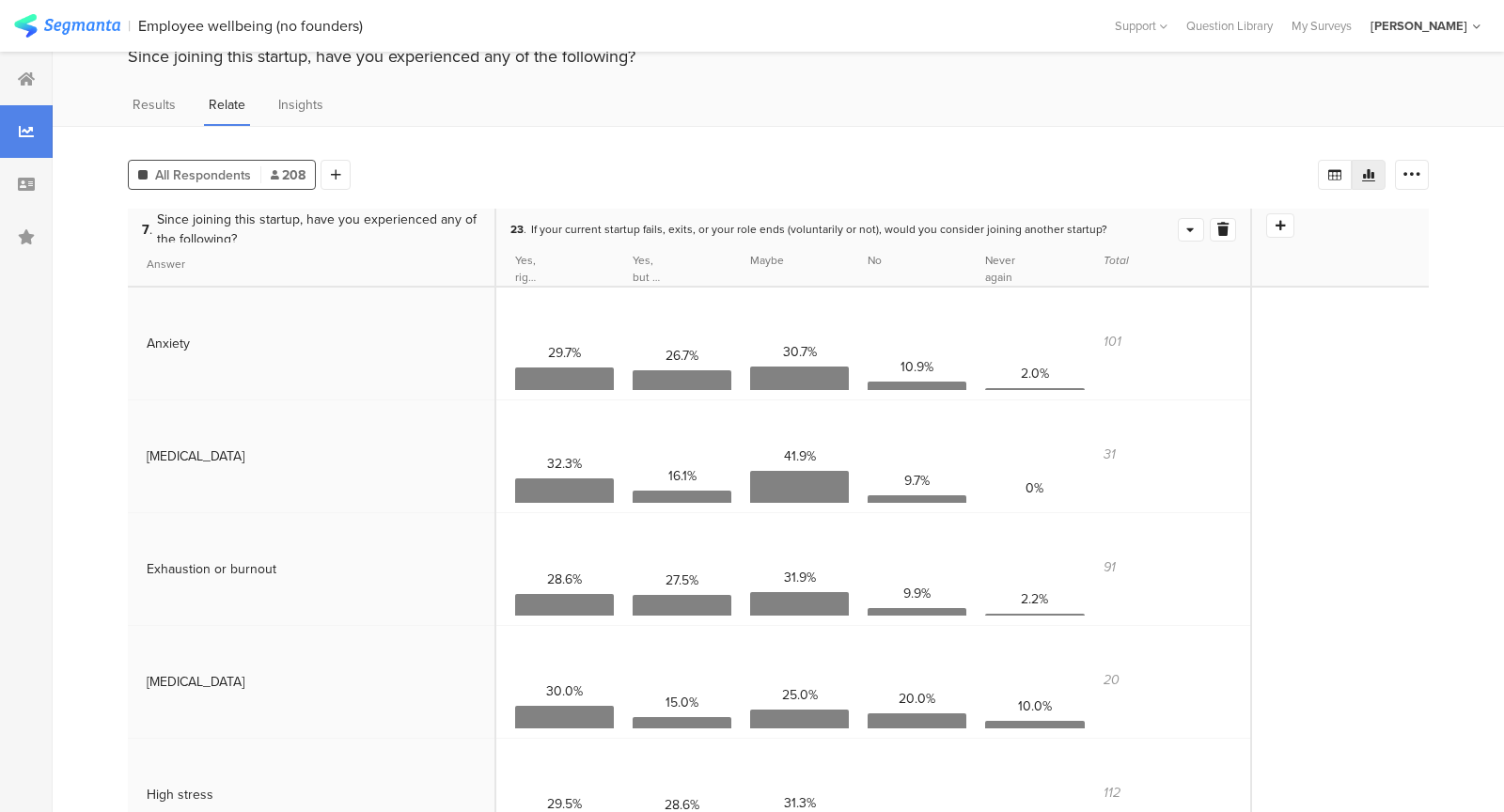
scroll to position [81, 0]
click at [161, 102] on span "Results" at bounding box center [154, 104] width 43 height 20
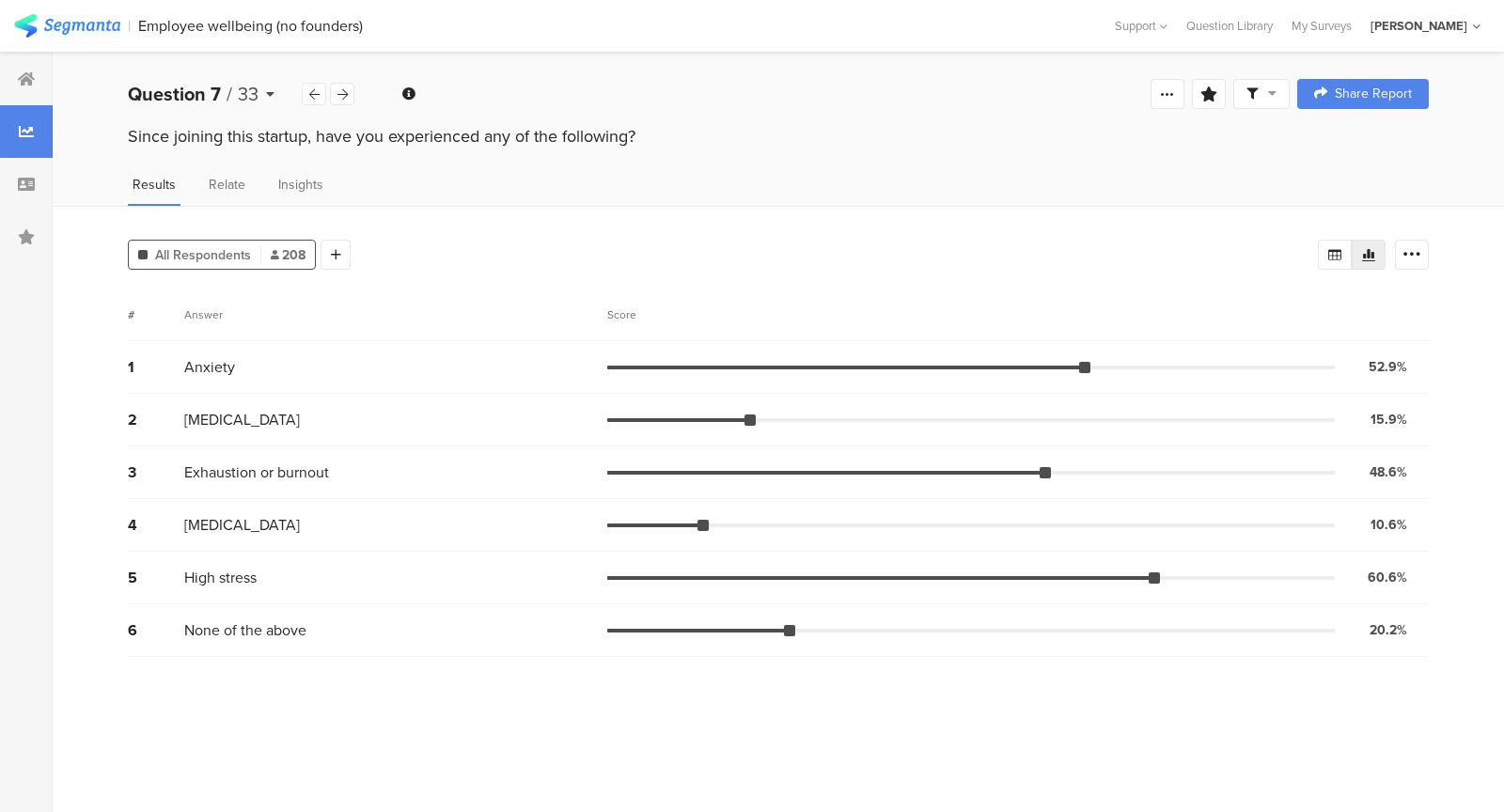
click at [266, 92] on icon at bounding box center [269, 94] width 9 height 13
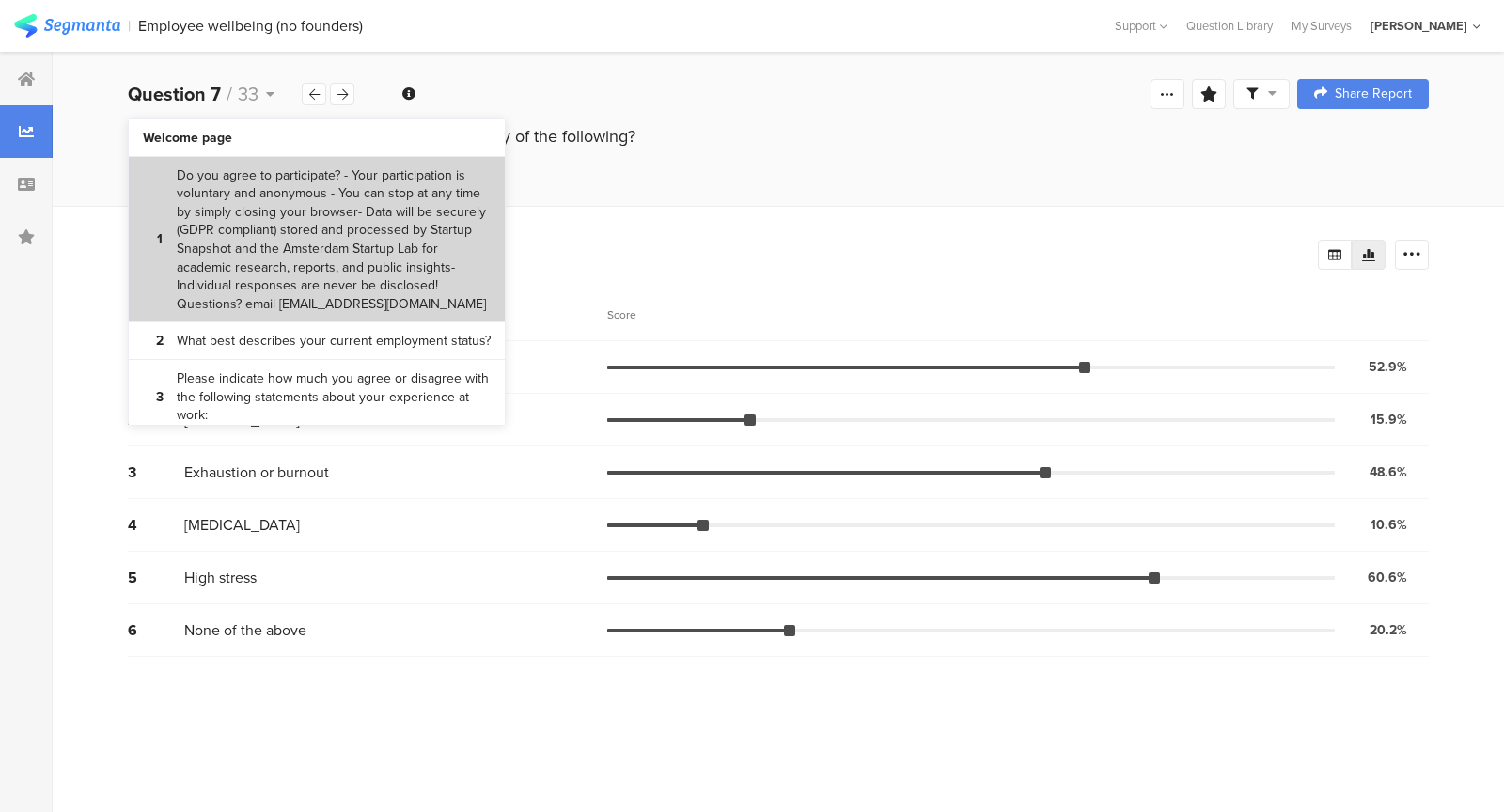
click at [260, 208] on bdi "Do you agree to participate? - Your participation is voluntary and anonymous - …" at bounding box center [334, 241] width 314 height 148
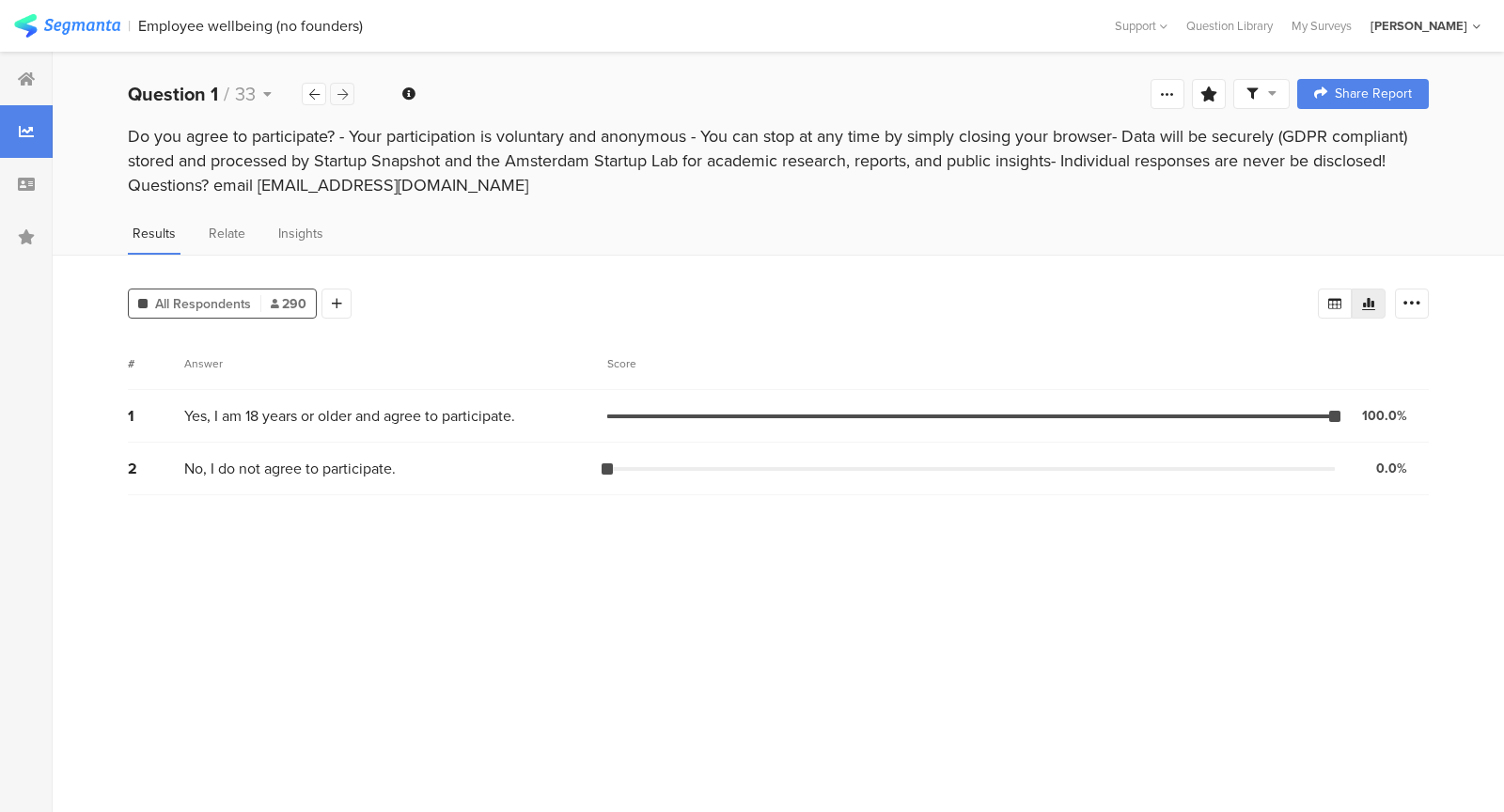
click at [339, 90] on icon at bounding box center [342, 95] width 10 height 12
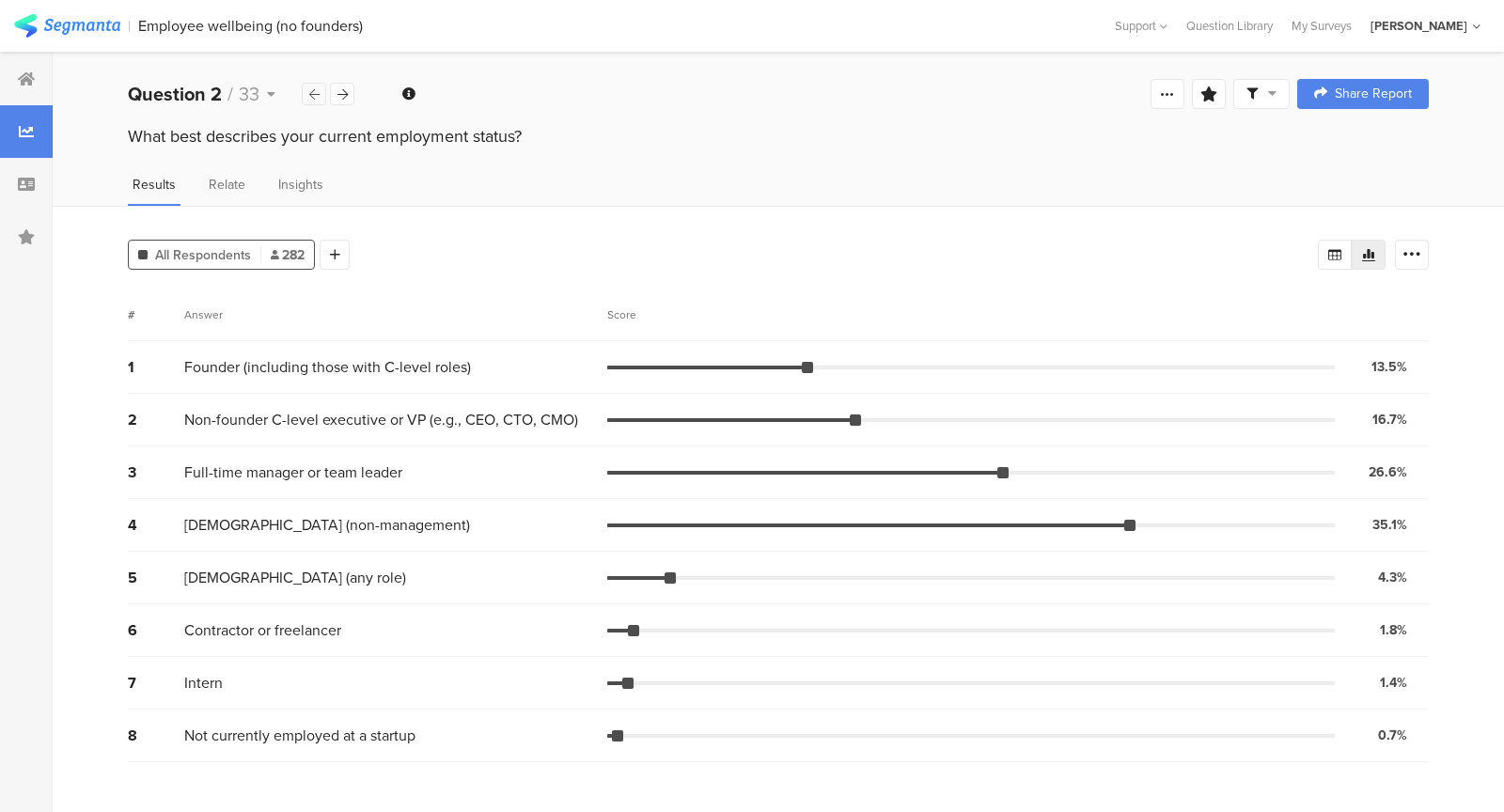
click at [310, 89] on icon at bounding box center [314, 95] width 10 height 12
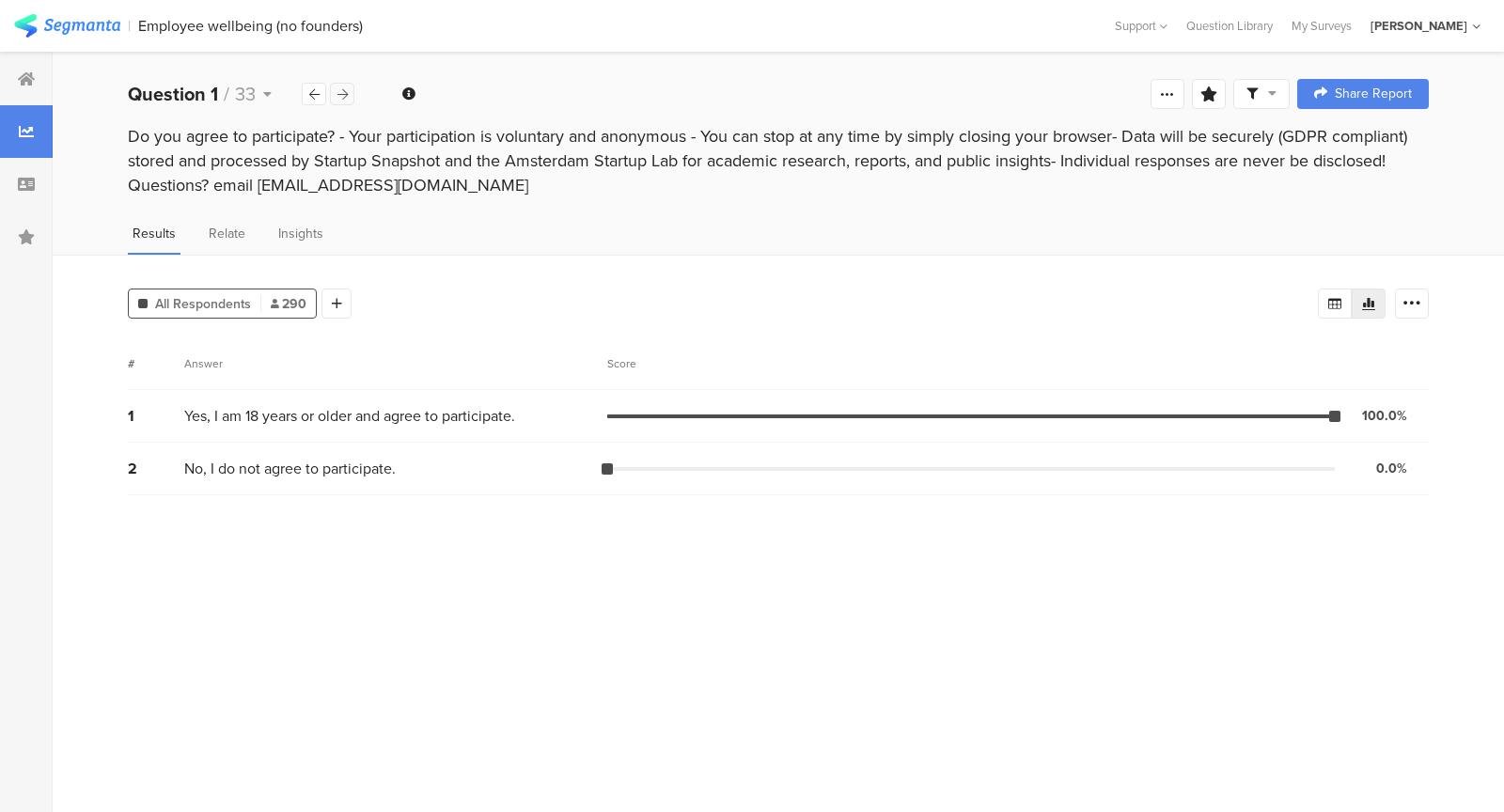
click at [339, 92] on icon at bounding box center [342, 95] width 10 height 12
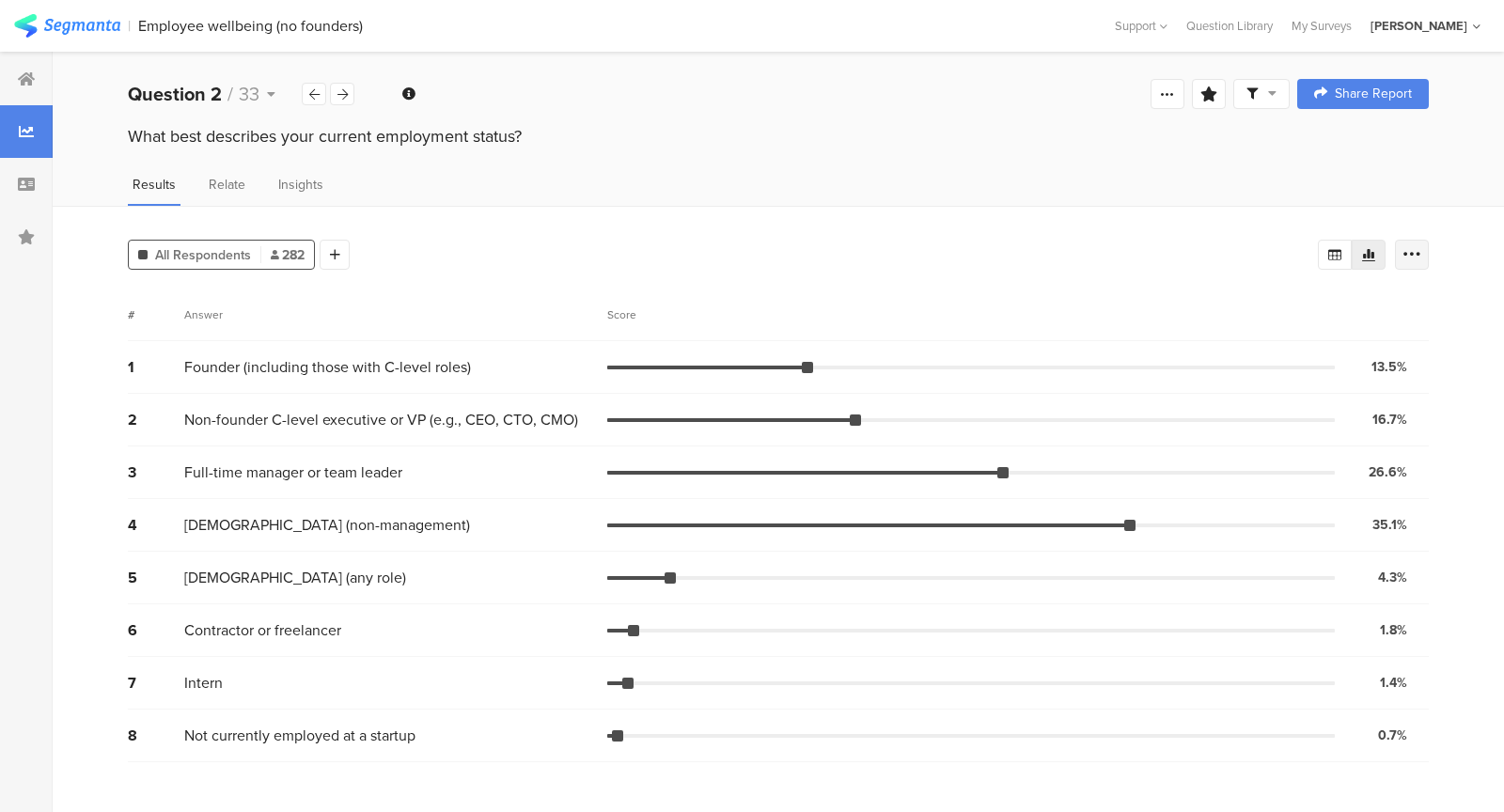
click at [1412, 246] on icon at bounding box center [1411, 255] width 19 height 19
click at [1391, 384] on span at bounding box center [1399, 387] width 29 height 15
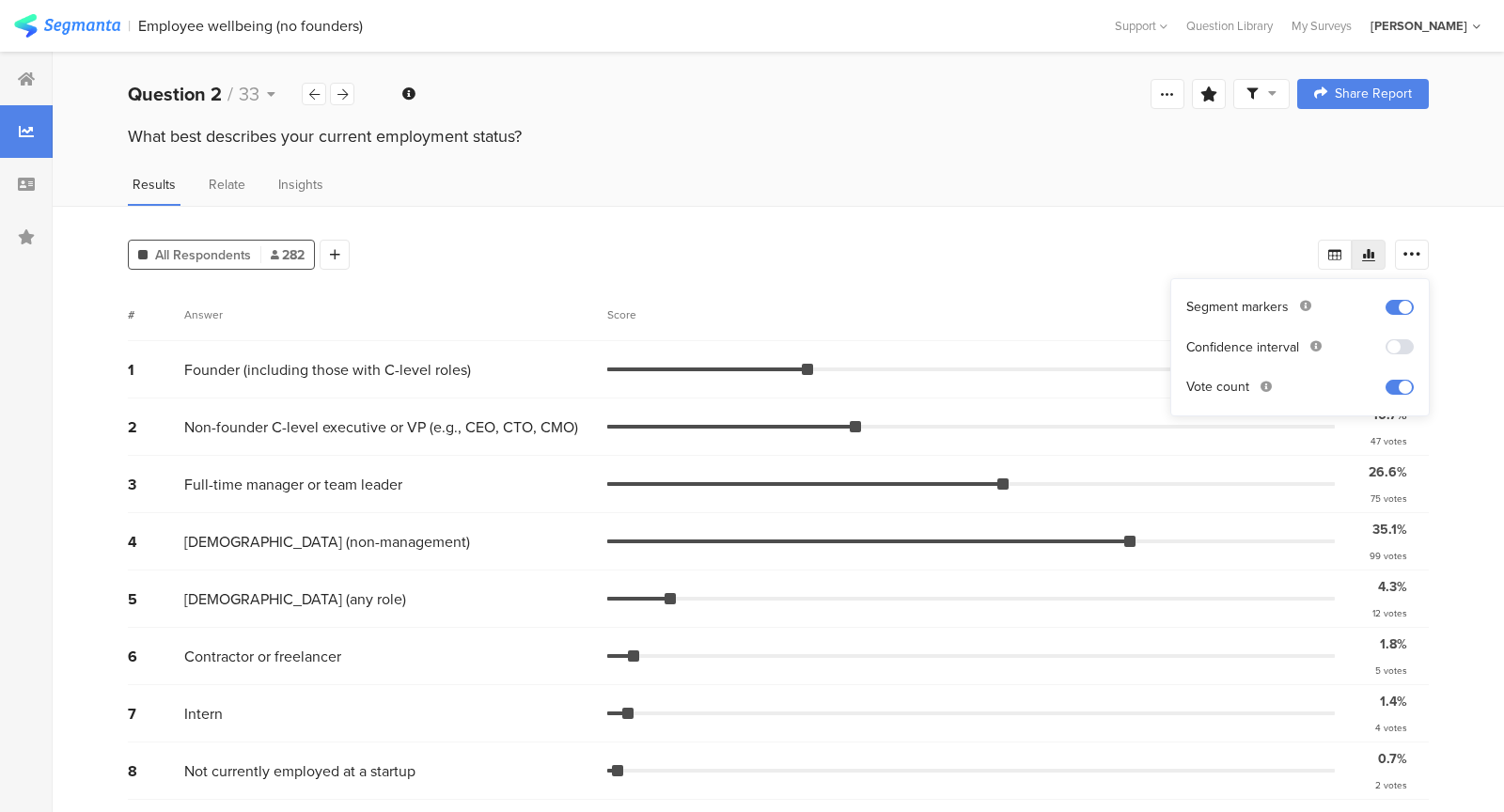
click at [1454, 385] on div "All Respondents 282 Add Segment # Answer Score 1 Founder (including those with …" at bounding box center [778, 510] width 1451 height 608
drag, startPoint x: 314, startPoint y: 405, endPoint x: 426, endPoint y: 409, distance: 112.1
click at [426, 409] on div "2 Non-founder C-level executive or VP (e.g., CEO, CTO, CMO) 16.7% 47 votes" at bounding box center [779, 427] width 1301 height 57
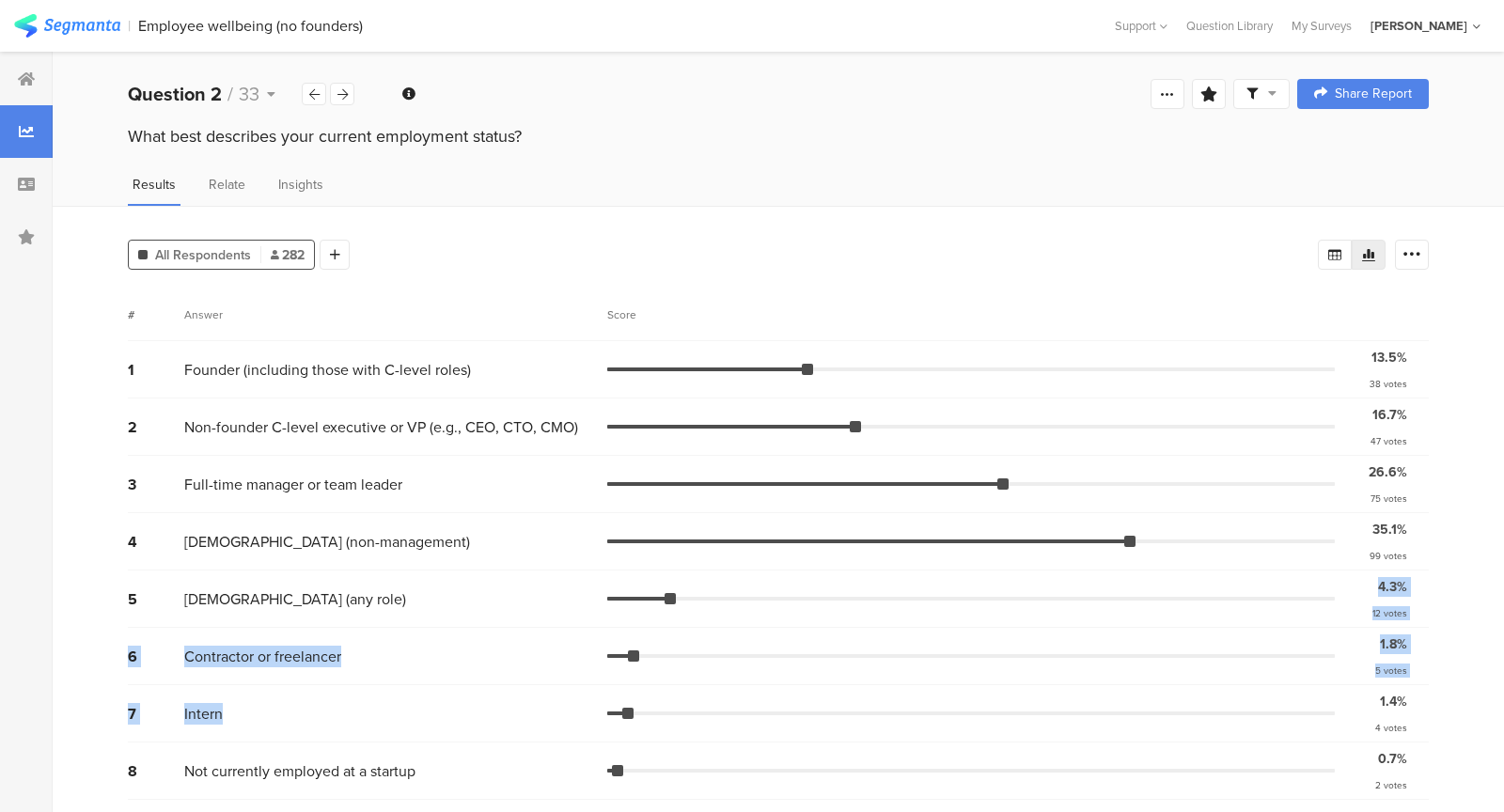
drag, startPoint x: 275, startPoint y: 599, endPoint x: 409, endPoint y: 689, distance: 161.4
click at [409, 689] on div "1 Founder (including those with C-level roles) 13.5% 38 votes 2 Non-founder C-l…" at bounding box center [779, 570] width 1301 height 459
click at [409, 702] on div "Intern" at bounding box center [396, 713] width 423 height 22
drag, startPoint x: 409, startPoint y: 689, endPoint x: 301, endPoint y: 585, distance: 149.9
click at [301, 585] on div "1 Founder (including those with C-level roles) 13.5% 38 votes 2 Non-founder C-l…" at bounding box center [779, 570] width 1301 height 459
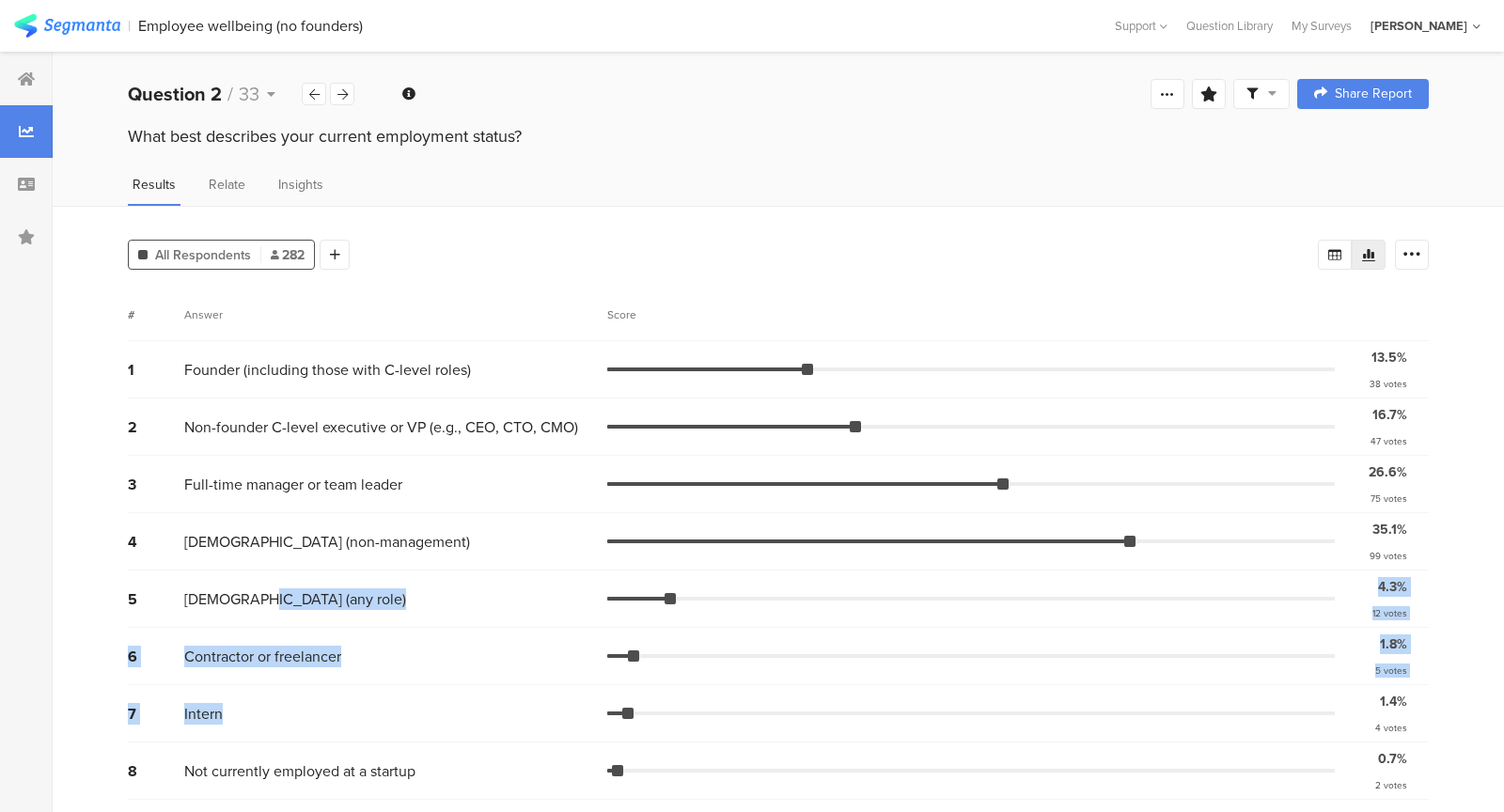
click at [301, 588] on span "[DEMOGRAPHIC_DATA] (any role)" at bounding box center [295, 599] width 222 height 22
drag, startPoint x: 301, startPoint y: 585, endPoint x: 331, endPoint y: 643, distance: 65.3
click at [332, 645] on div "1 Founder (including those with C-level roles) 13.5% 38 votes 2 Non-founder C-l…" at bounding box center [779, 570] width 1301 height 459
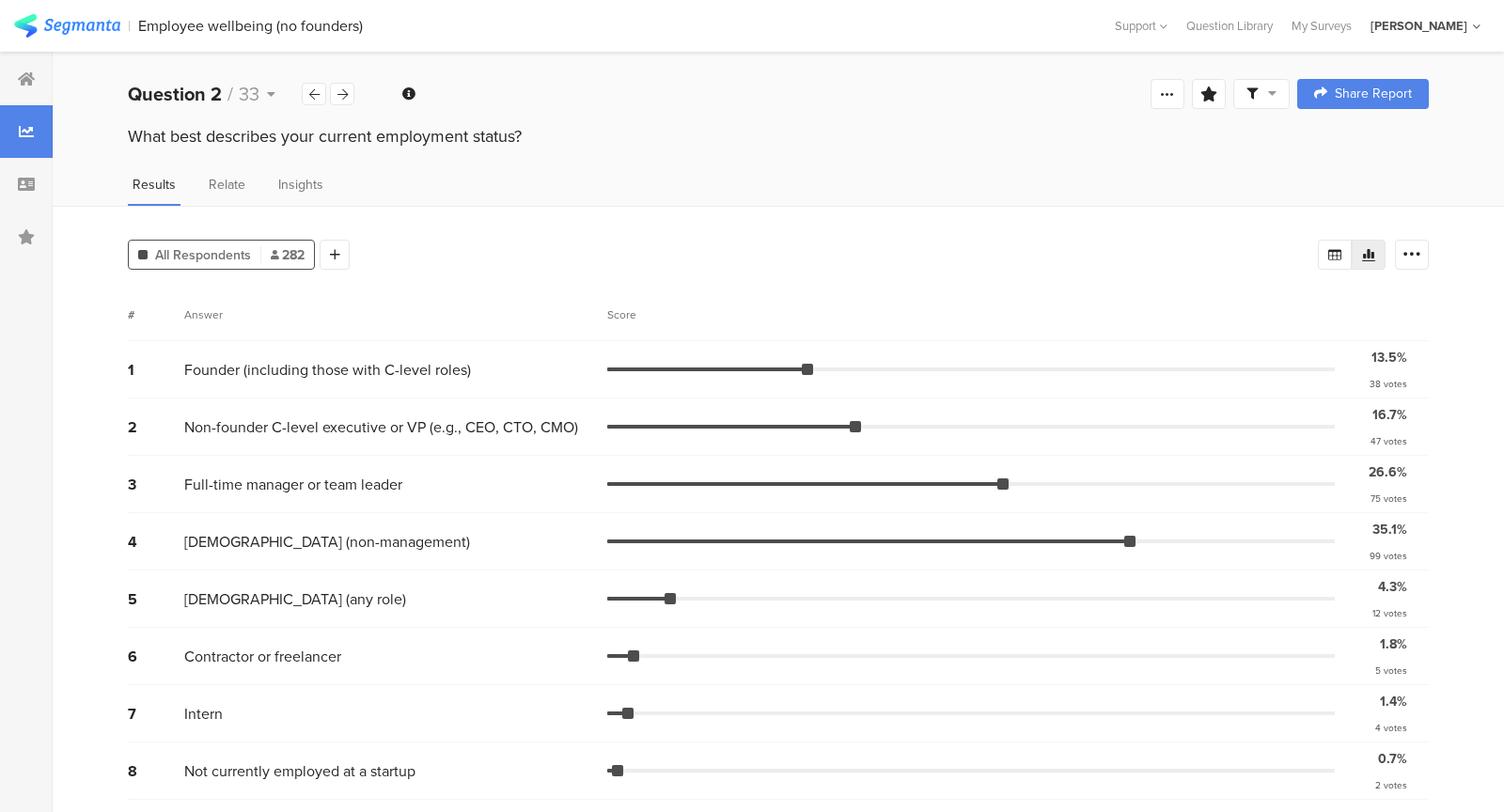
click at [344, 647] on div "Contractor or freelancer" at bounding box center [396, 656] width 423 height 22
drag, startPoint x: 344, startPoint y: 648, endPoint x: 284, endPoint y: 576, distance: 93.7
click at [285, 579] on div "1 Founder (including those with C-level roles) 13.5% 38 votes 2 Non-founder C-l…" at bounding box center [779, 570] width 1301 height 459
click at [306, 627] on div "6 Contractor or freelancer 1.8% 5 votes" at bounding box center [779, 656] width 1301 height 57
click at [319, 645] on span "Contractor or freelancer" at bounding box center [263, 656] width 157 height 22
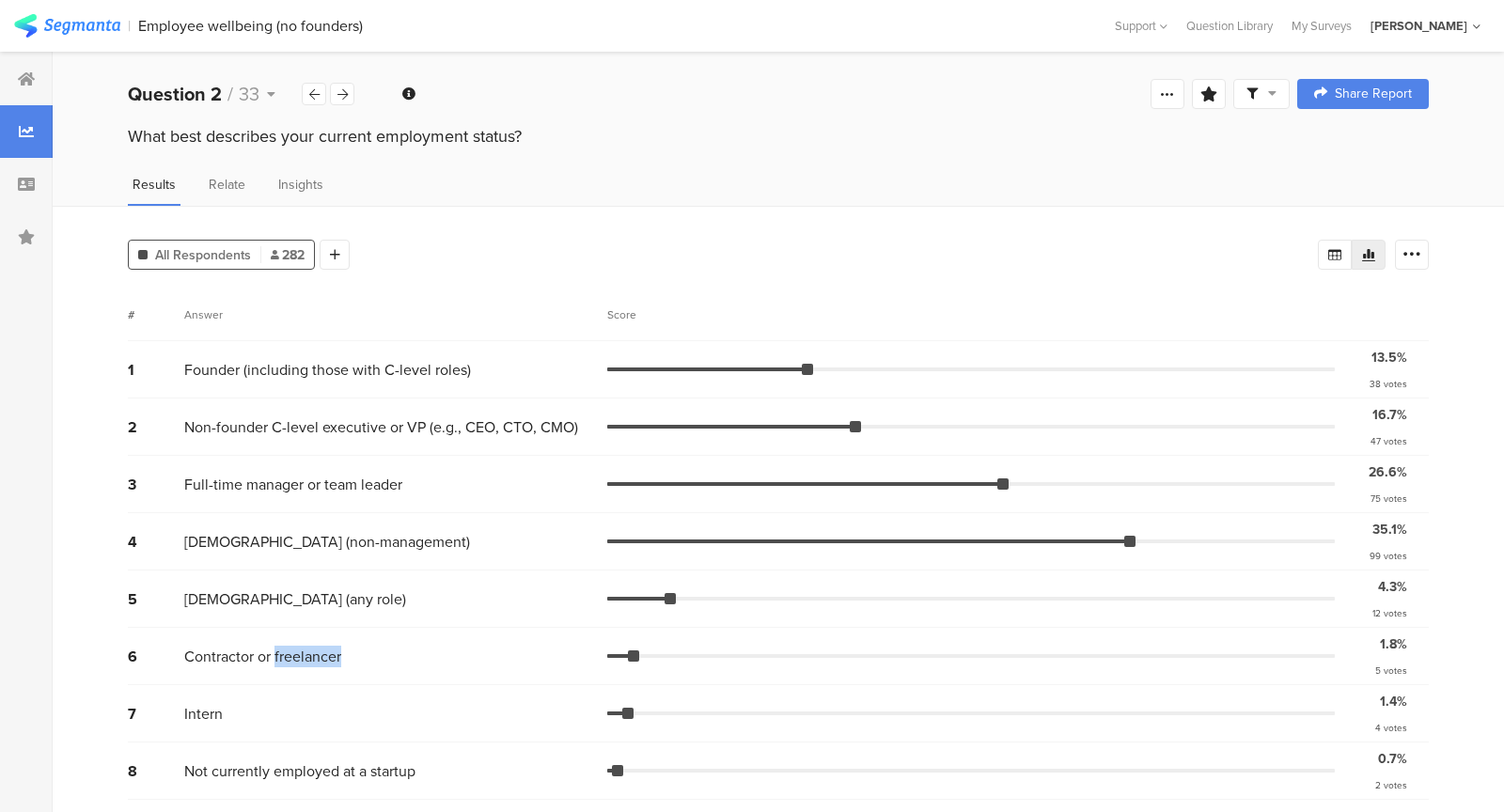
click at [319, 645] on span "Contractor or freelancer" at bounding box center [263, 656] width 157 height 22
click at [209, 176] on span "Relate" at bounding box center [226, 185] width 37 height 20
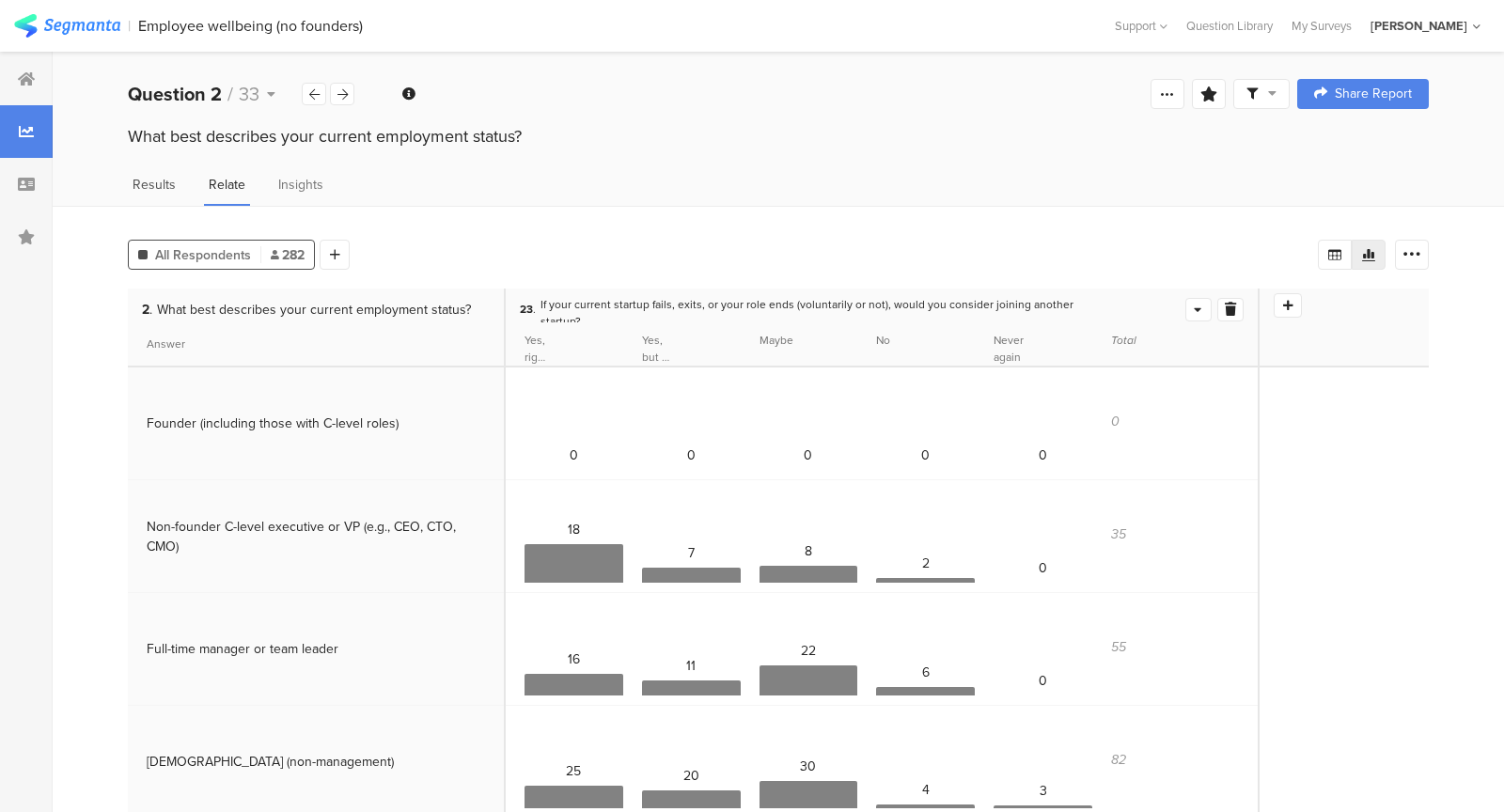
click at [151, 189] on span "Results" at bounding box center [154, 185] width 43 height 20
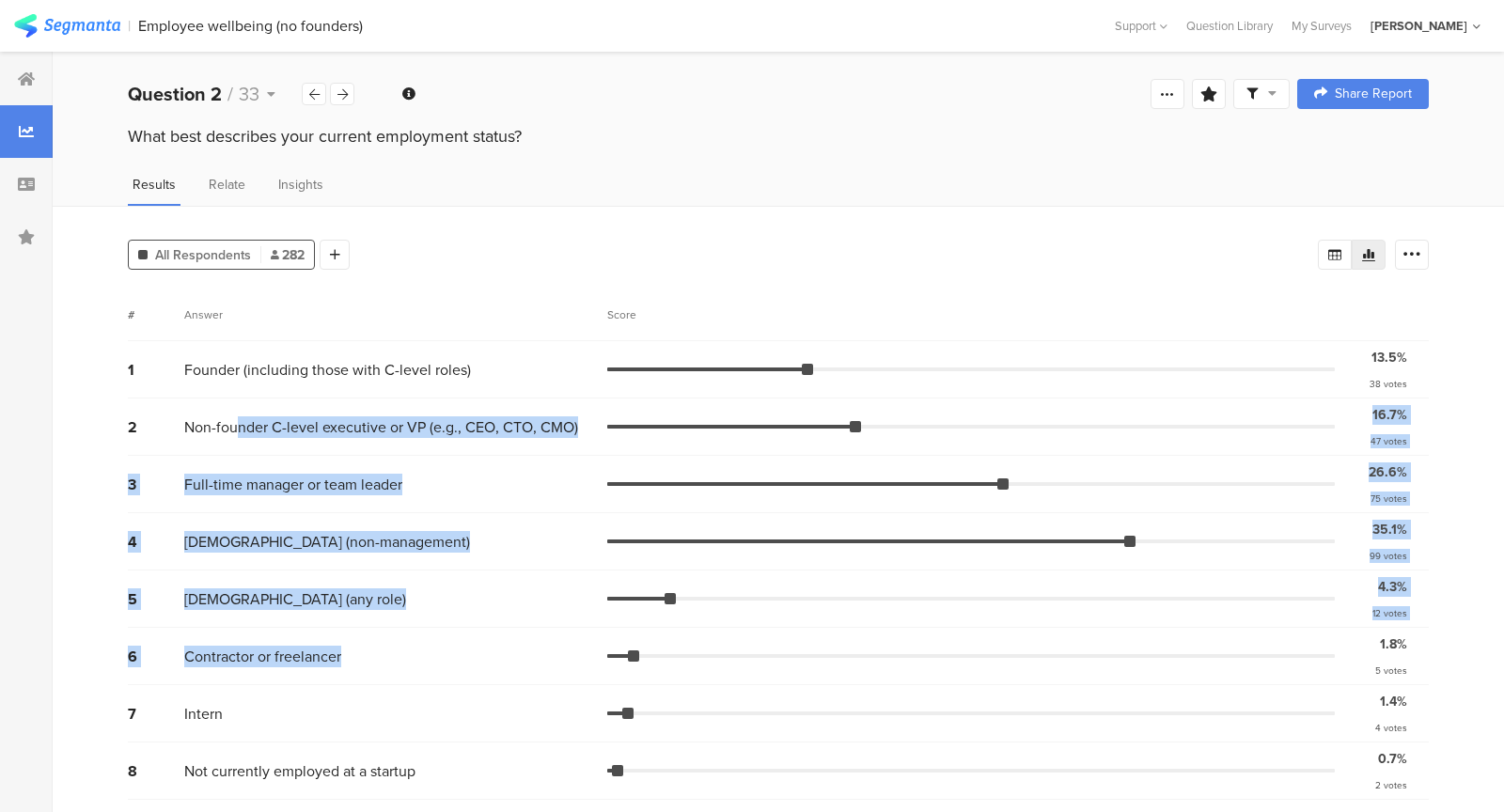
drag, startPoint x: 237, startPoint y: 420, endPoint x: 321, endPoint y: 659, distance: 253.3
click at [324, 656] on div "1 Founder (including those with C-level roles) 13.5% 38 votes 2 Non-founder C-l…" at bounding box center [779, 570] width 1301 height 459
click at [321, 659] on div "6 Contractor or freelancer 1.8% 5 votes" at bounding box center [779, 656] width 1301 height 57
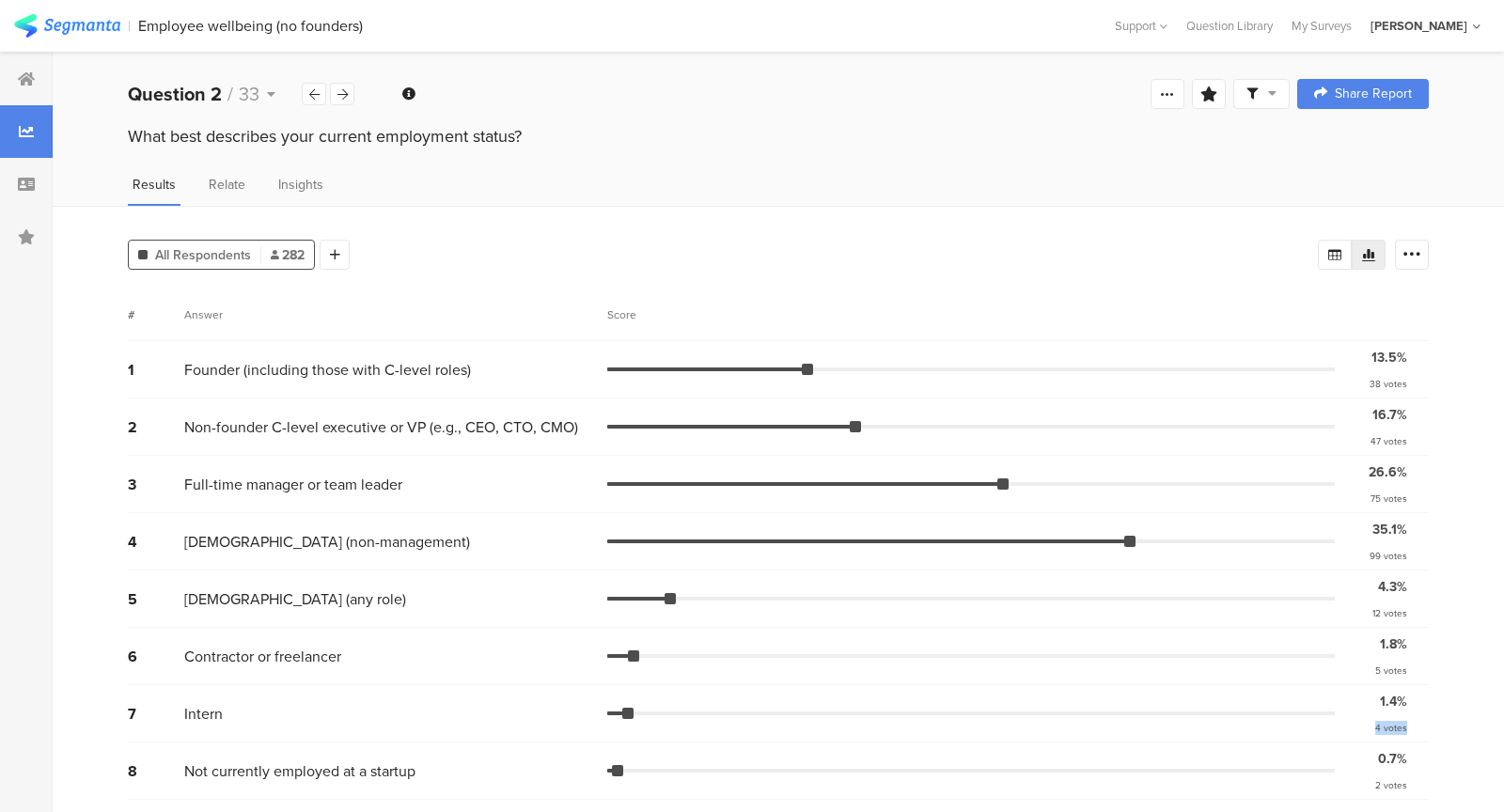
drag, startPoint x: 1376, startPoint y: 710, endPoint x: 1421, endPoint y: 715, distance: 45.3
click at [1421, 715] on div "1.4% 4 votes" at bounding box center [1381, 713] width 94 height 47
click at [265, 89] on div "Question 2 / 33" at bounding box center [215, 94] width 174 height 29
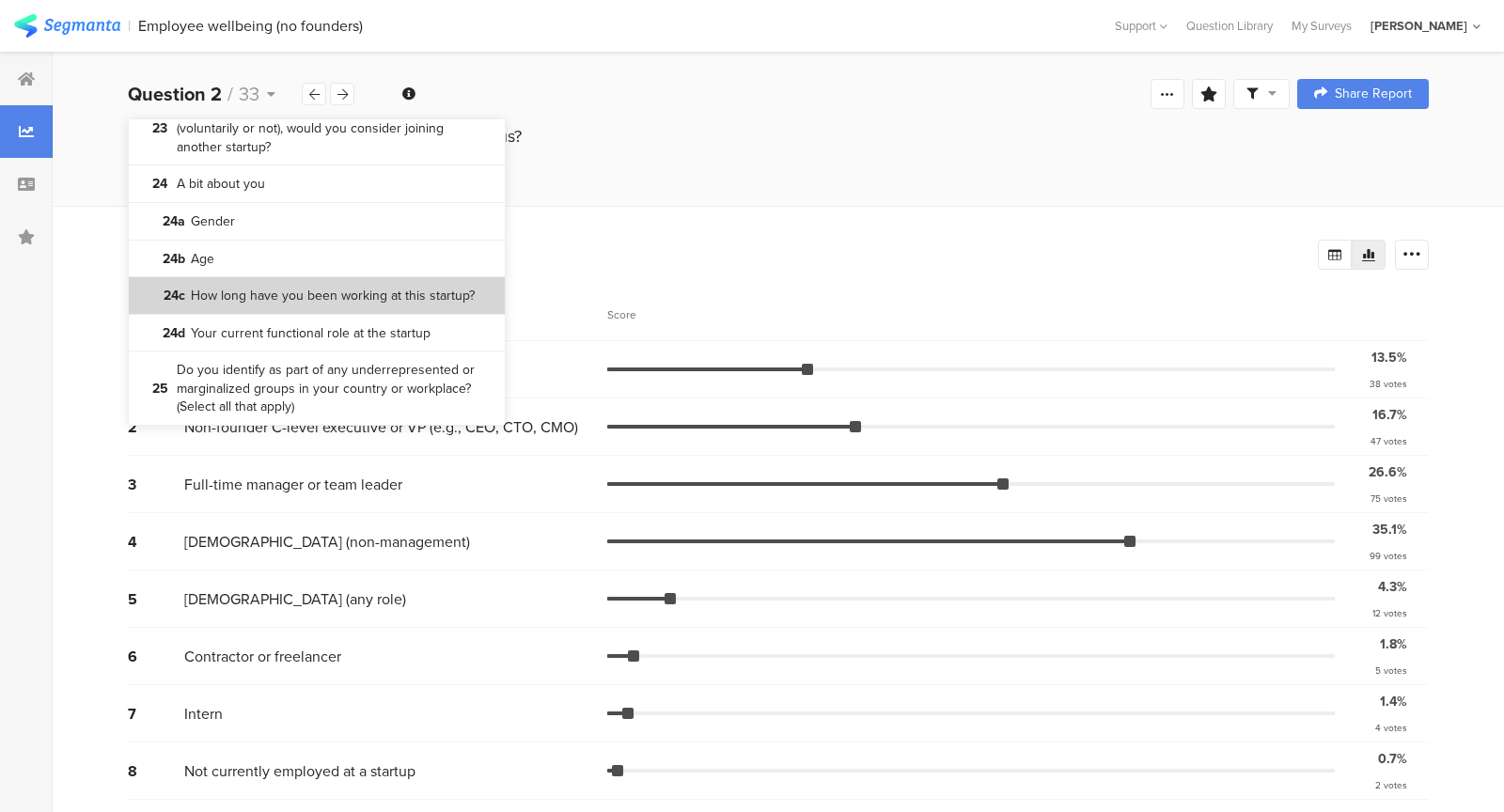
scroll to position [1987, 0]
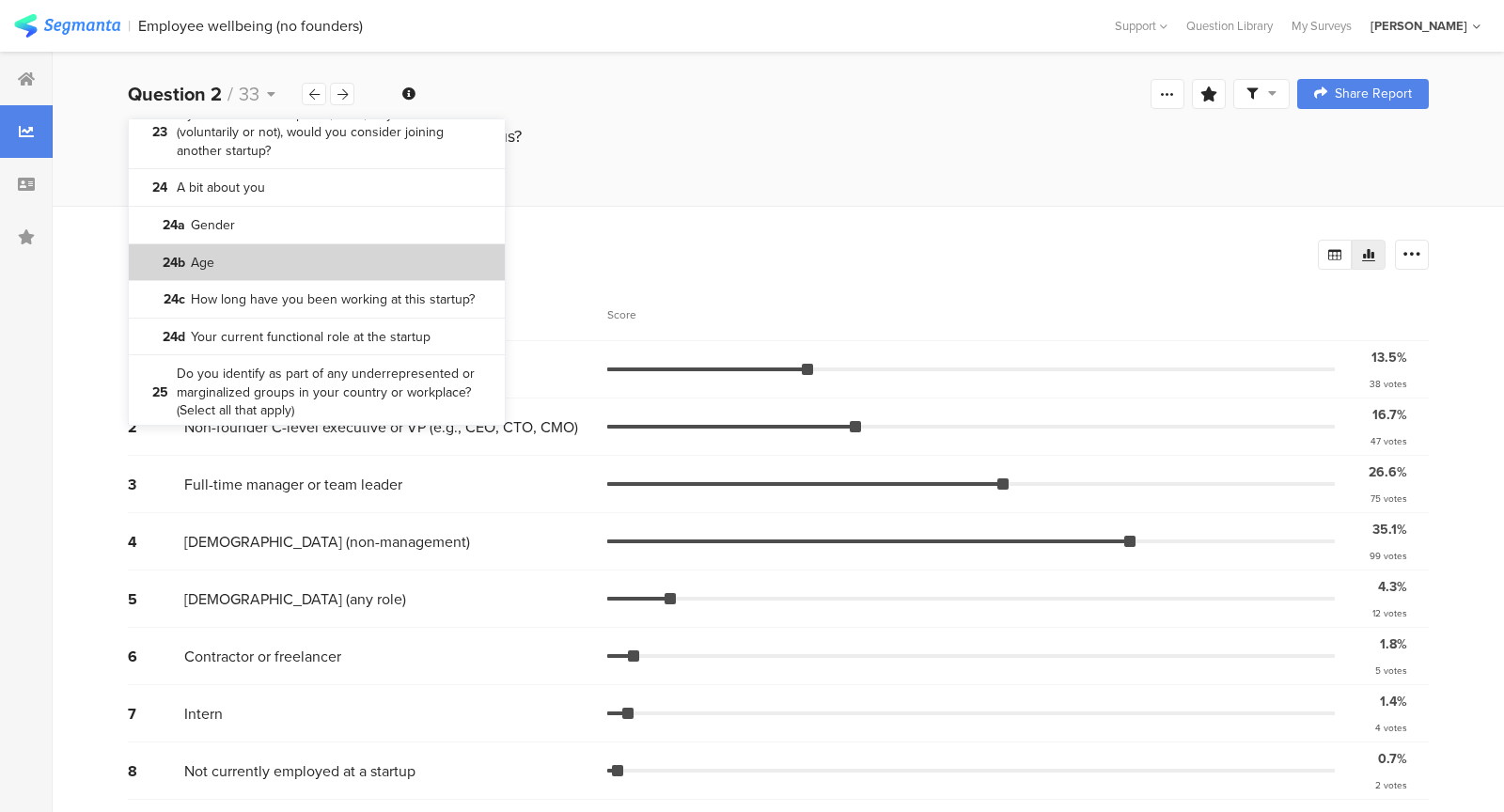
click at [338, 261] on section "24b Age" at bounding box center [316, 263] width 376 height 37
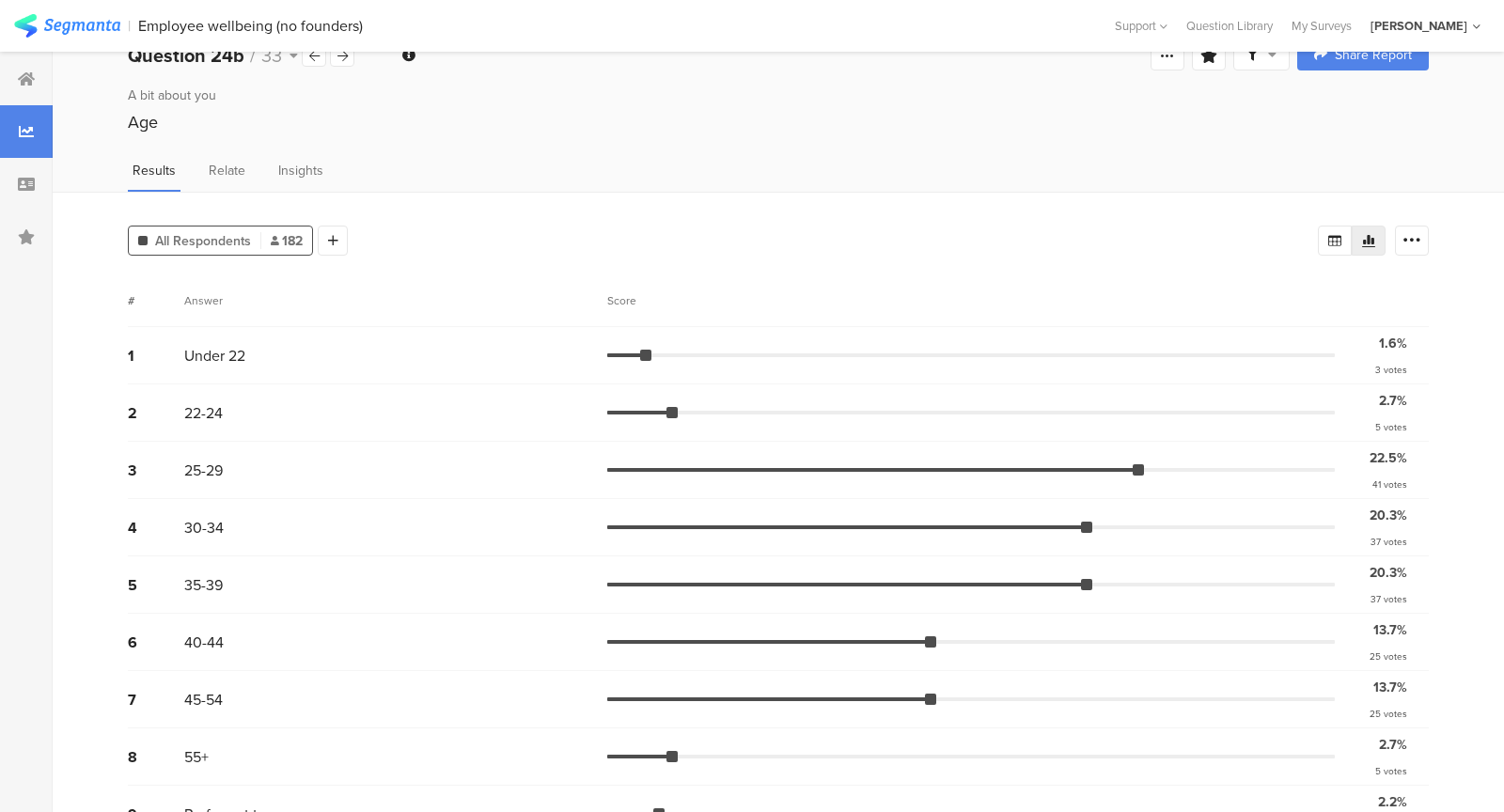
scroll to position [53, 0]
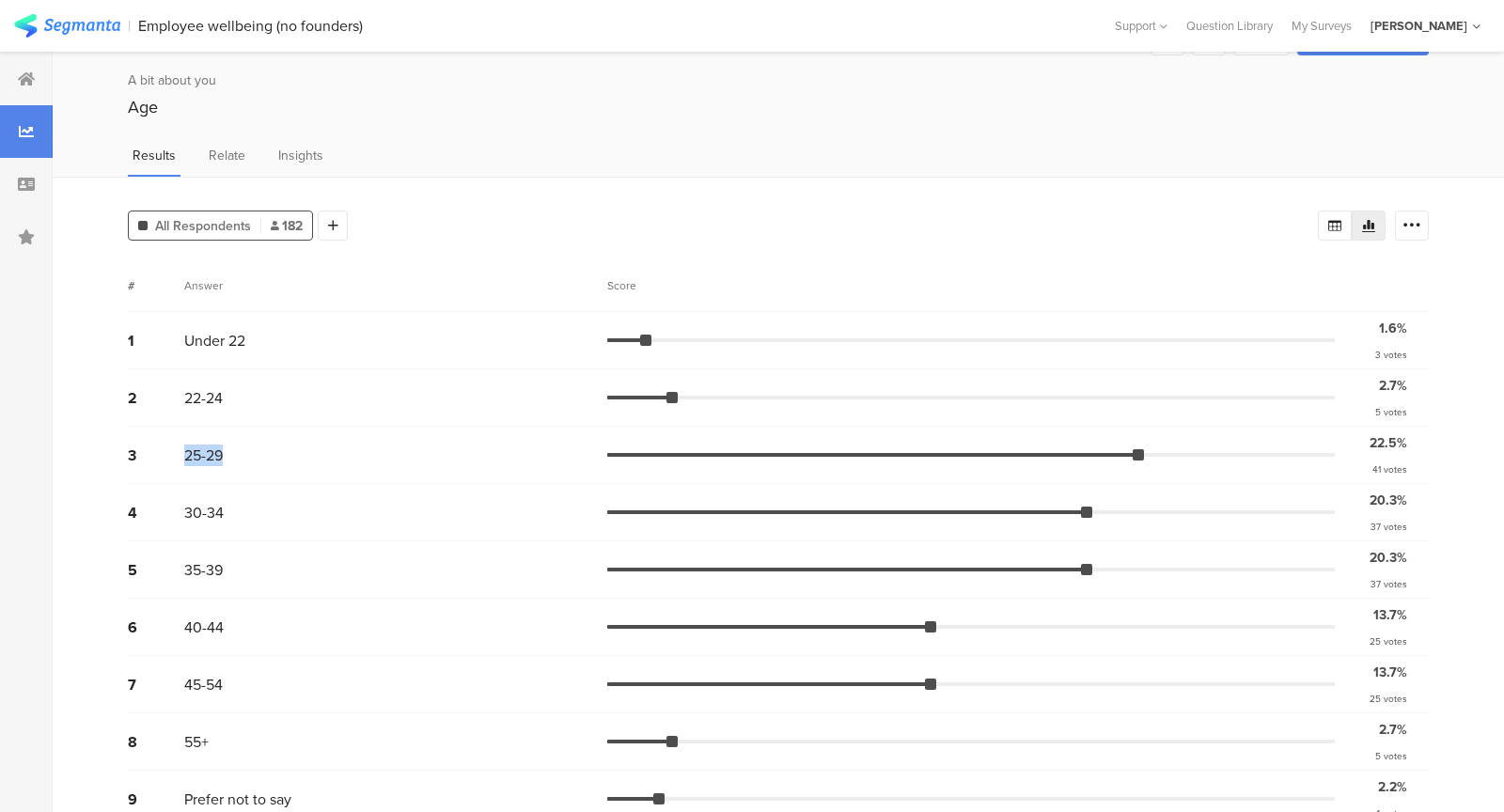
drag, startPoint x: 182, startPoint y: 449, endPoint x: 226, endPoint y: 449, distance: 44.0
click at [226, 449] on div "3 25-29 22.5% 41 votes" at bounding box center [779, 455] width 1301 height 57
click at [226, 449] on div "25-29" at bounding box center [396, 455] width 423 height 22
drag, startPoint x: 226, startPoint y: 449, endPoint x: 161, endPoint y: 446, distance: 65.1
click at [161, 446] on div "3 25-29 22.5% 41 votes" at bounding box center [779, 455] width 1301 height 57
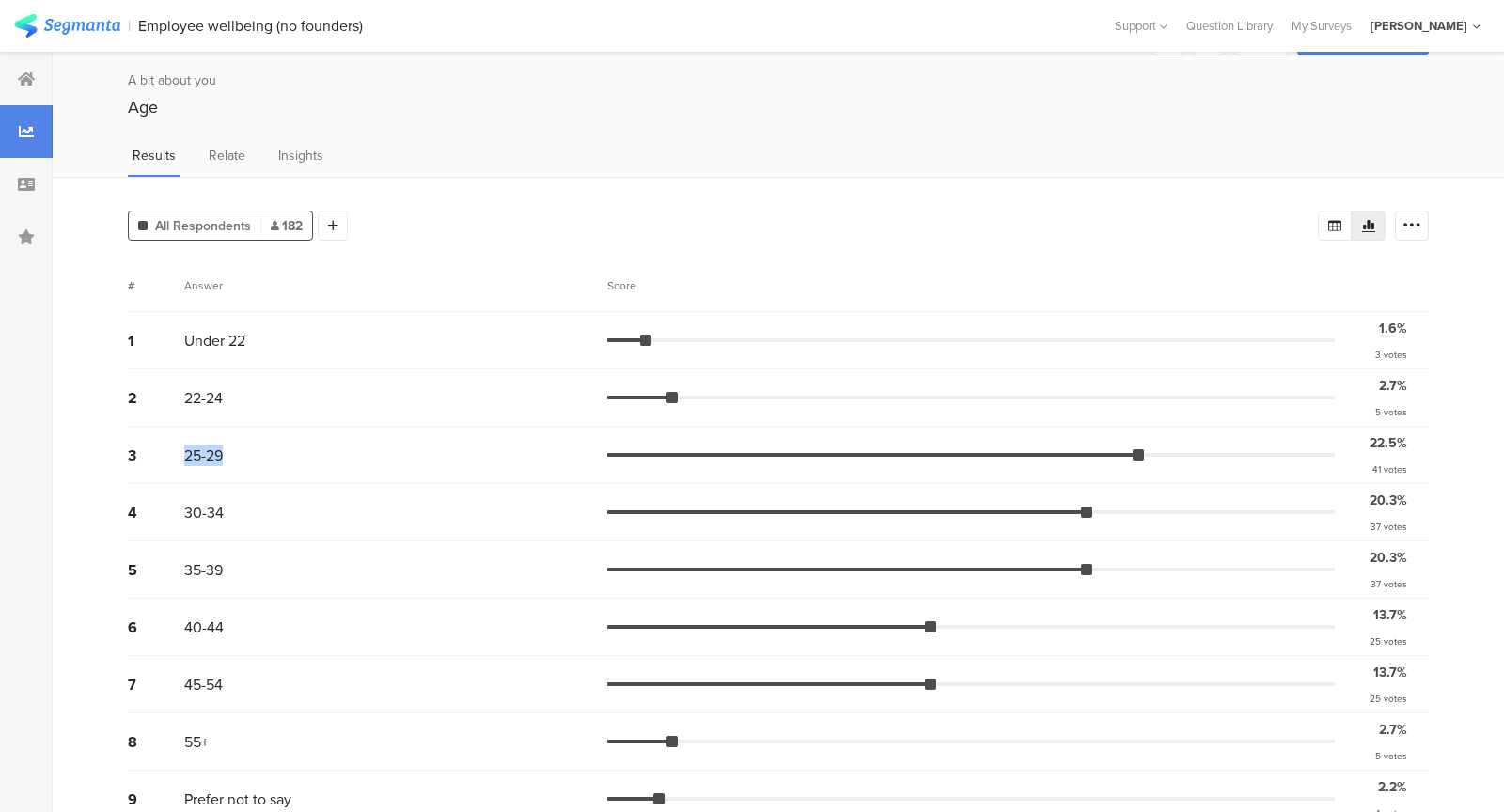
click at [170, 451] on div "3" at bounding box center [156, 455] width 56 height 22
drag, startPoint x: 170, startPoint y: 451, endPoint x: 333, endPoint y: 451, distance: 163.0
click at [333, 451] on div "3 25-29 22.5% 41 votes" at bounding box center [779, 455] width 1301 height 57
click at [333, 451] on div "25-29" at bounding box center [396, 455] width 423 height 22
